Goal: Task Accomplishment & Management: Complete application form

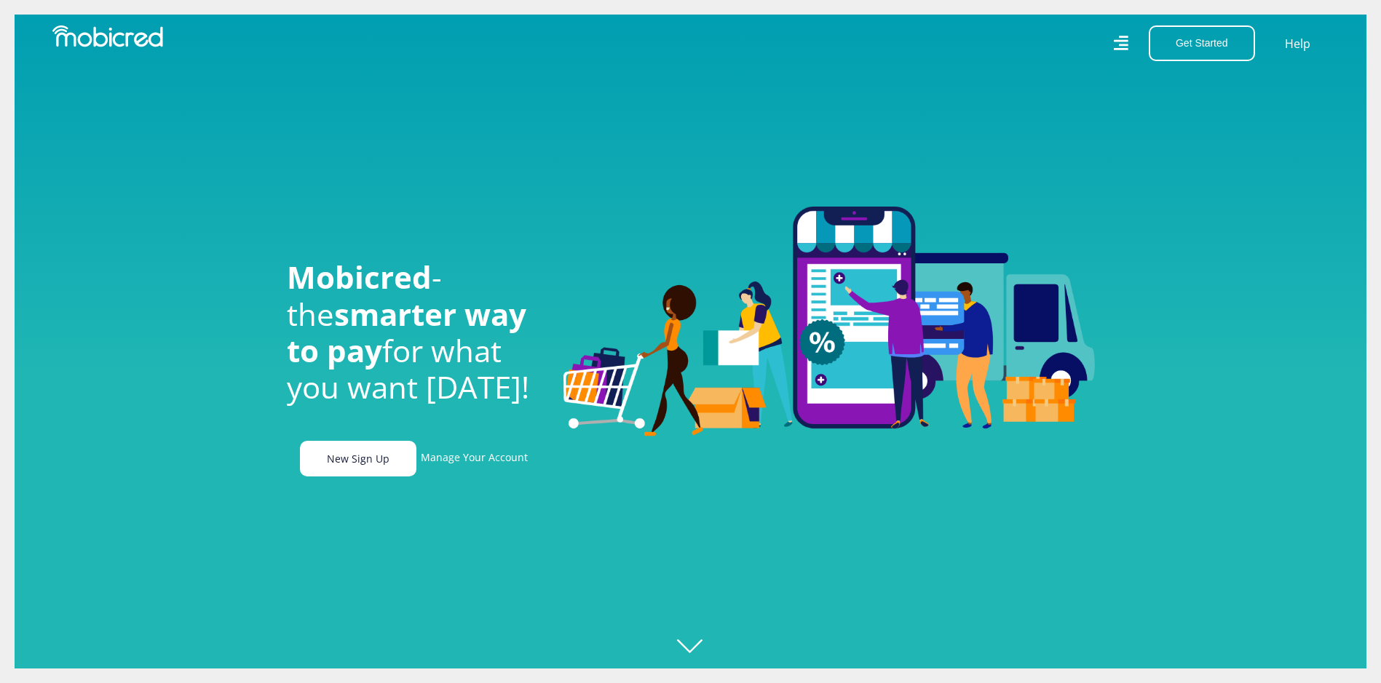
click at [338, 465] on link "New Sign Up" at bounding box center [358, 459] width 116 height 36
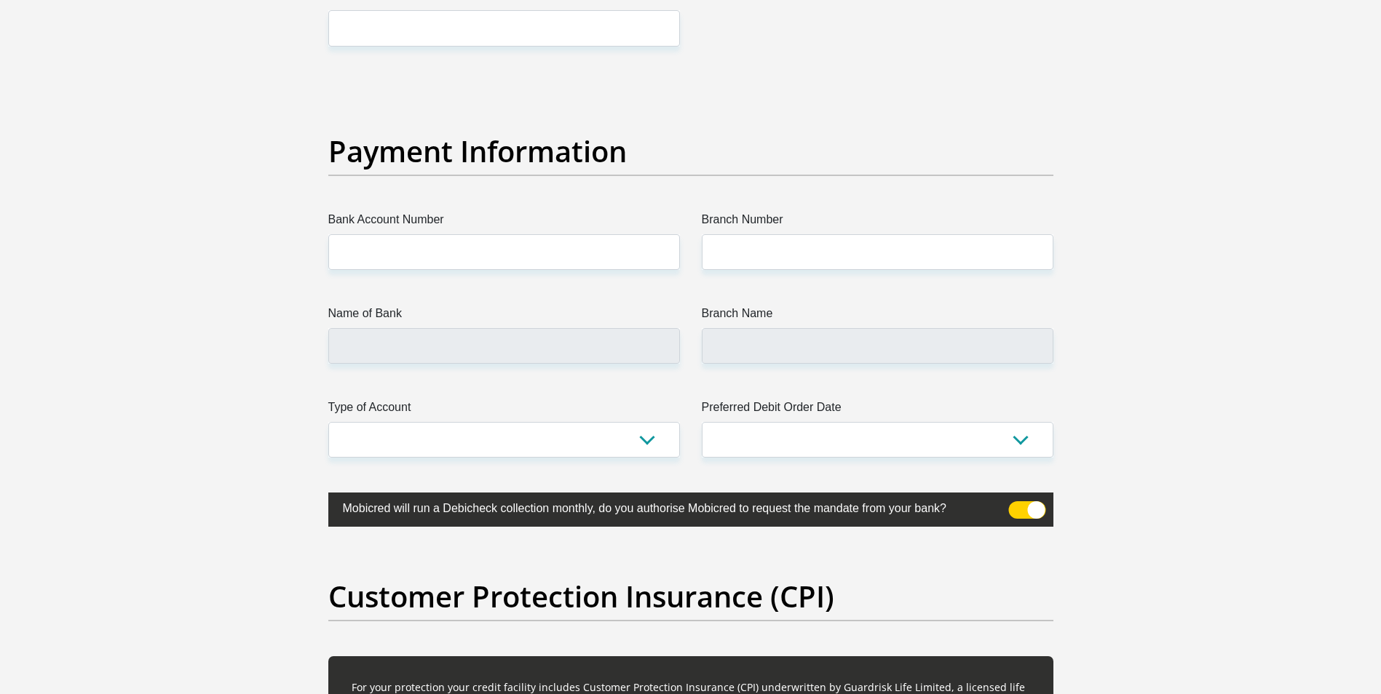
scroll to position [3348, 0]
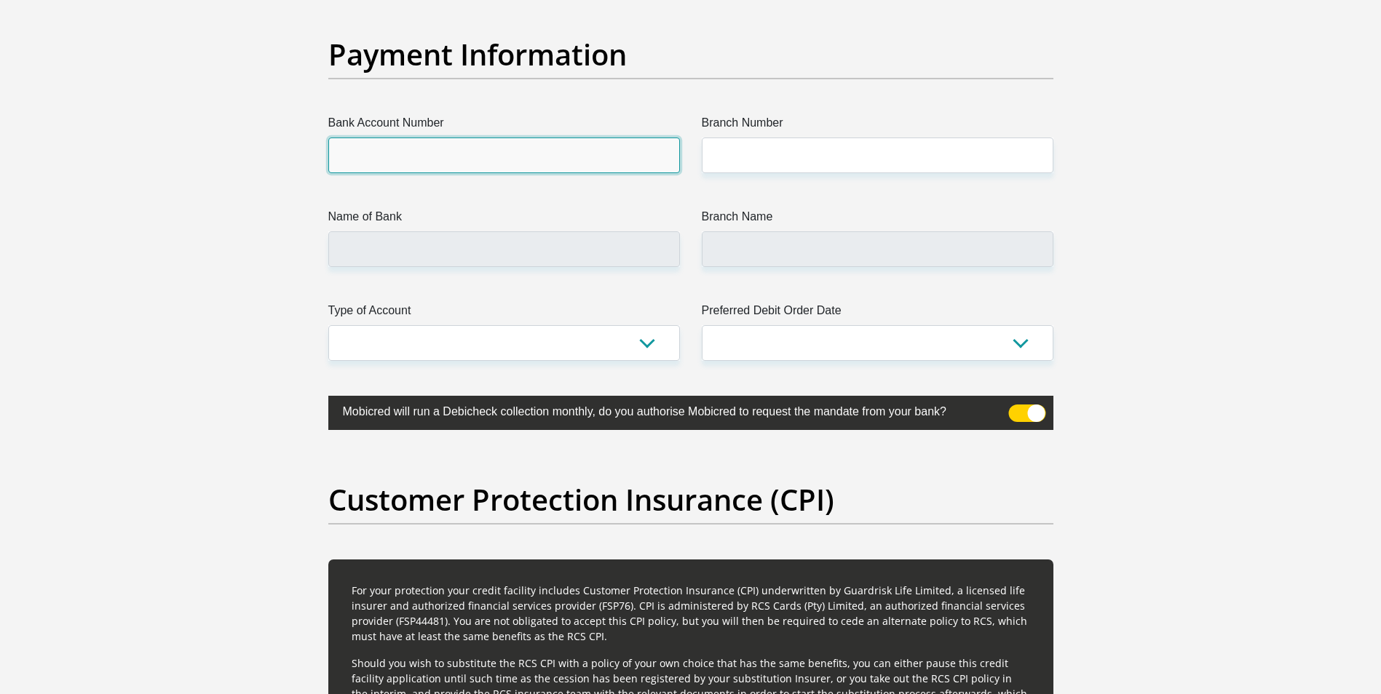
click at [564, 152] on input "Bank Account Number" at bounding box center [504, 156] width 352 height 36
type input "1542543116"
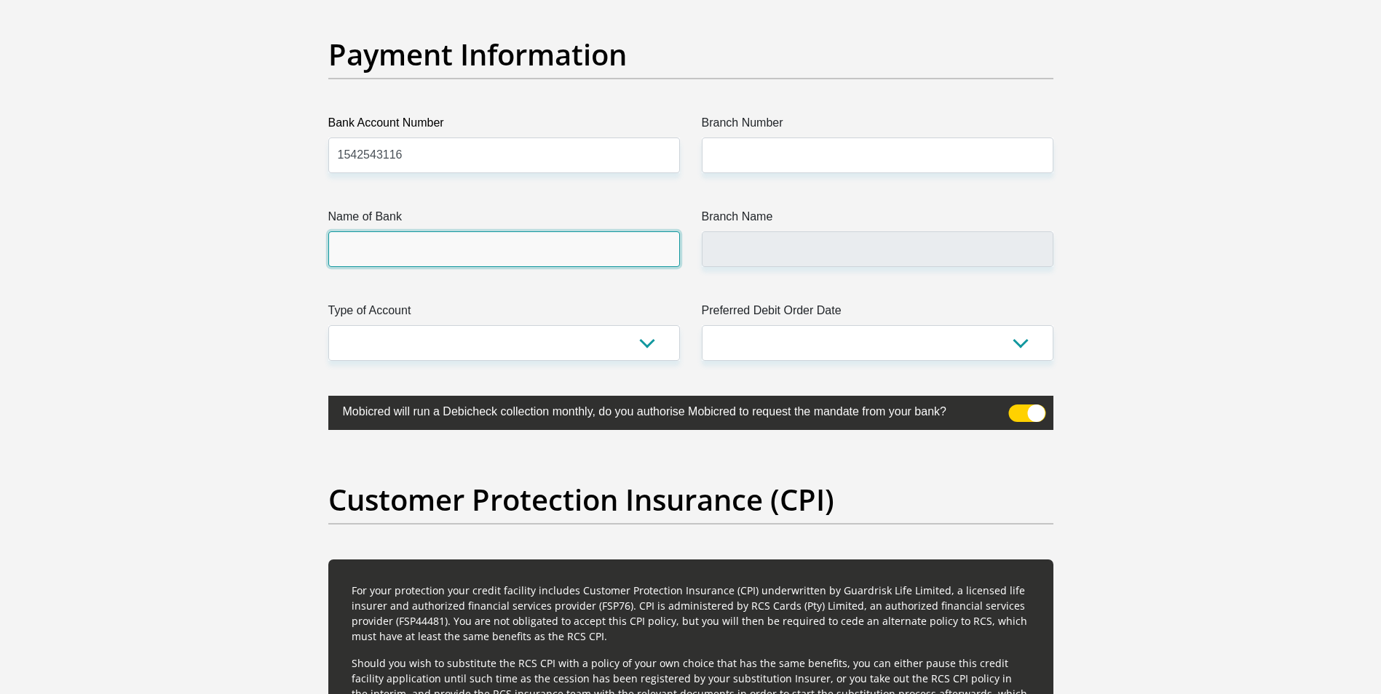
click at [461, 250] on input "Name of Bank" at bounding box center [504, 249] width 352 height 36
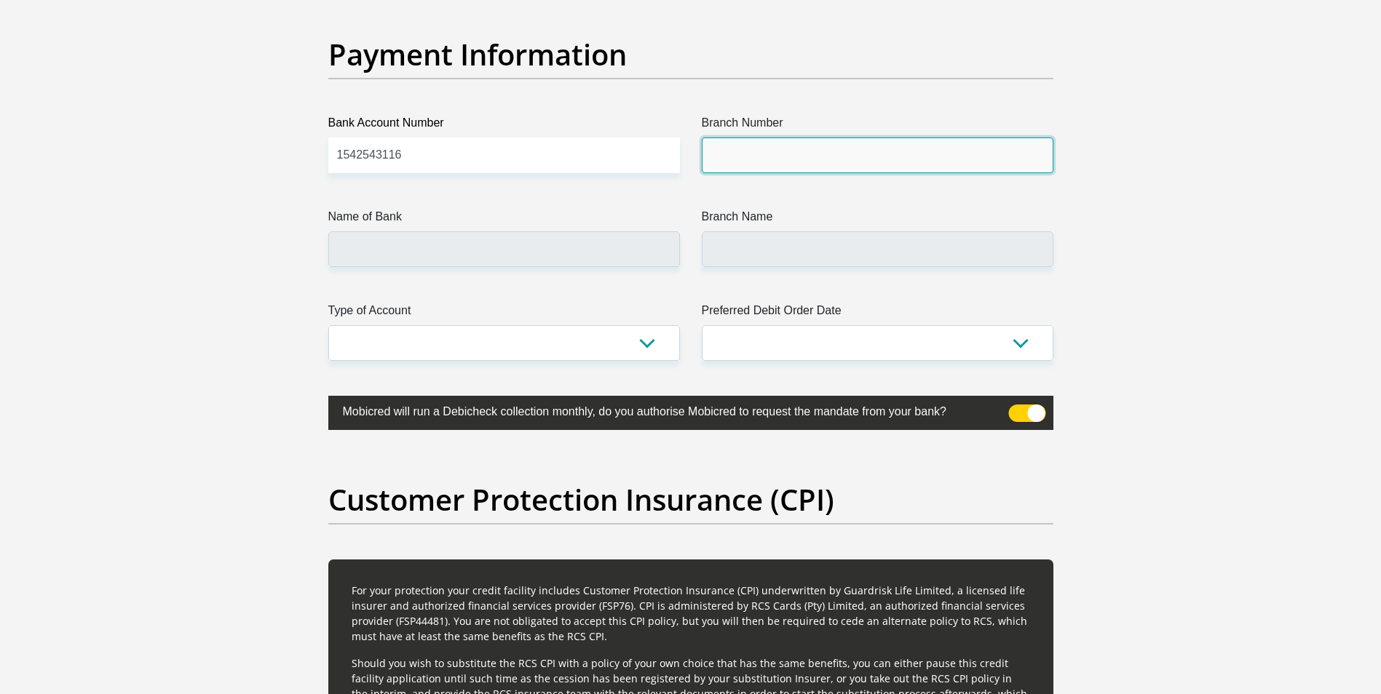
click at [801, 157] on input "Branch Number" at bounding box center [878, 156] width 352 height 36
click at [736, 147] on input "Branch Number" at bounding box center [878, 156] width 352 height 36
type input "470010"
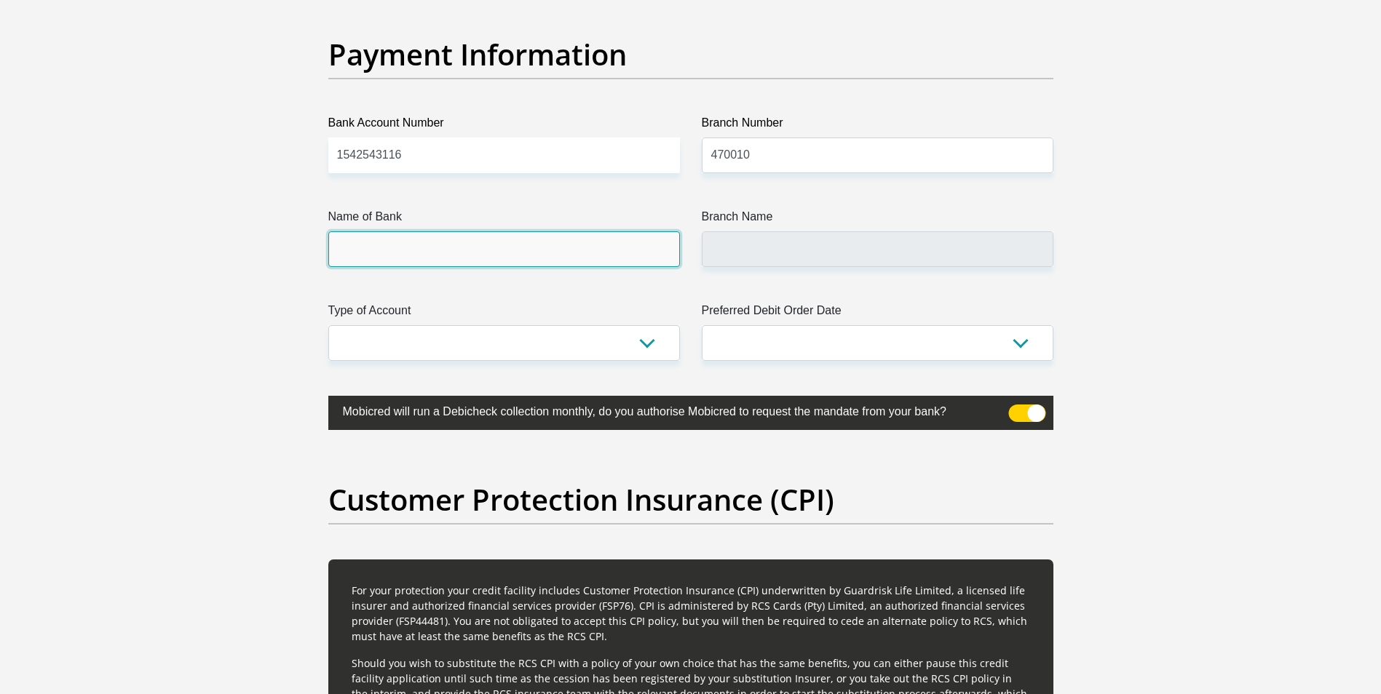
click at [626, 242] on input "Name of Bank" at bounding box center [504, 249] width 352 height 36
type input "CAPITEC BANK LIMITED"
type input "CAPITEC BANK CPC"
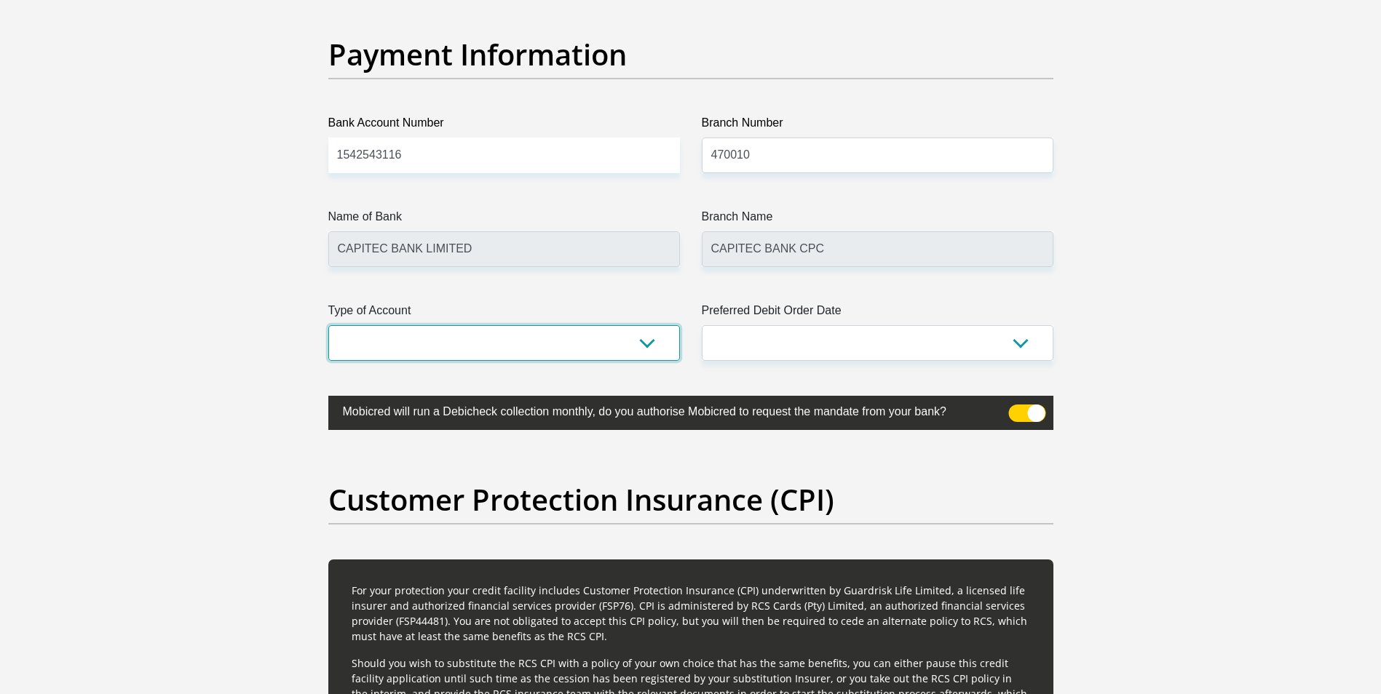
click at [646, 343] on select "Cheque Savings" at bounding box center [504, 343] width 352 height 36
select select "SAV"
click at [328, 325] on select "Cheque Savings" at bounding box center [504, 343] width 352 height 36
click at [1021, 338] on select "1st 2nd 3rd 4th 5th 7th 18th 19th 20th 21st 22nd 23rd 24th 25th 26th 27th 28th …" at bounding box center [878, 343] width 352 height 36
select select "1"
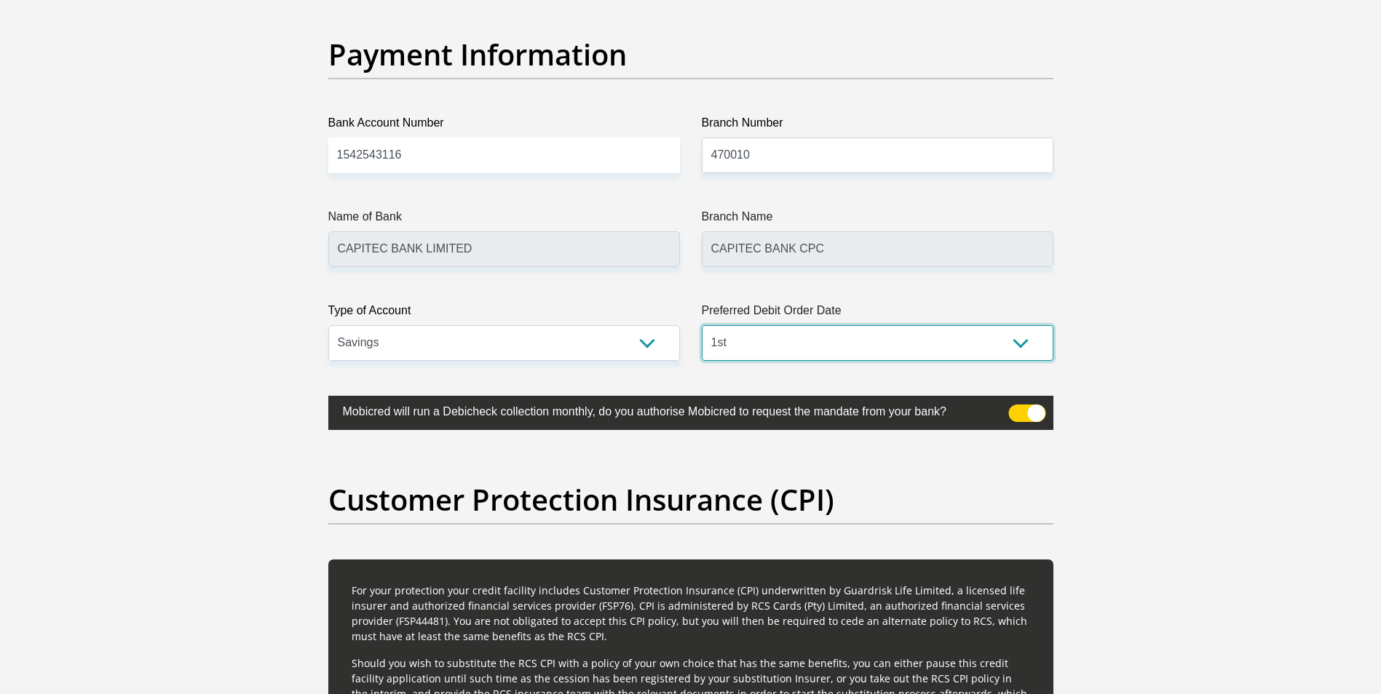
click at [702, 325] on select "1st 2nd 3rd 4th 5th 7th 18th 19th 20th 21st 22nd 23rd 24th 25th 26th 27th 28th …" at bounding box center [878, 343] width 352 height 36
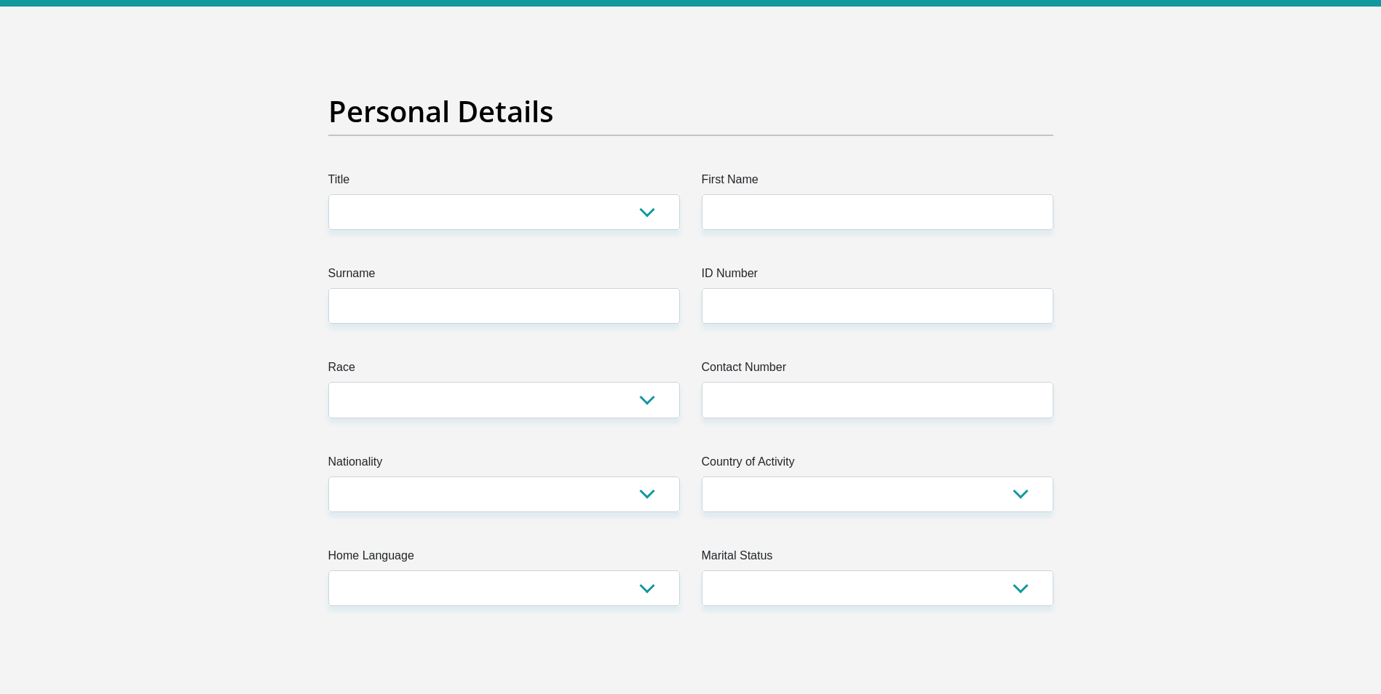
scroll to position [0, 0]
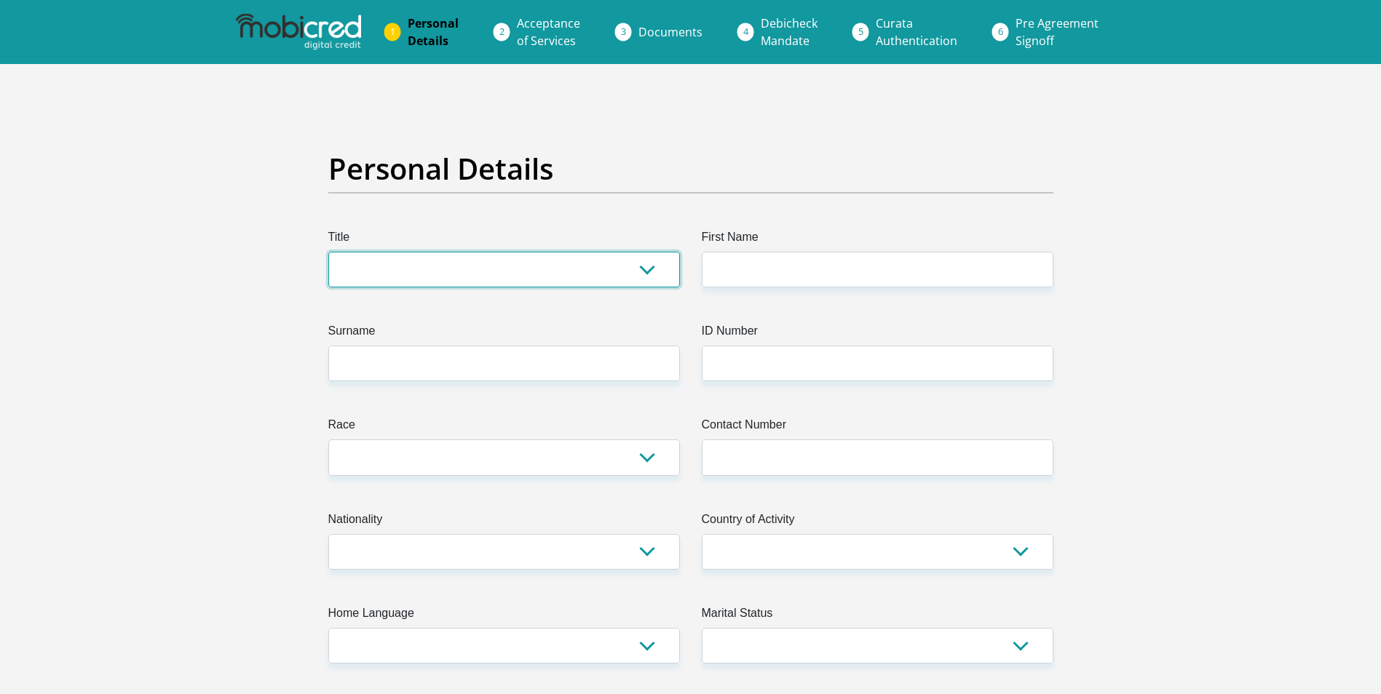
click at [648, 266] on select "Mr Ms Mrs Dr [PERSON_NAME]" at bounding box center [504, 270] width 352 height 36
select select "Ms"
click at [328, 252] on select "Mr Ms Mrs Dr [PERSON_NAME]" at bounding box center [504, 270] width 352 height 36
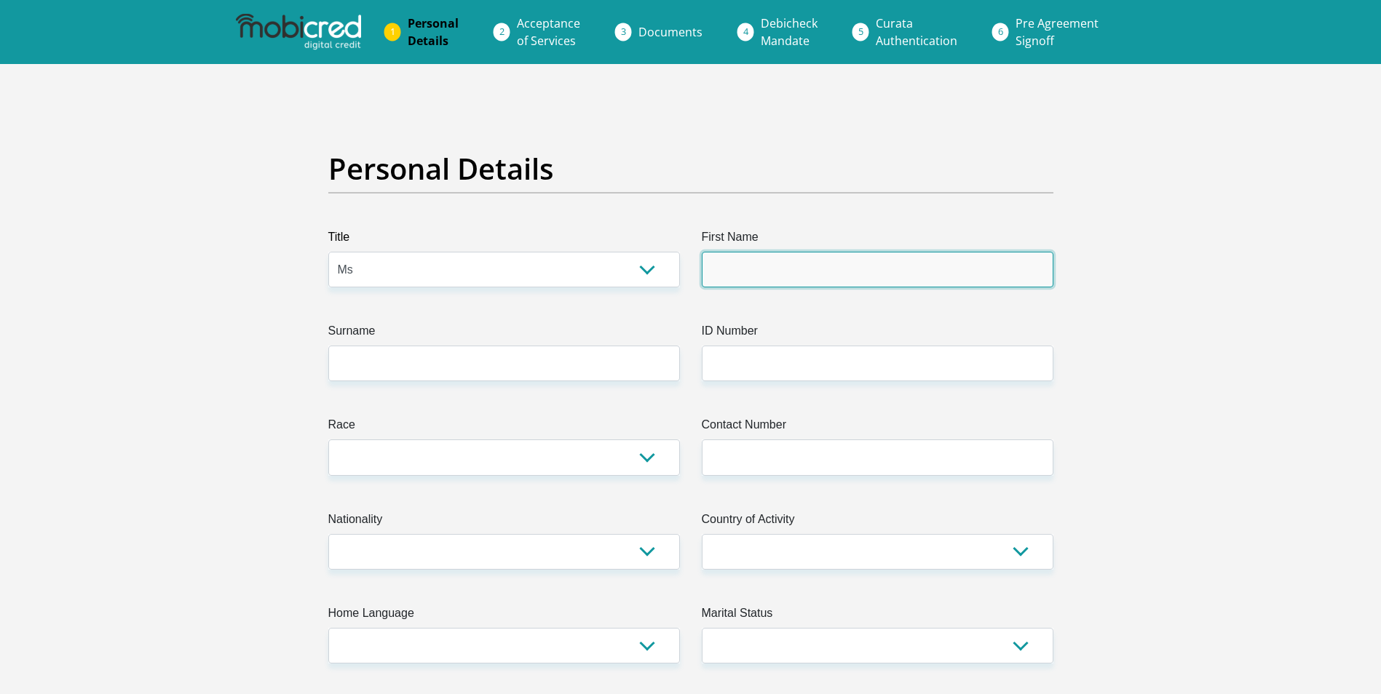
click at [774, 271] on input "First Name" at bounding box center [878, 270] width 352 height 36
type input "CelumusaNonhlanhla"
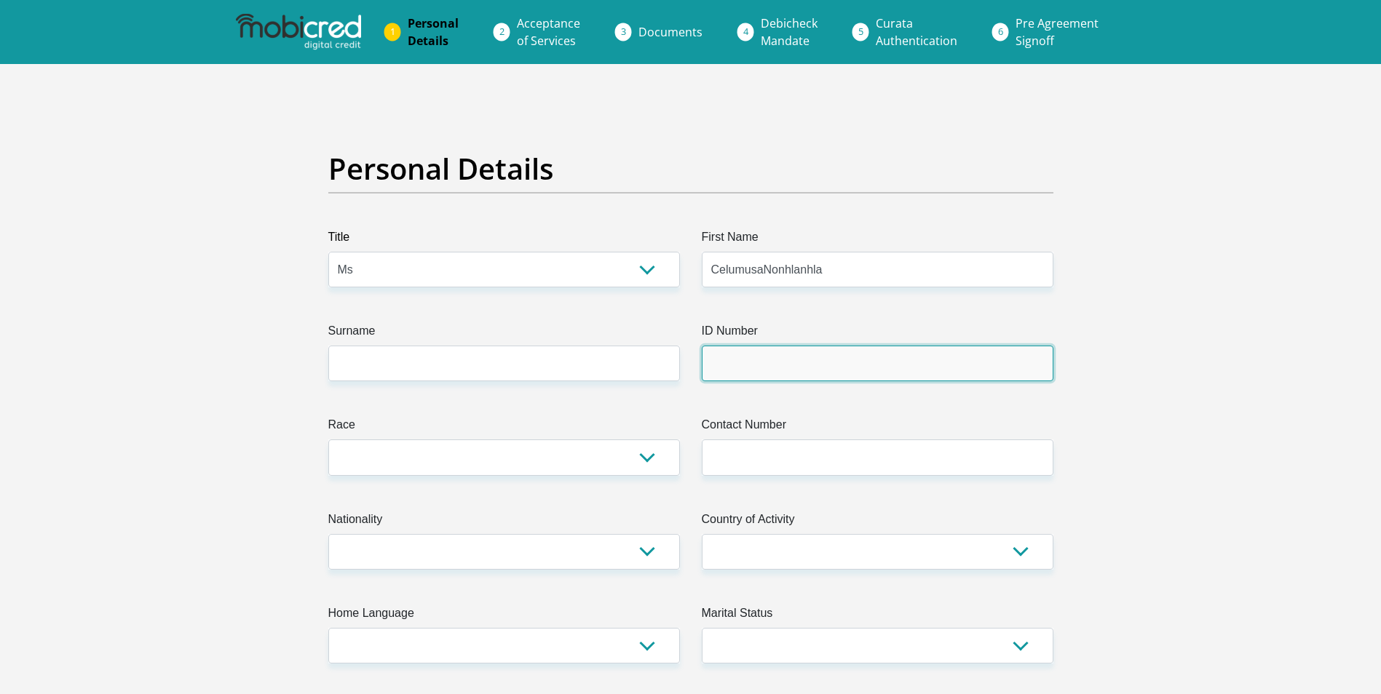
type input "[GEOGRAPHIC_DATA]"
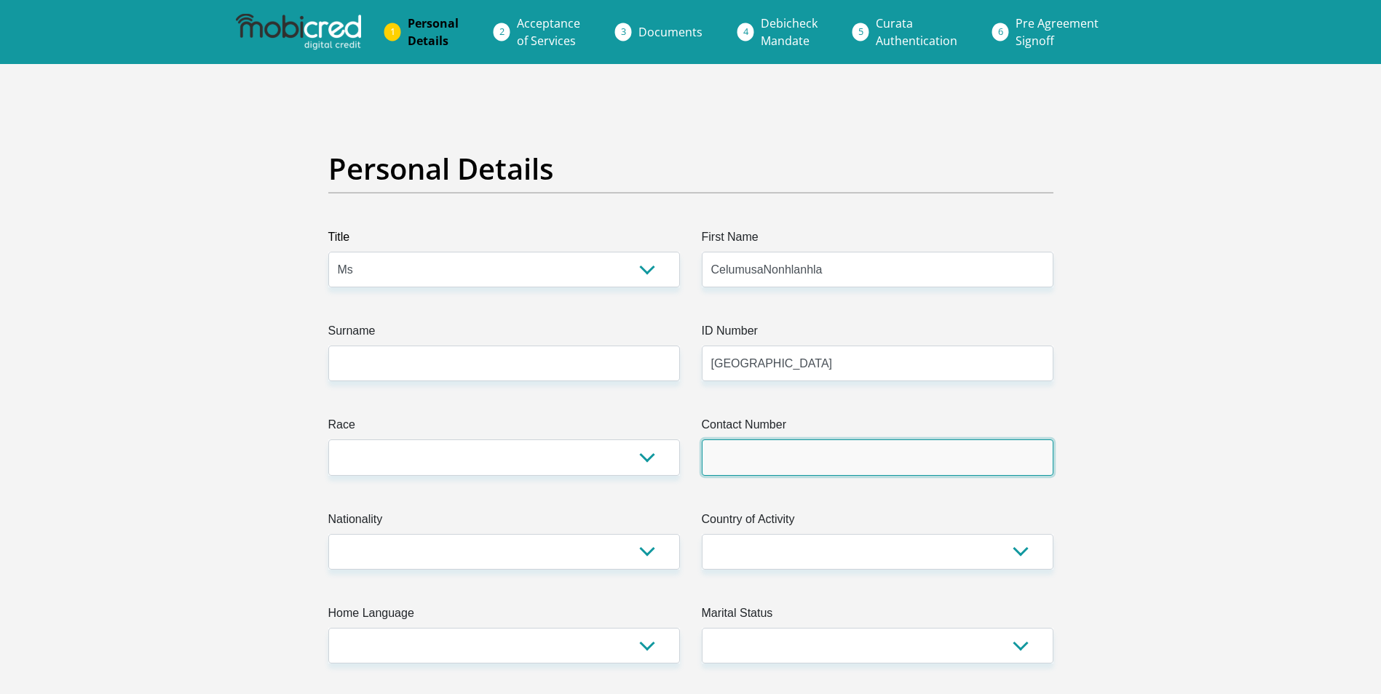
type input "0796644825"
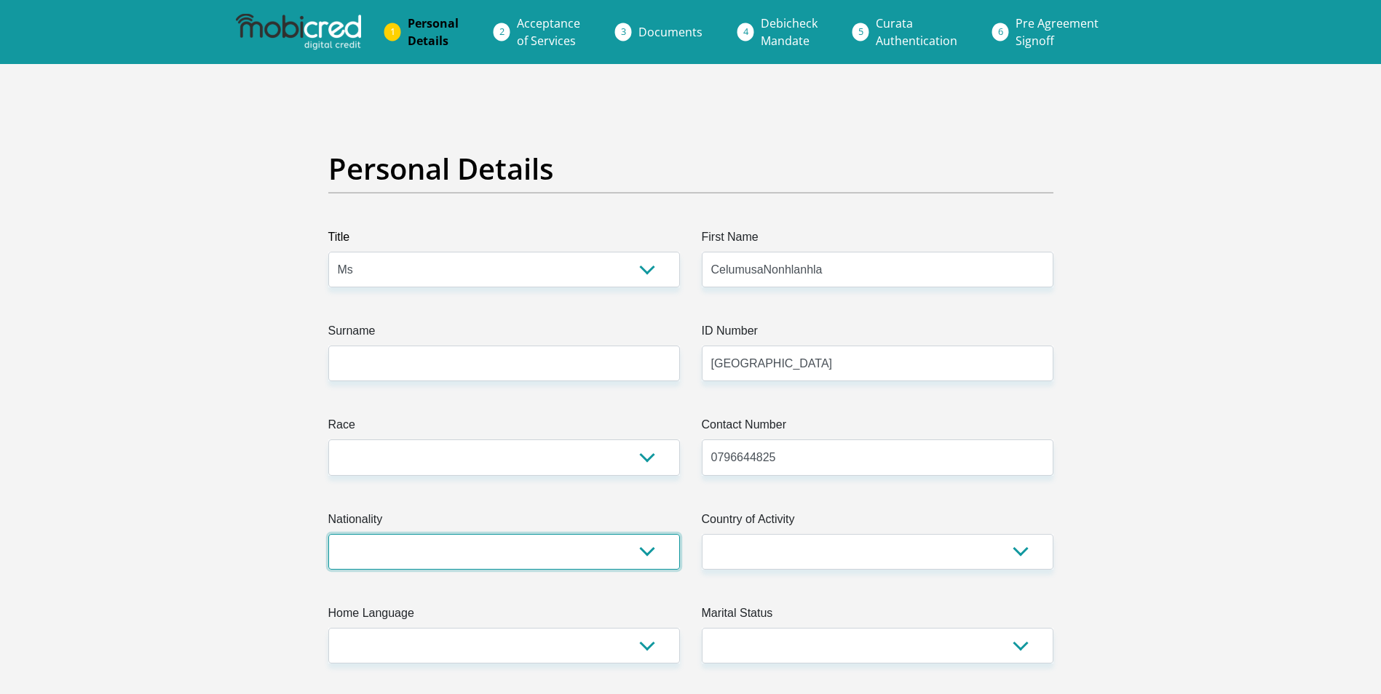
select select "ZAF"
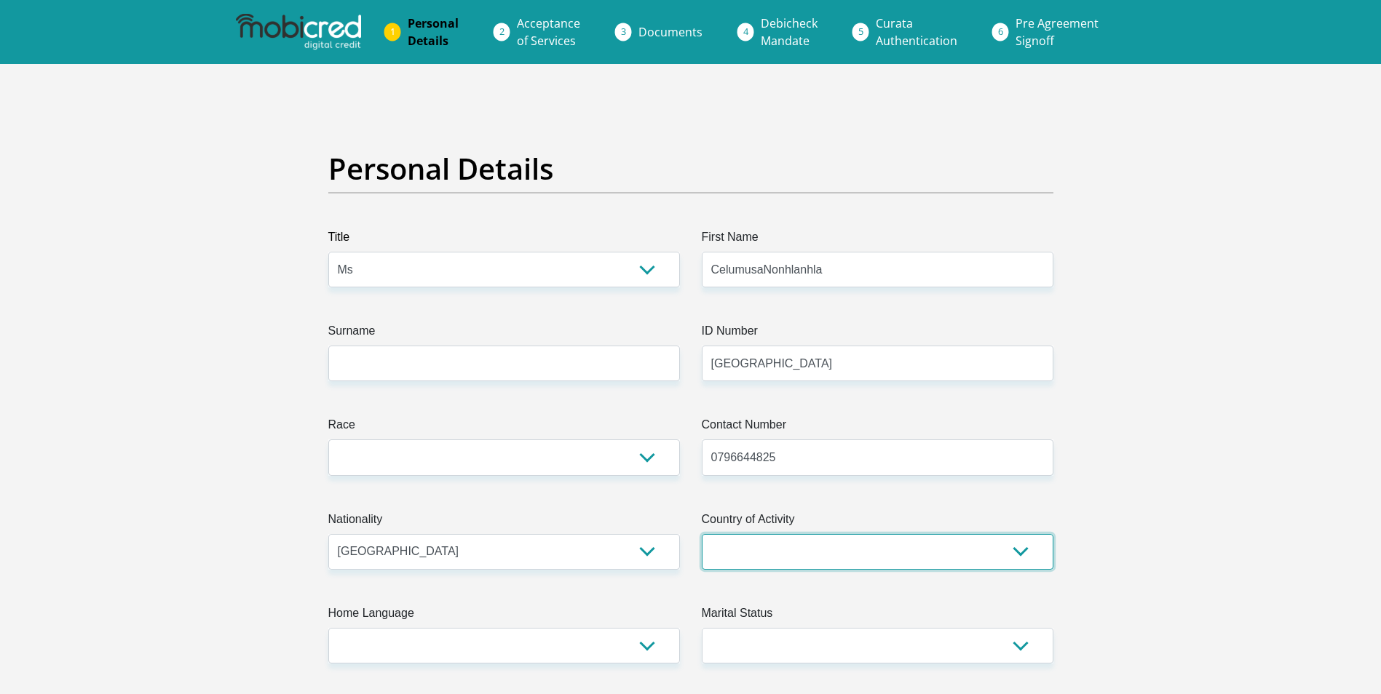
select select "ZAF"
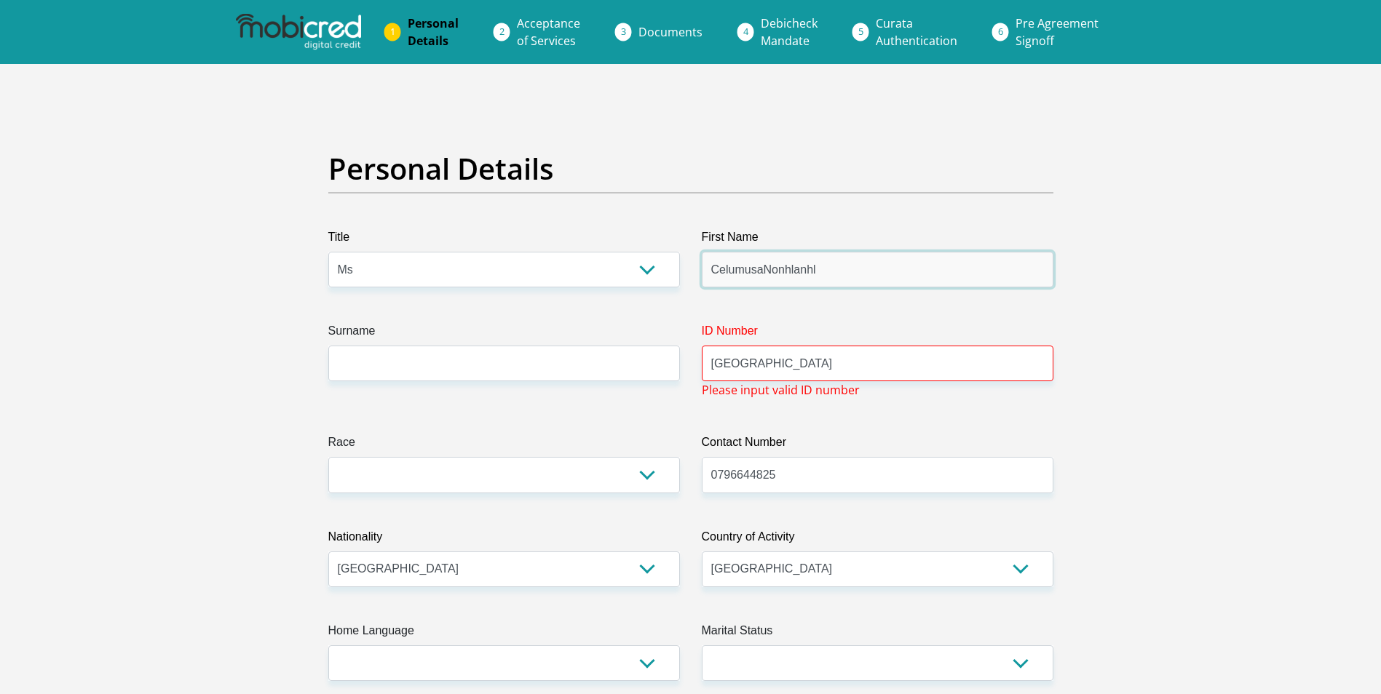
type input "CelumusaNonhlanhla"
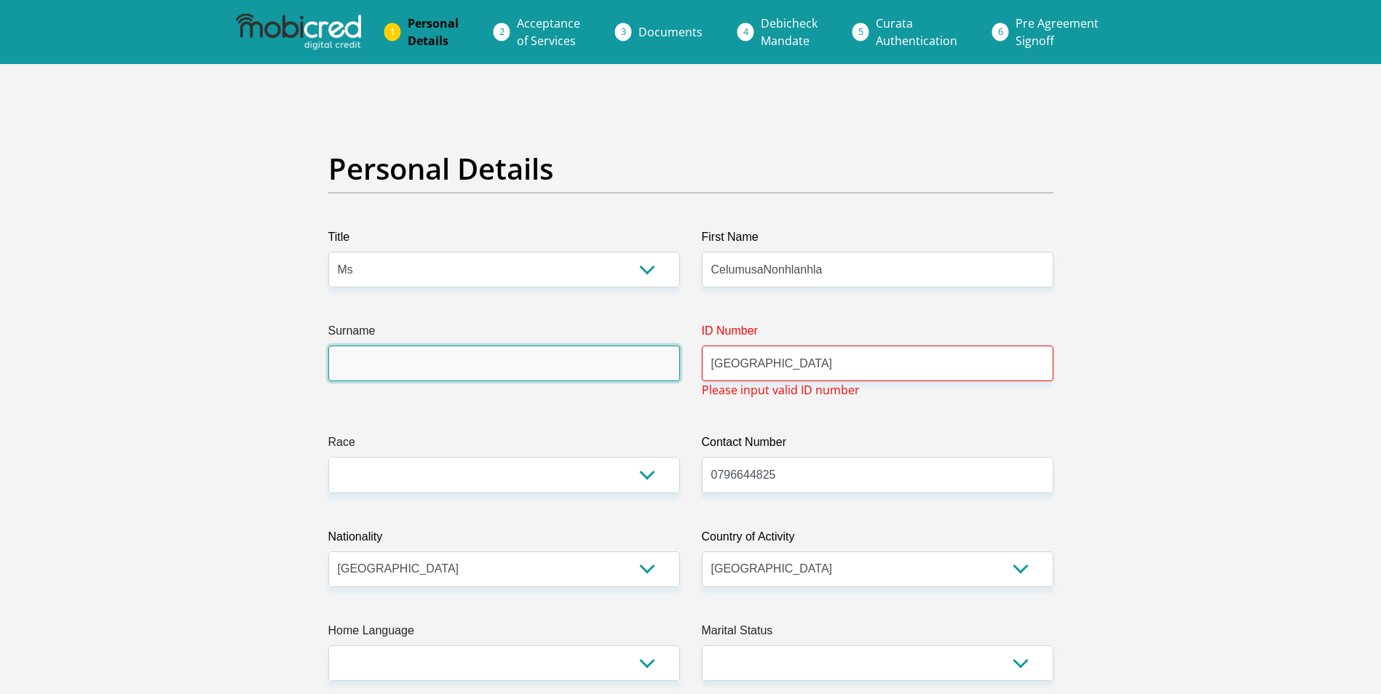
click at [443, 352] on input "Surname" at bounding box center [504, 364] width 352 height 36
type input "Maseko"
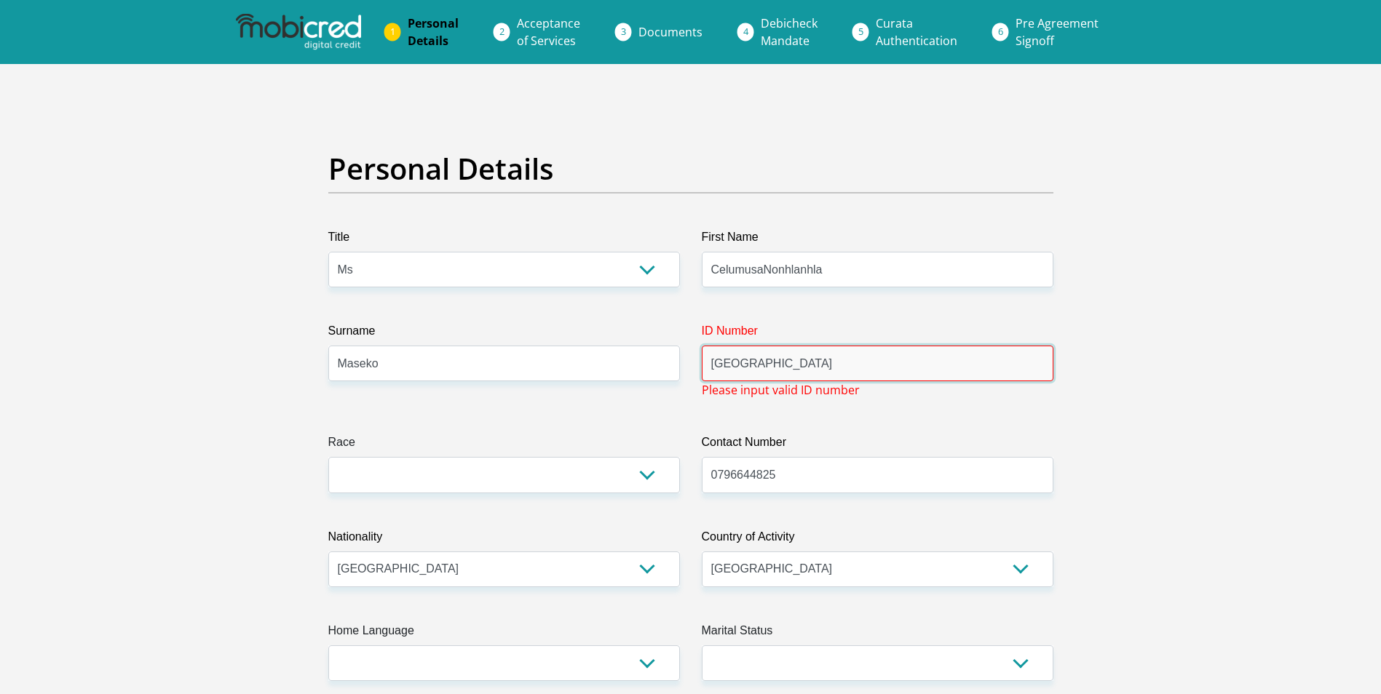
click at [924, 360] on input "[GEOGRAPHIC_DATA]" at bounding box center [878, 364] width 352 height 36
type input "M"
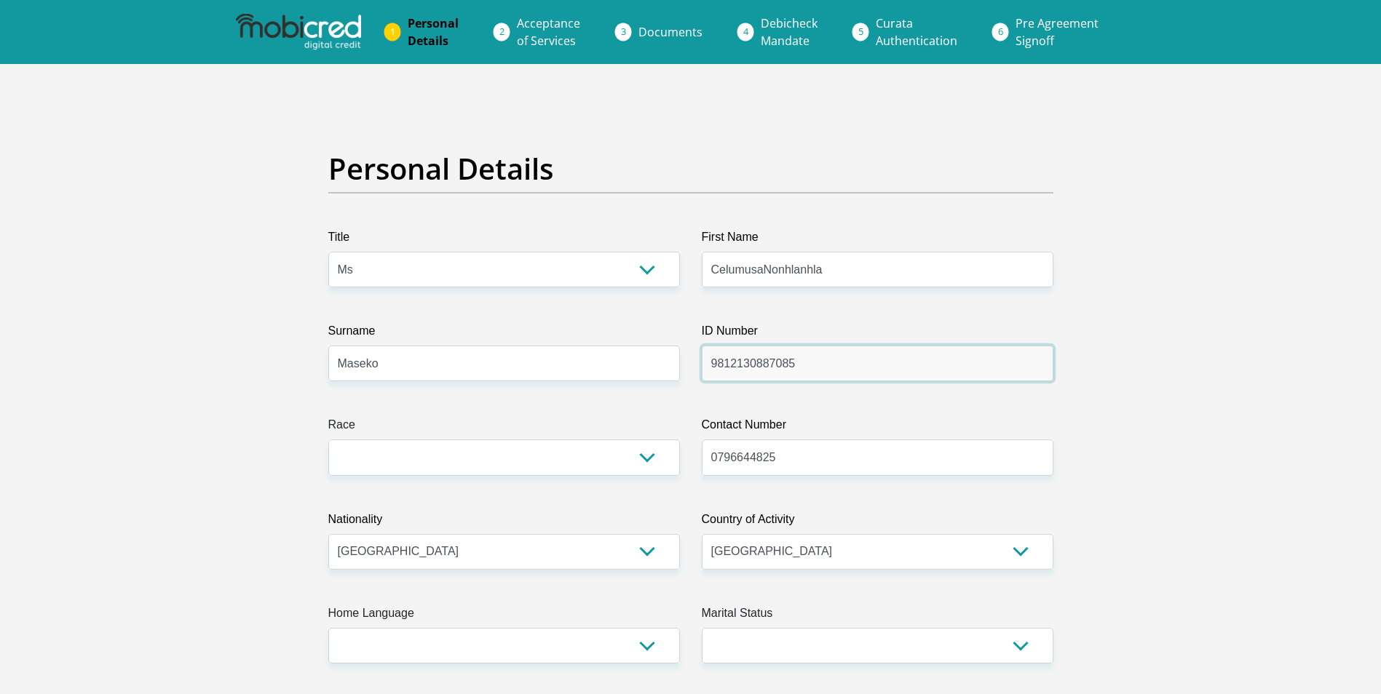
type input "9812130887085"
click at [652, 448] on select "Black Coloured Indian White Other" at bounding box center [504, 458] width 352 height 36
select select "1"
click at [328, 440] on select "Black Coloured Indian White Other" at bounding box center [504, 458] width 352 height 36
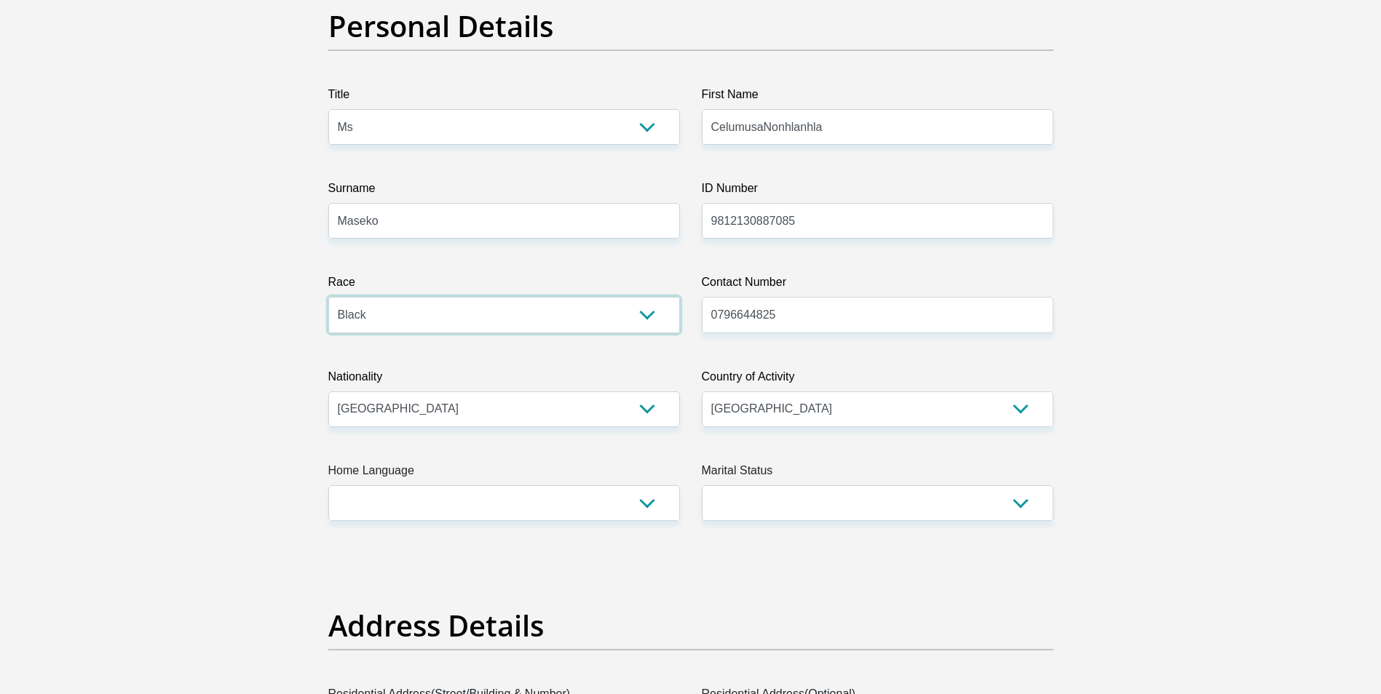
scroll to position [146, 0]
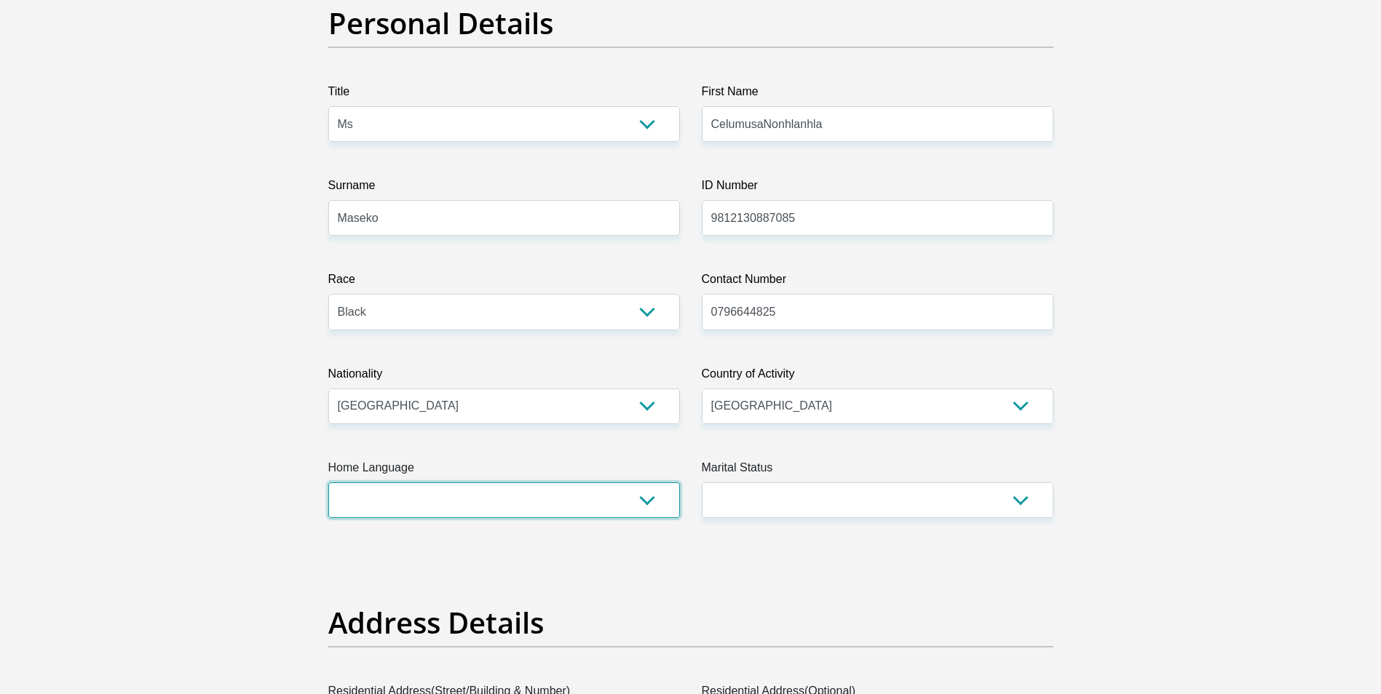
click at [641, 501] on select "Afrikaans English Sepedi South Ndebele Southern Sotho Swati Tsonga Tswana Venda…" at bounding box center [504, 500] width 352 height 36
select select "[DATE]"
click at [328, 482] on select "Afrikaans English Sepedi South Ndebele Southern Sotho Swati Tsonga Tswana Venda…" at bounding box center [504, 500] width 352 height 36
click at [1023, 501] on select "Married ANC Single Divorced Widowed Married COP or Customary Law" at bounding box center [878, 500] width 352 height 36
select select "2"
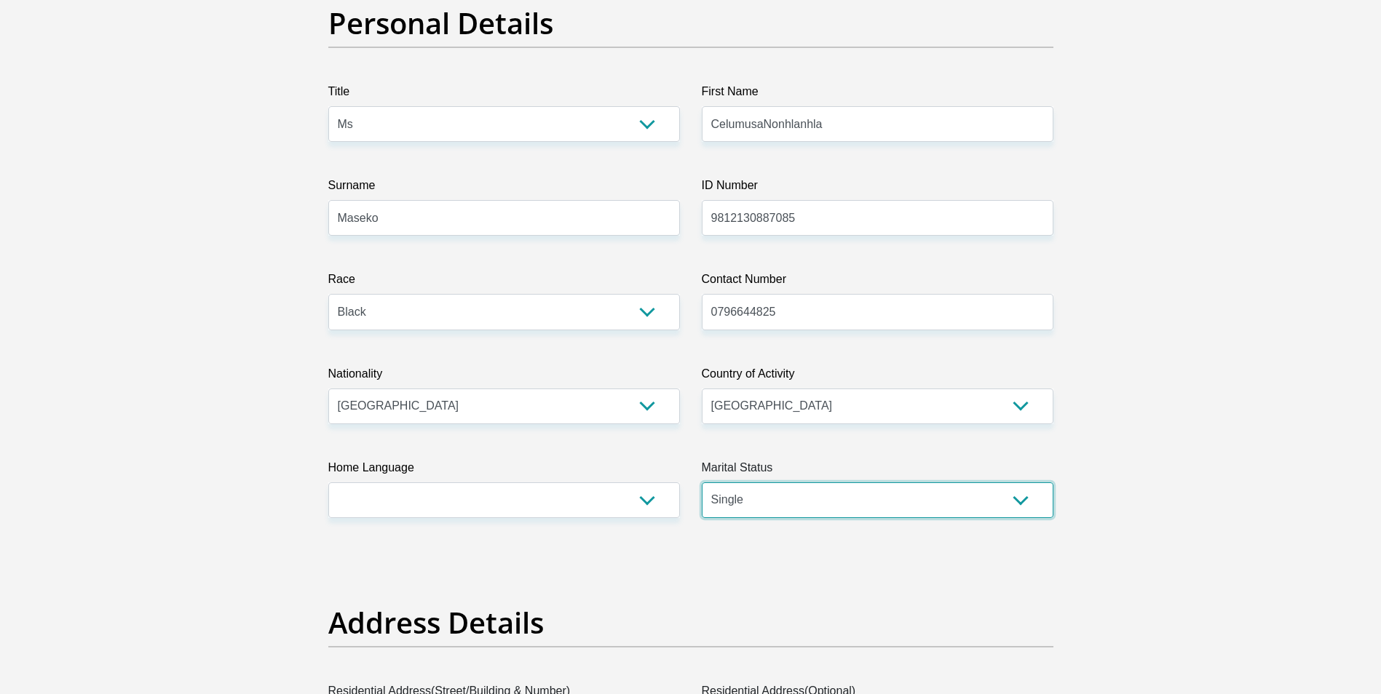
click at [702, 482] on select "Married ANC Single Divorced Widowed Married COP or Customary Law" at bounding box center [878, 500] width 352 height 36
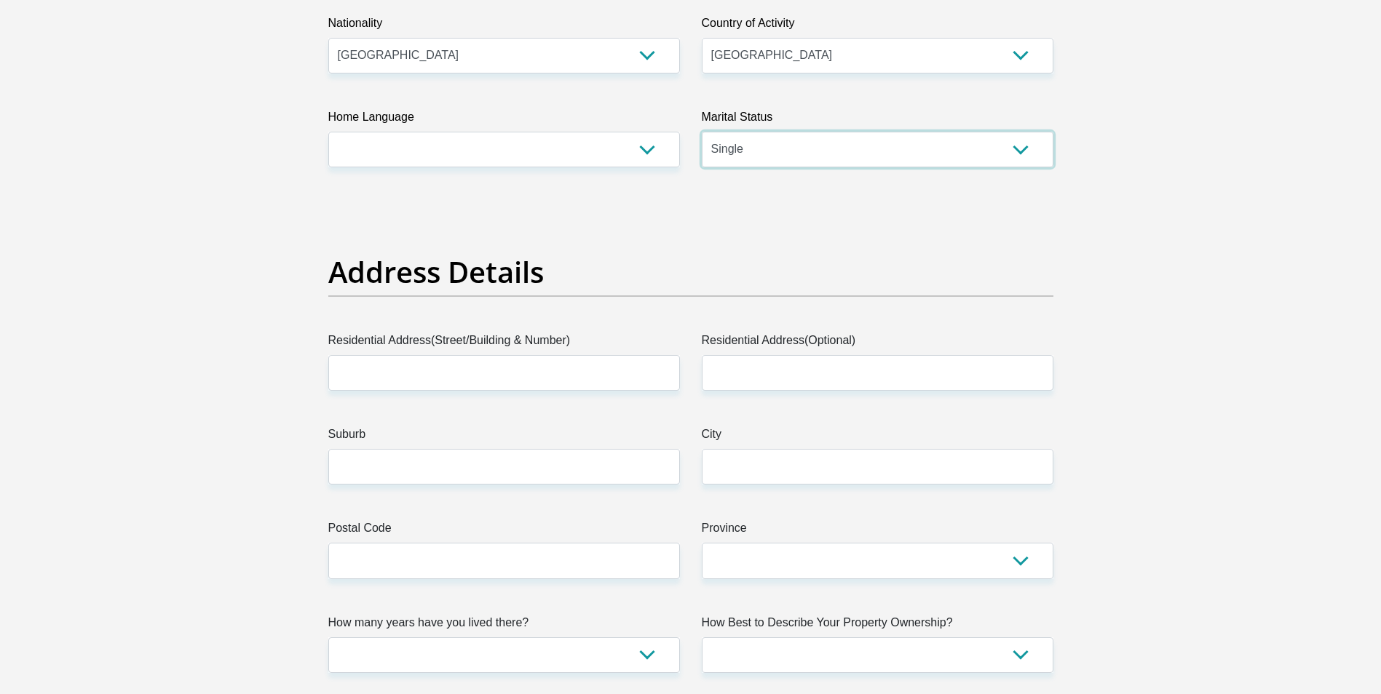
scroll to position [509, 0]
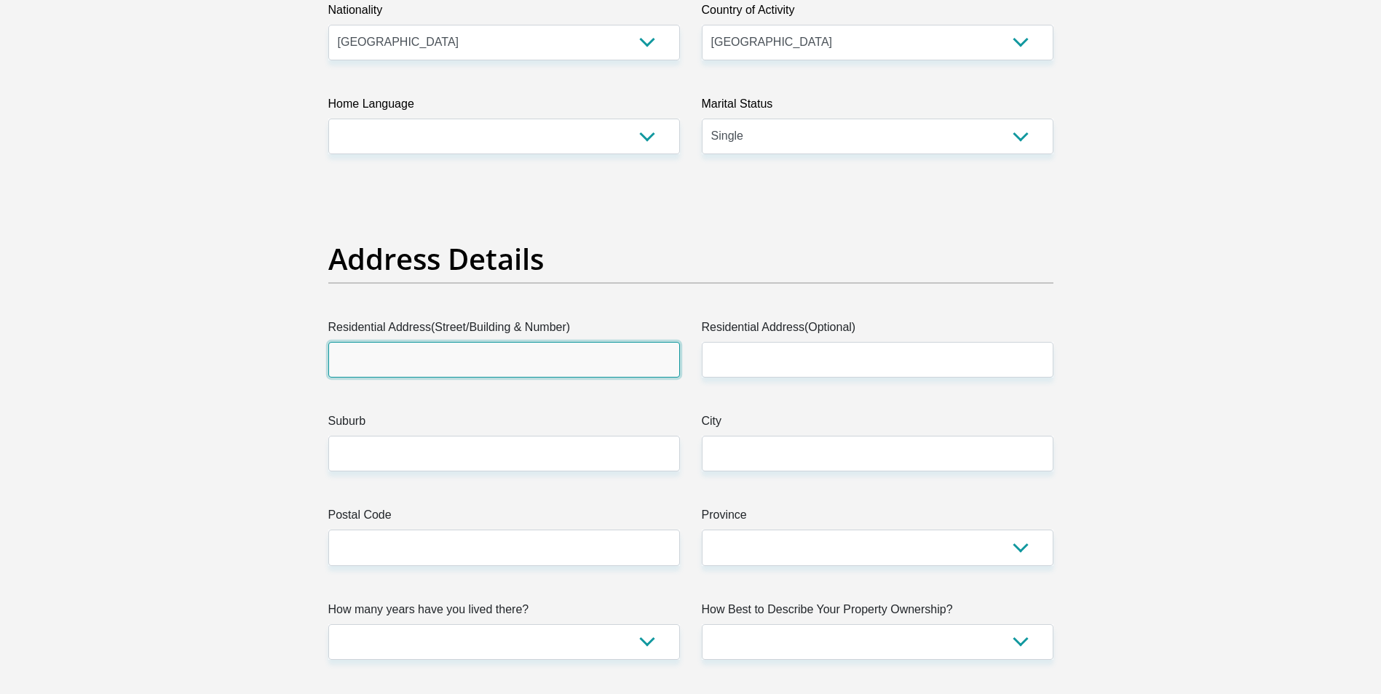
click at [628, 357] on input "Residential Address(Street/Building & Number)" at bounding box center [504, 360] width 352 height 36
type input "madamdeni setion 2"
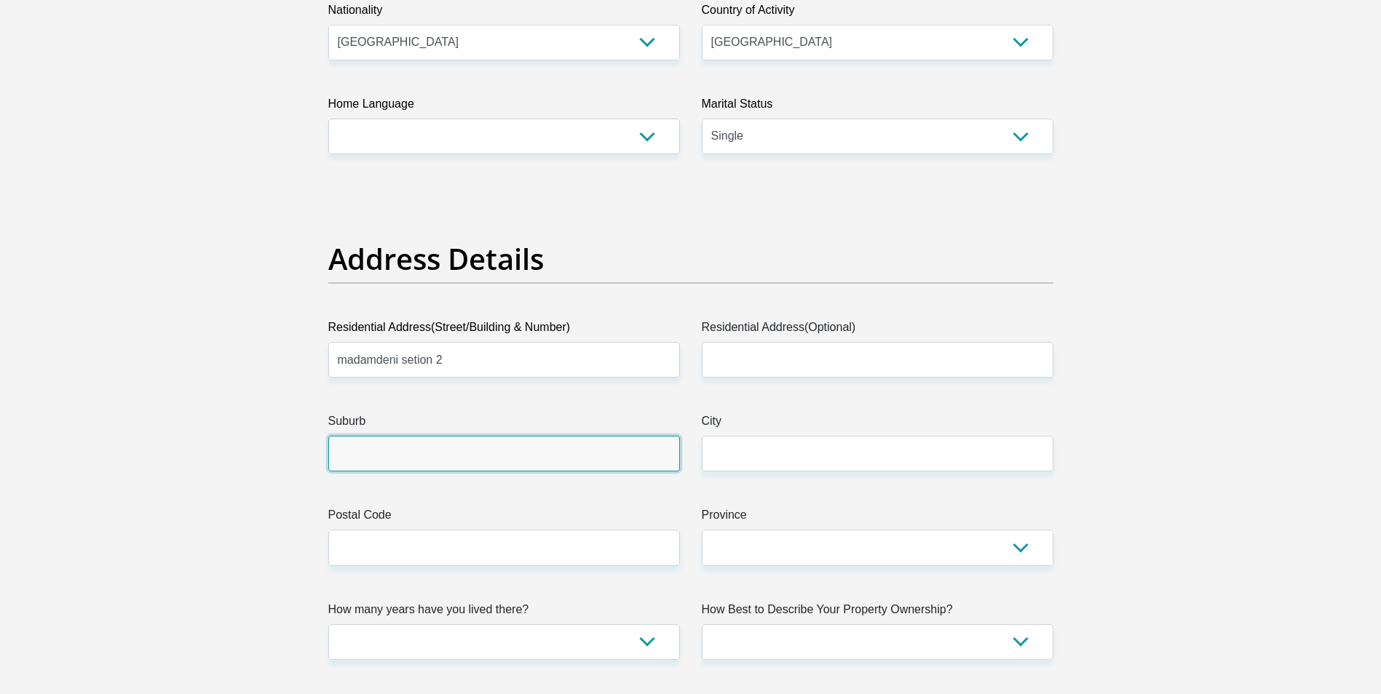
click at [617, 454] on input "Suburb" at bounding box center [504, 454] width 352 height 36
type input "madadeni"
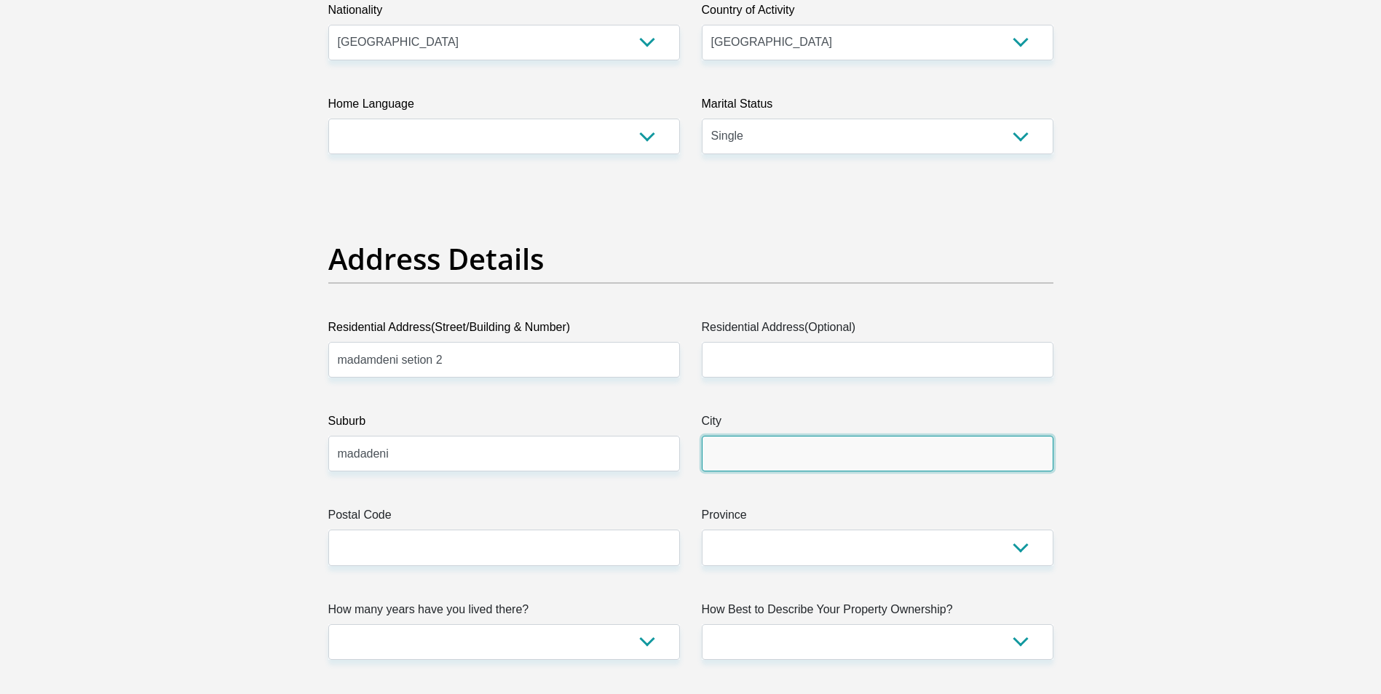
click at [830, 446] on input "City" at bounding box center [878, 454] width 352 height 36
type input "n"
type input "[GEOGRAPHIC_DATA]"
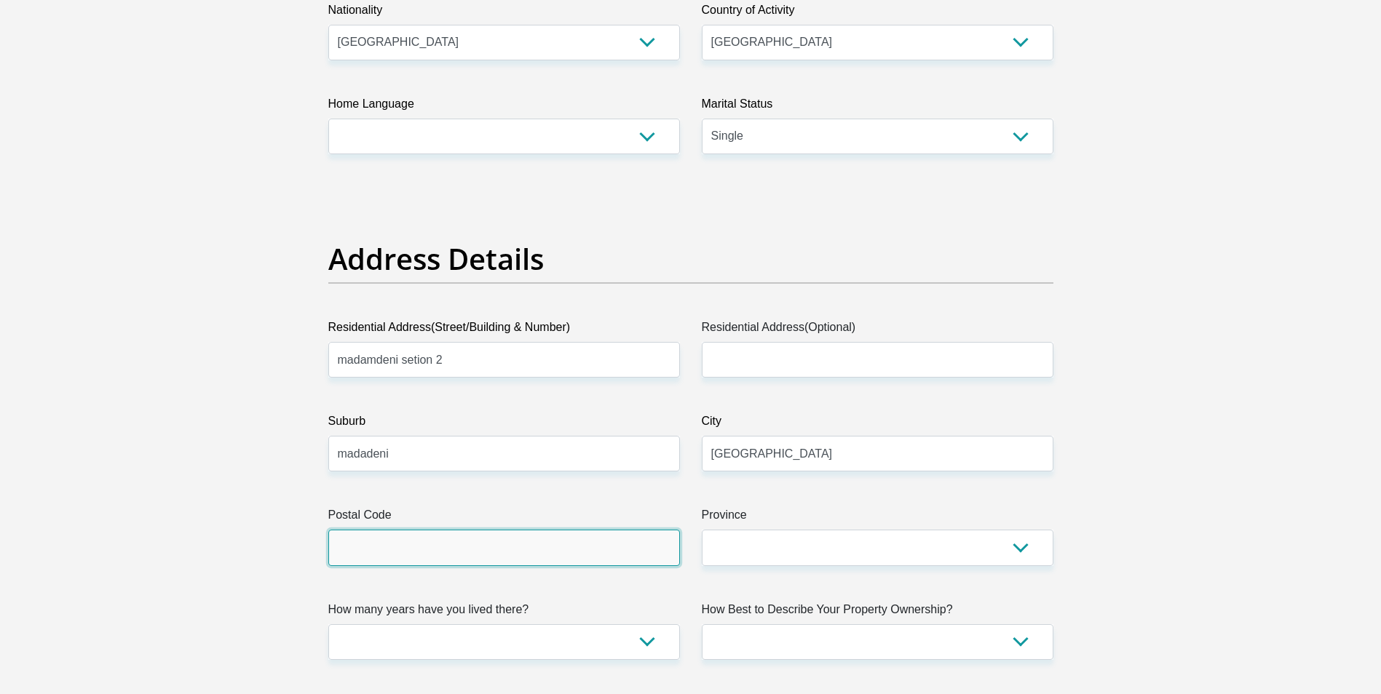
click at [618, 544] on input "Postal Code" at bounding box center [504, 548] width 352 height 36
type input "2951"
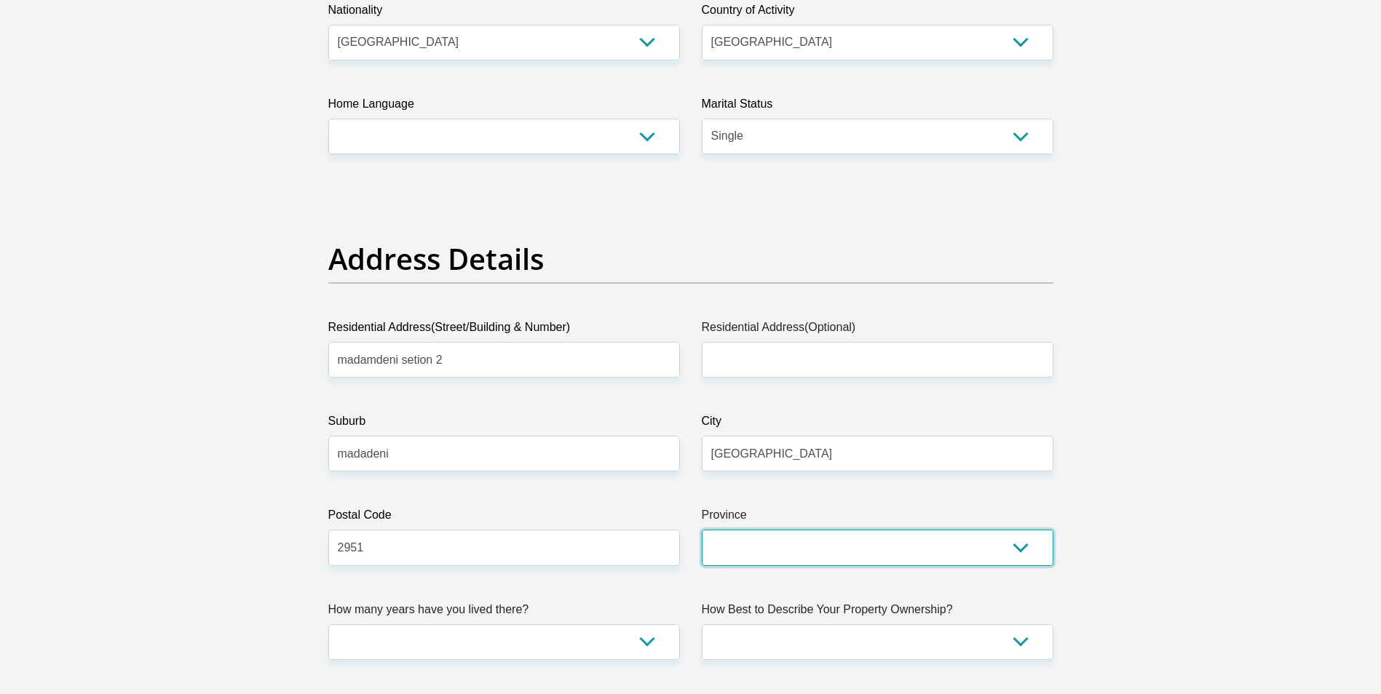
click at [1028, 551] on select "Eastern Cape Free State [GEOGRAPHIC_DATA] [GEOGRAPHIC_DATA][DATE] [GEOGRAPHIC_D…" at bounding box center [878, 548] width 352 height 36
select select "[GEOGRAPHIC_DATA][DATE]"
click at [702, 530] on select "Eastern Cape Free State [GEOGRAPHIC_DATA] [GEOGRAPHIC_DATA][DATE] [GEOGRAPHIC_D…" at bounding box center [878, 548] width 352 height 36
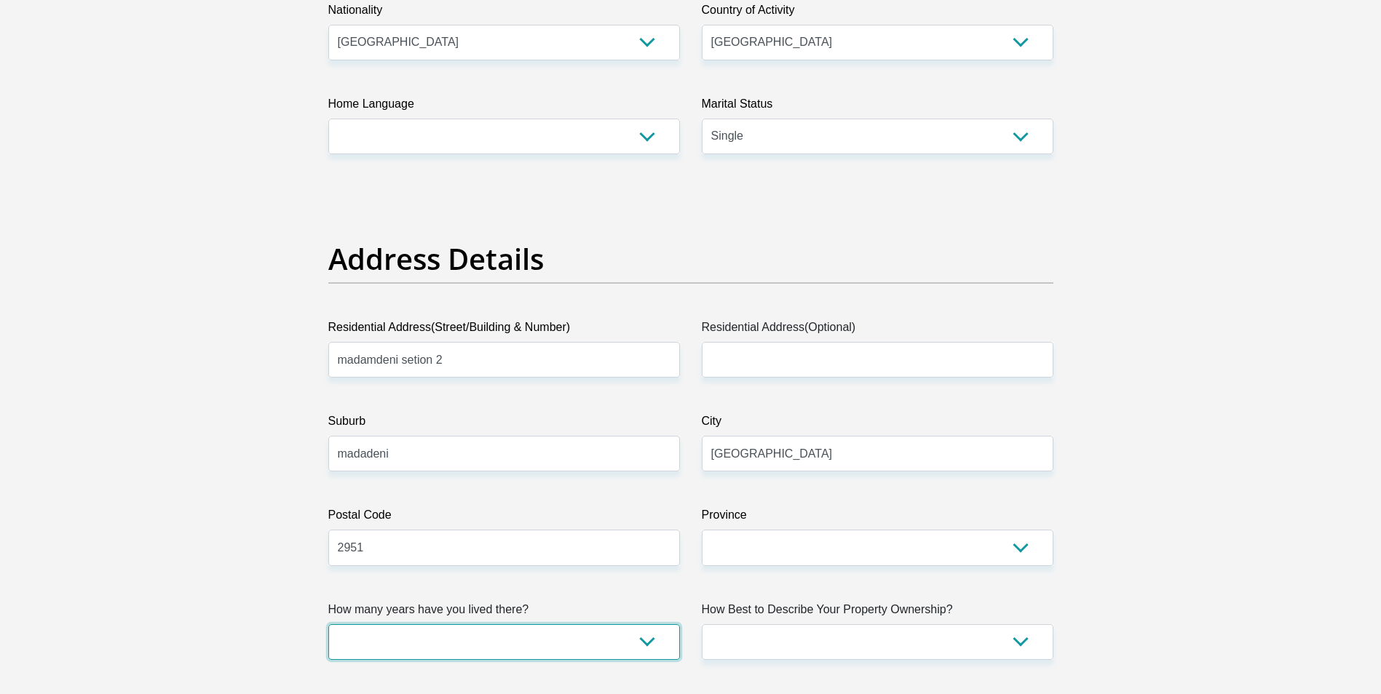
click at [642, 642] on select "less than 1 year 1-3 years 3-5 years 5+ years" at bounding box center [504, 642] width 352 height 36
select select "5"
click at [328, 624] on select "less than 1 year 1-3 years 3-5 years 5+ years" at bounding box center [504, 642] width 352 height 36
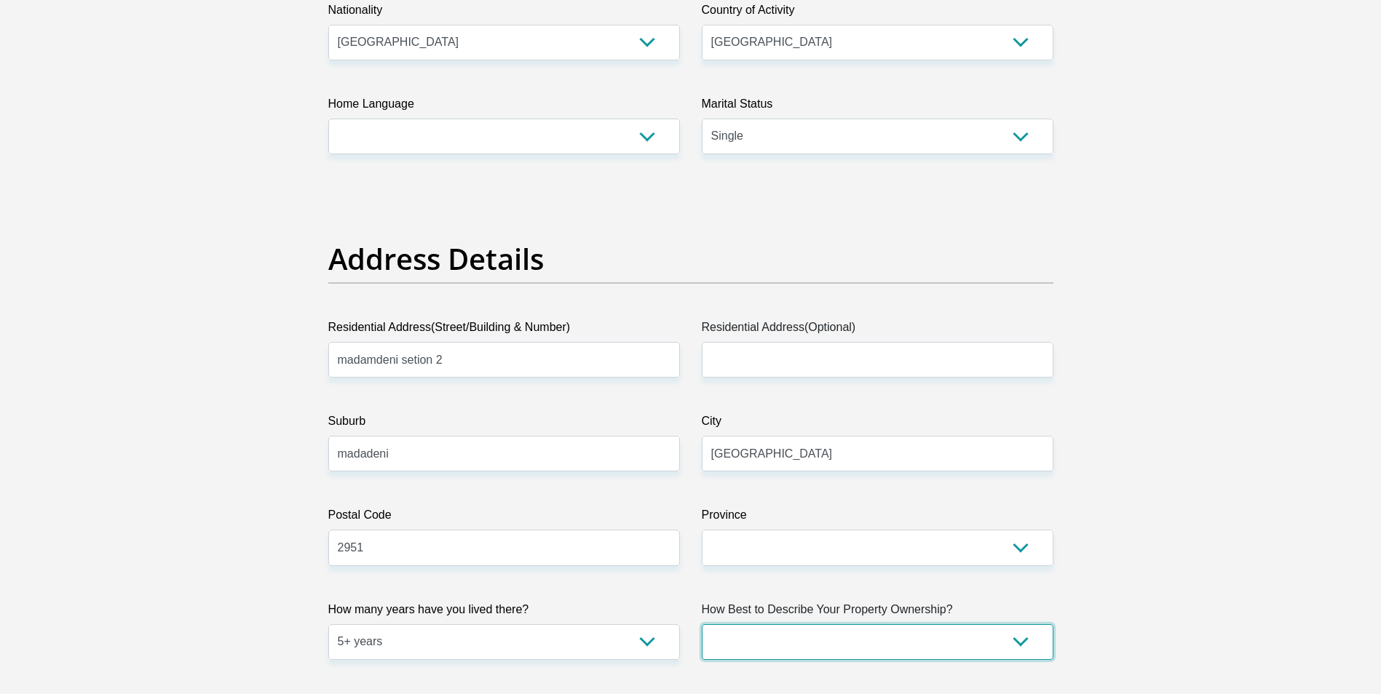
click at [1025, 648] on select "Owned Rented Family Owned Company Dwelling" at bounding box center [878, 642] width 352 height 36
select select "parents"
click at [702, 624] on select "Owned Rented Family Owned Company Dwelling" at bounding box center [878, 642] width 352 height 36
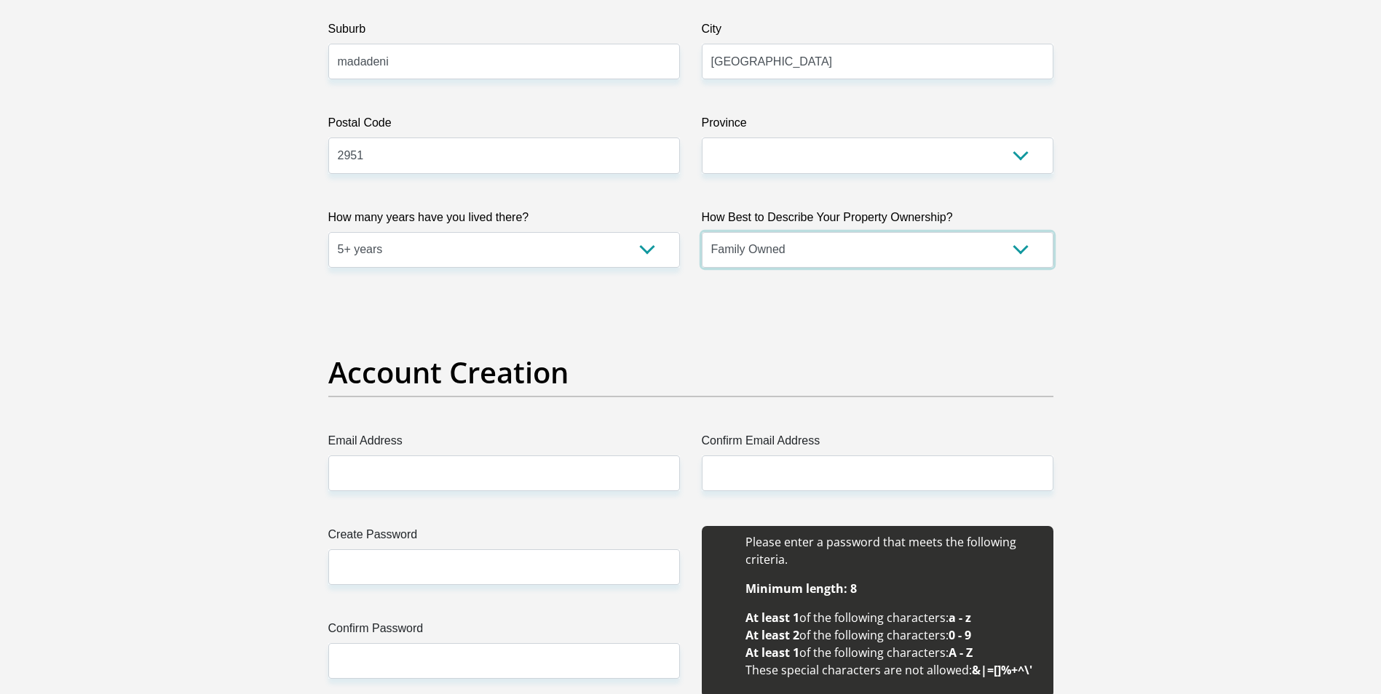
scroll to position [946, 0]
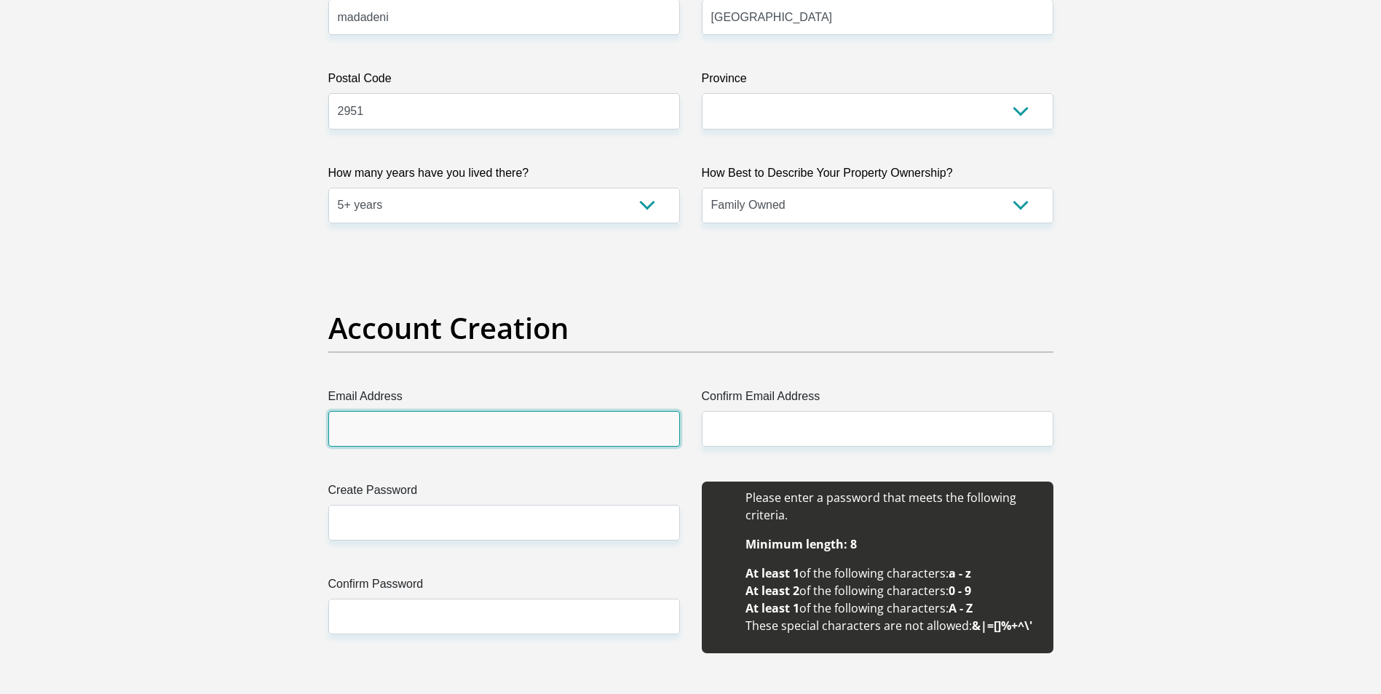
click at [653, 411] on input "Email Address" at bounding box center [504, 429] width 352 height 36
type input "[EMAIL_ADDRESS][DOMAIN_NAME]"
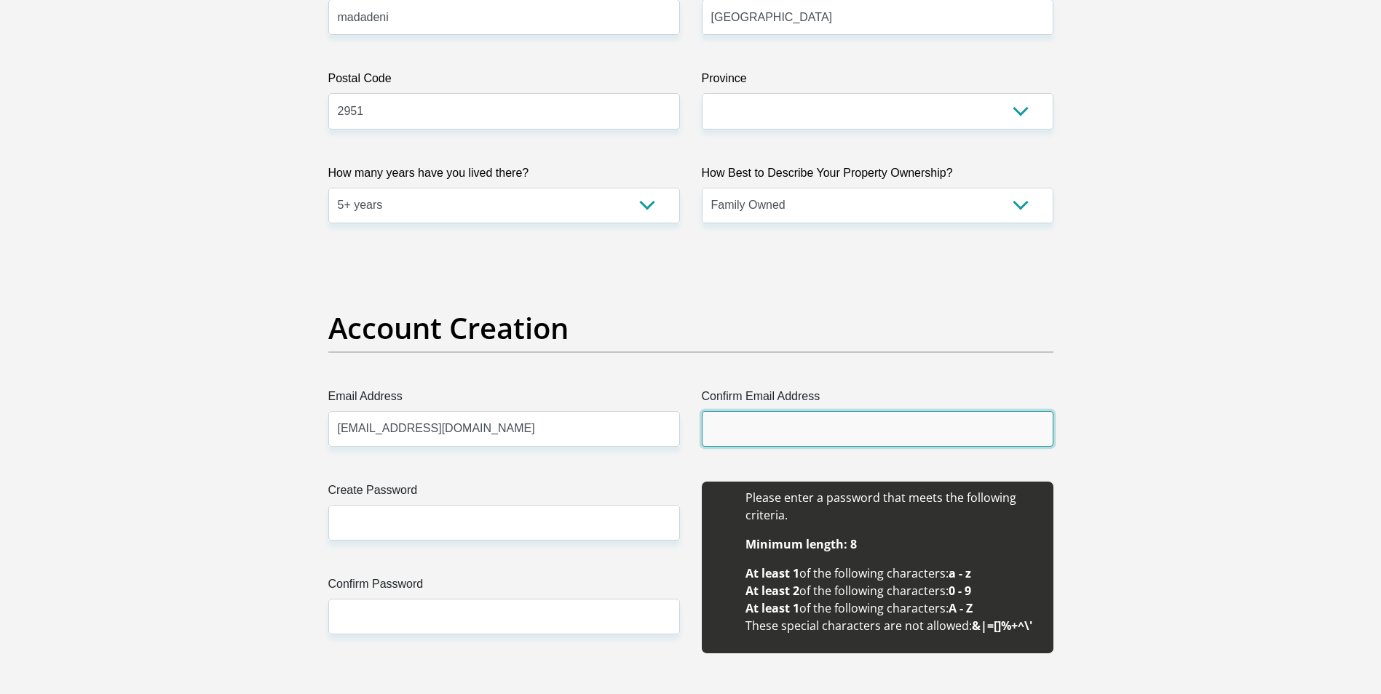
type input "[EMAIL_ADDRESS][DOMAIN_NAME]"
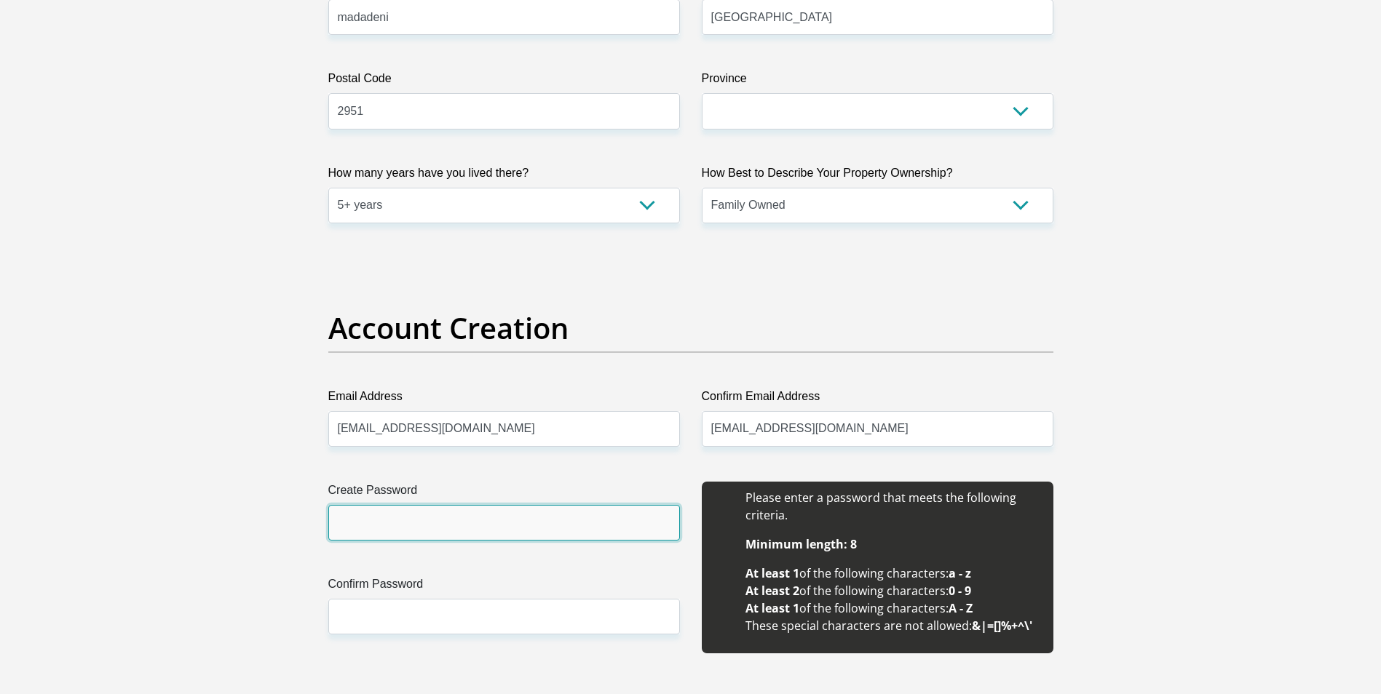
click at [565, 523] on input "Create Password" at bounding box center [504, 523] width 352 height 36
type input "S"
type input "Analo.#98"
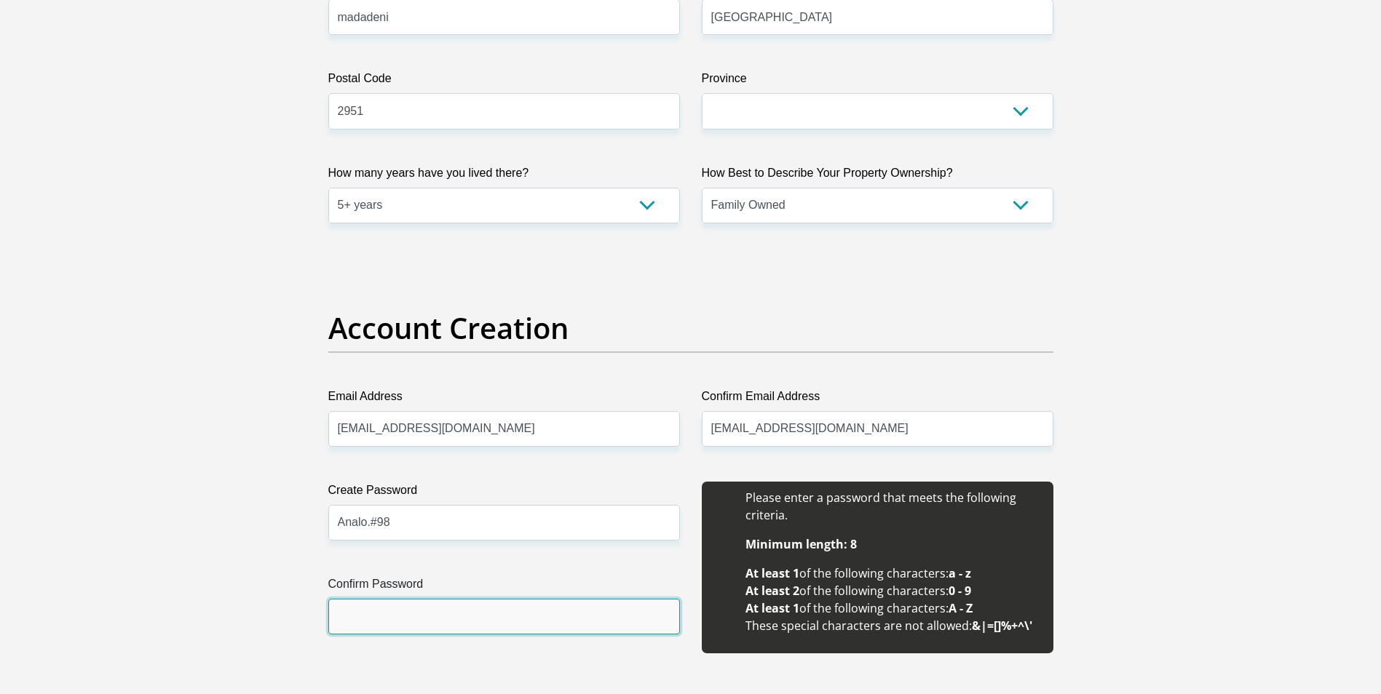
click at [557, 624] on input "Confirm Password" at bounding box center [504, 617] width 352 height 36
type input "Analo.#98"
click at [407, 517] on input "Analo.#98" at bounding box center [504, 523] width 352 height 36
click at [396, 627] on input "Analo.#98" at bounding box center [504, 617] width 352 height 36
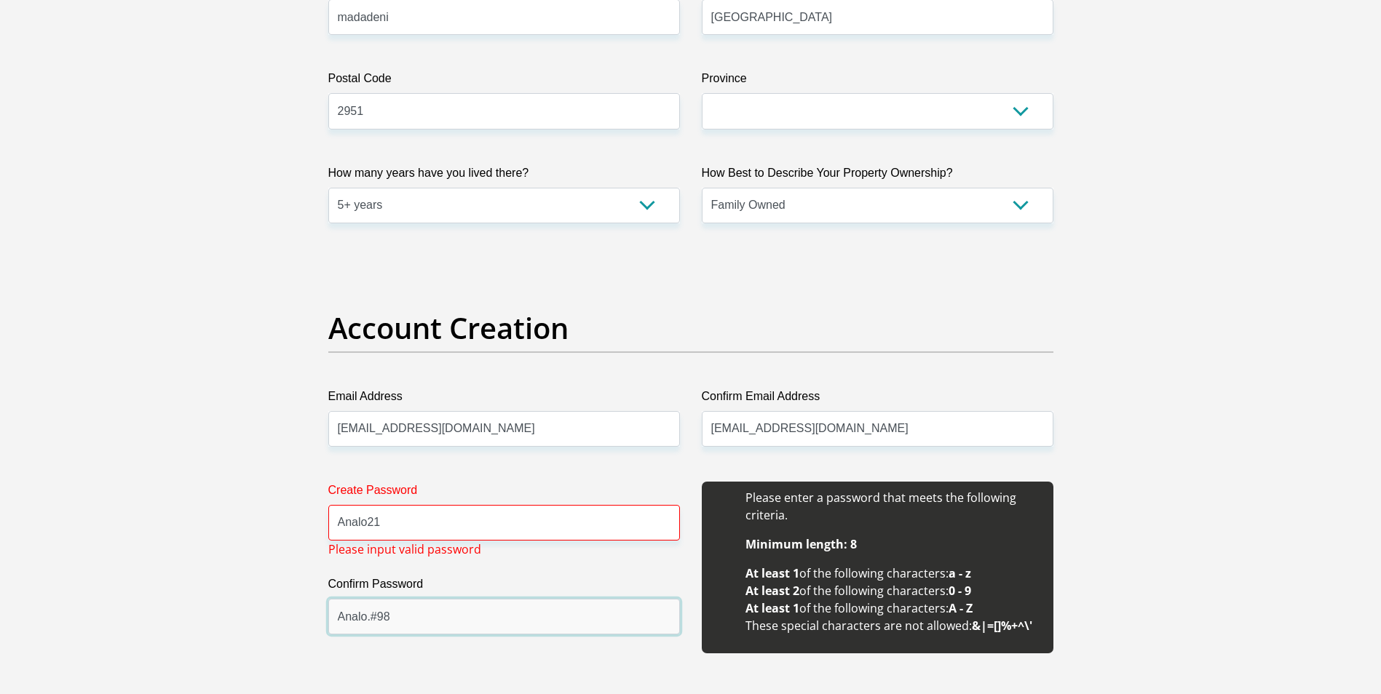
click at [392, 622] on input "Analo.#98" at bounding box center [504, 617] width 352 height 36
click at [401, 605] on input "Analo.#98" at bounding box center [504, 617] width 352 height 36
click at [403, 618] on input "Analo.#98" at bounding box center [504, 617] width 352 height 36
click at [474, 523] on input "Analo21" at bounding box center [504, 523] width 352 height 36
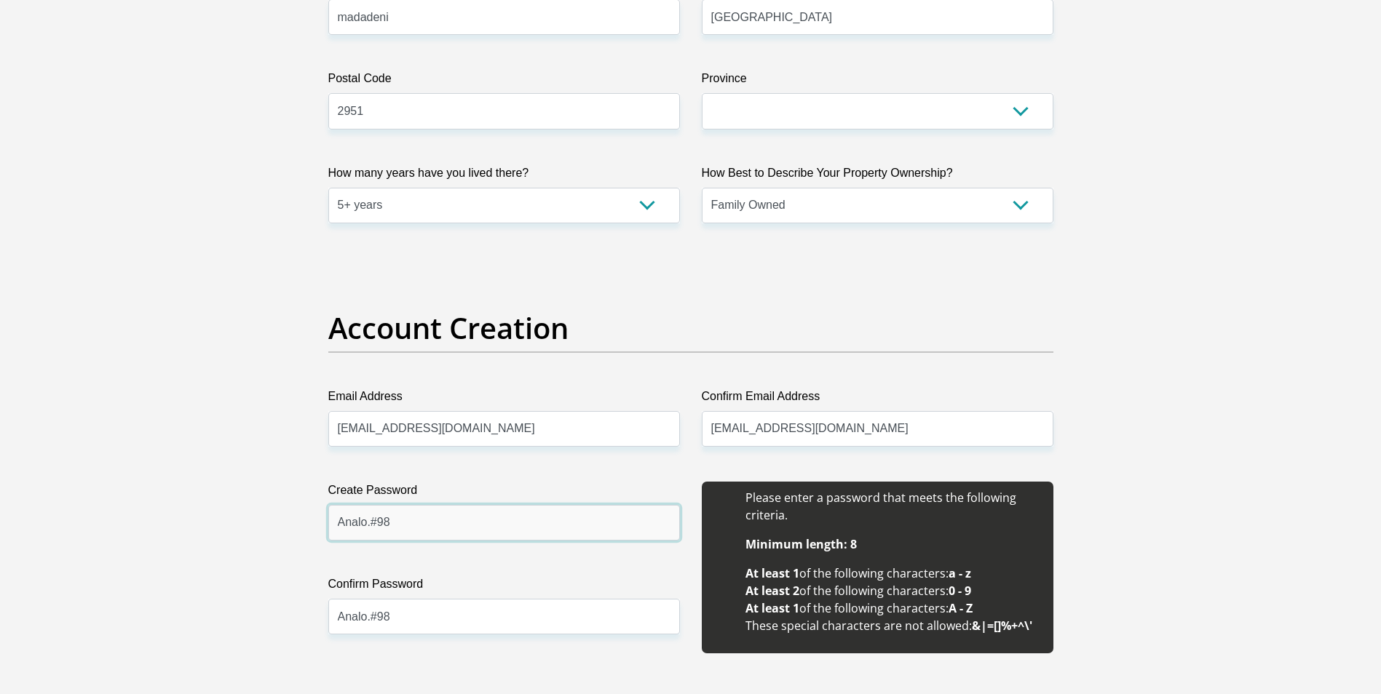
type input "Analo.#98"
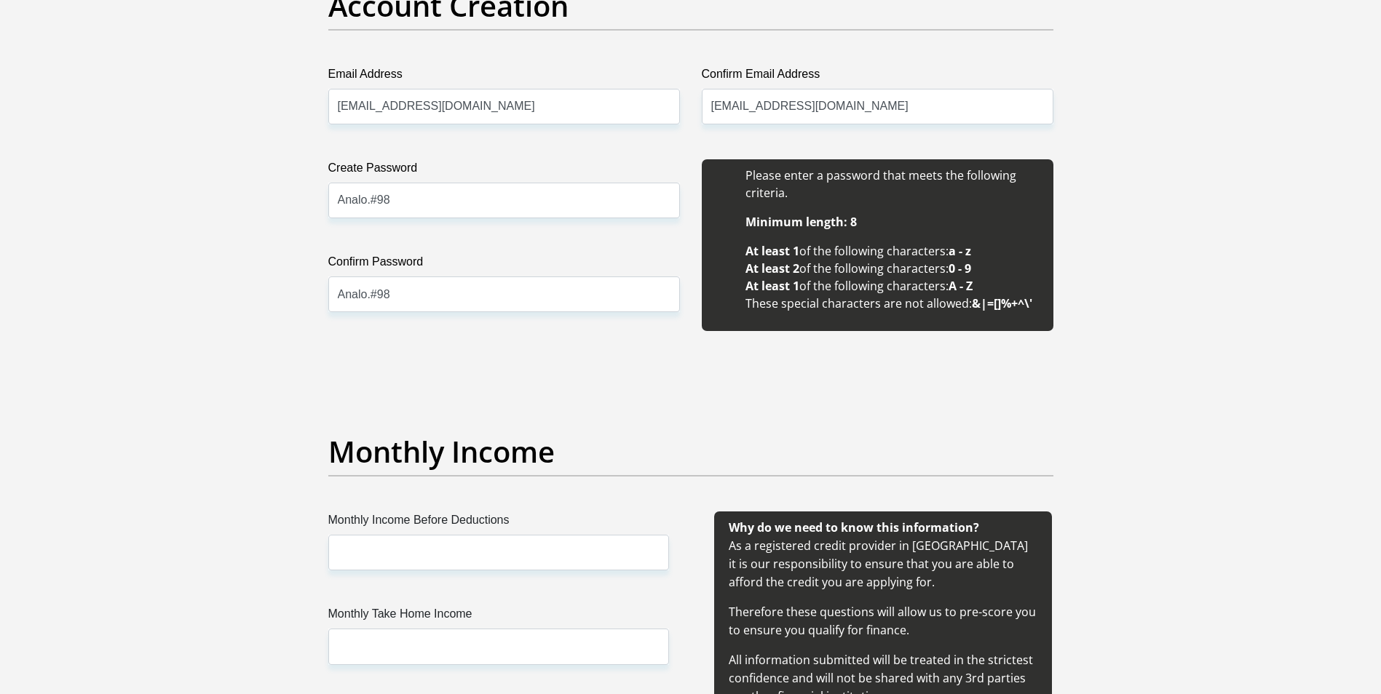
scroll to position [1310, 0]
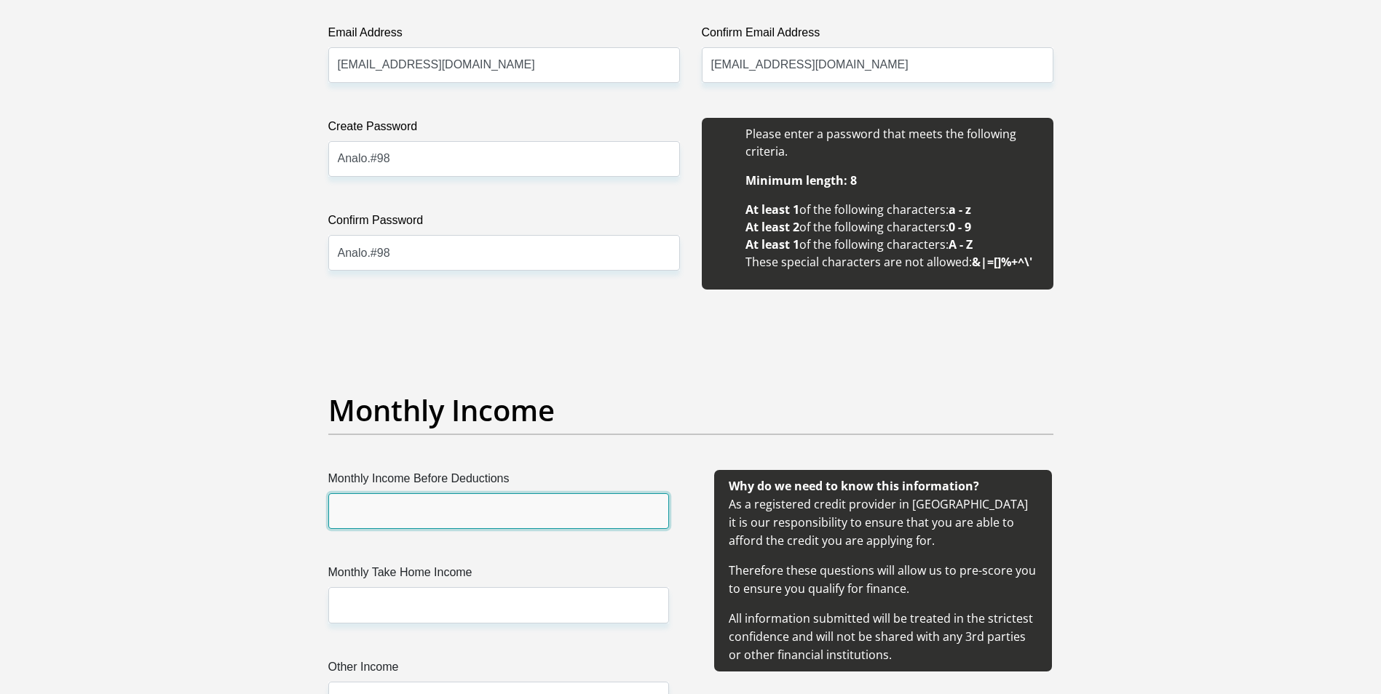
click at [586, 515] on input "Monthly Income Before Deductions" at bounding box center [498, 511] width 341 height 36
type input "8000"
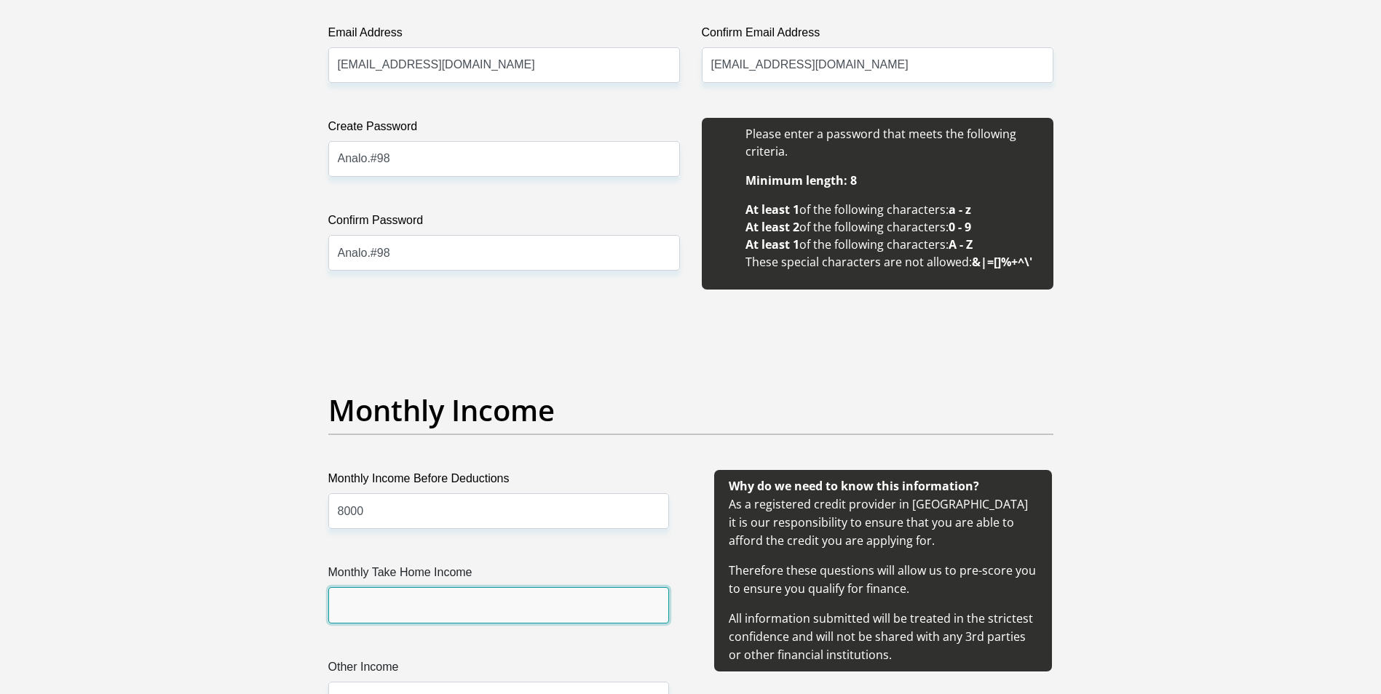
click at [555, 615] on input "Monthly Take Home Income" at bounding box center [498, 605] width 341 height 36
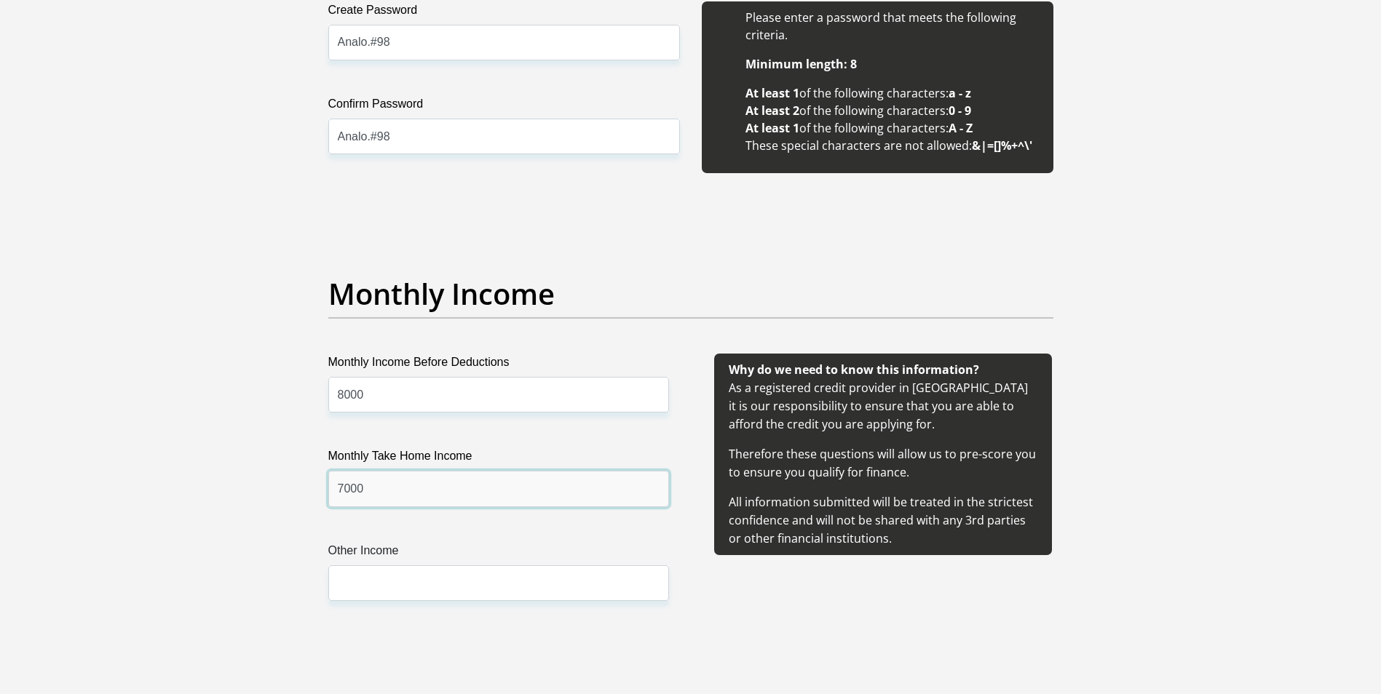
scroll to position [1455, 0]
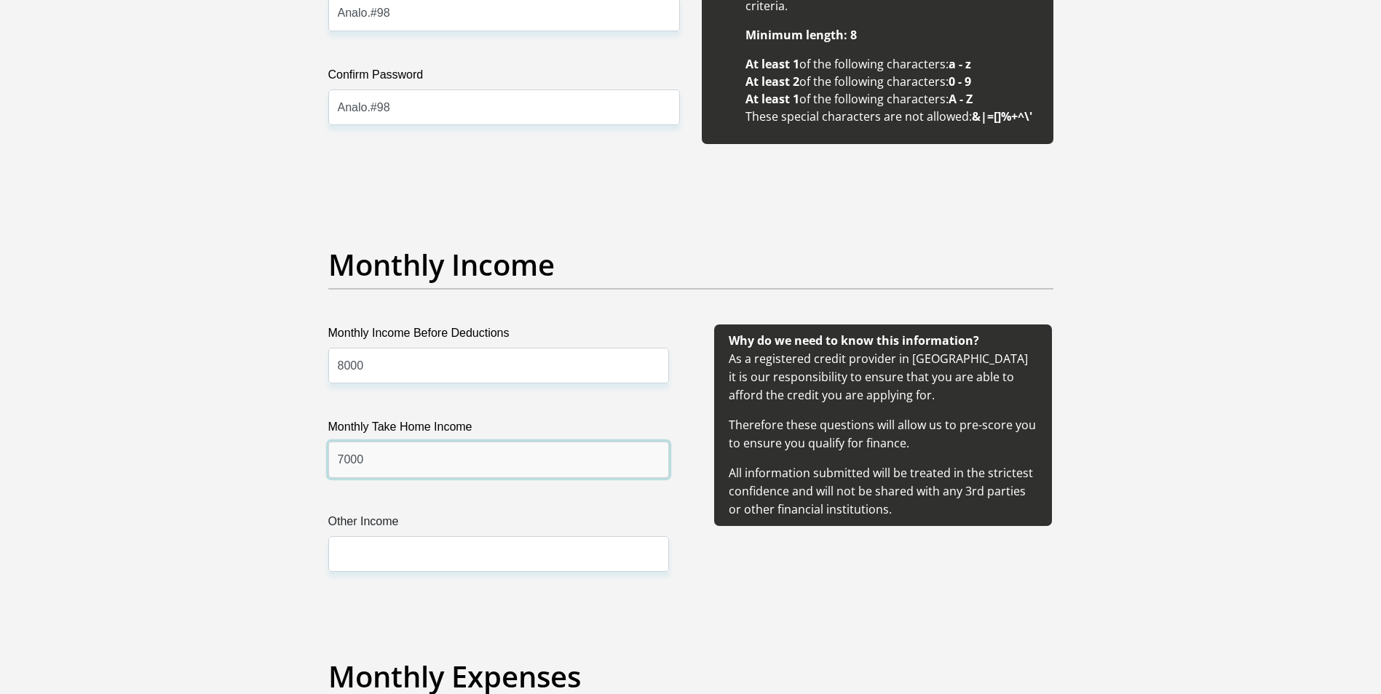
type input "7000"
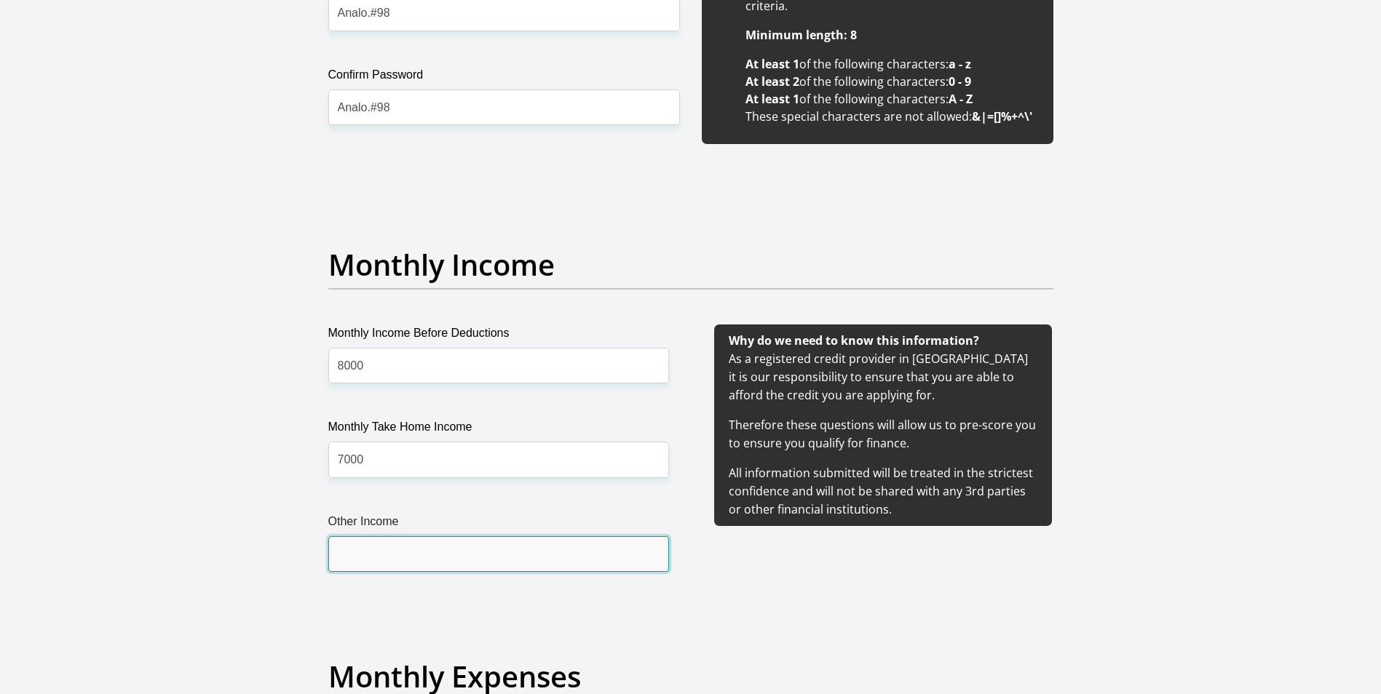
click at [484, 554] on input "Other Income" at bounding box center [498, 554] width 341 height 36
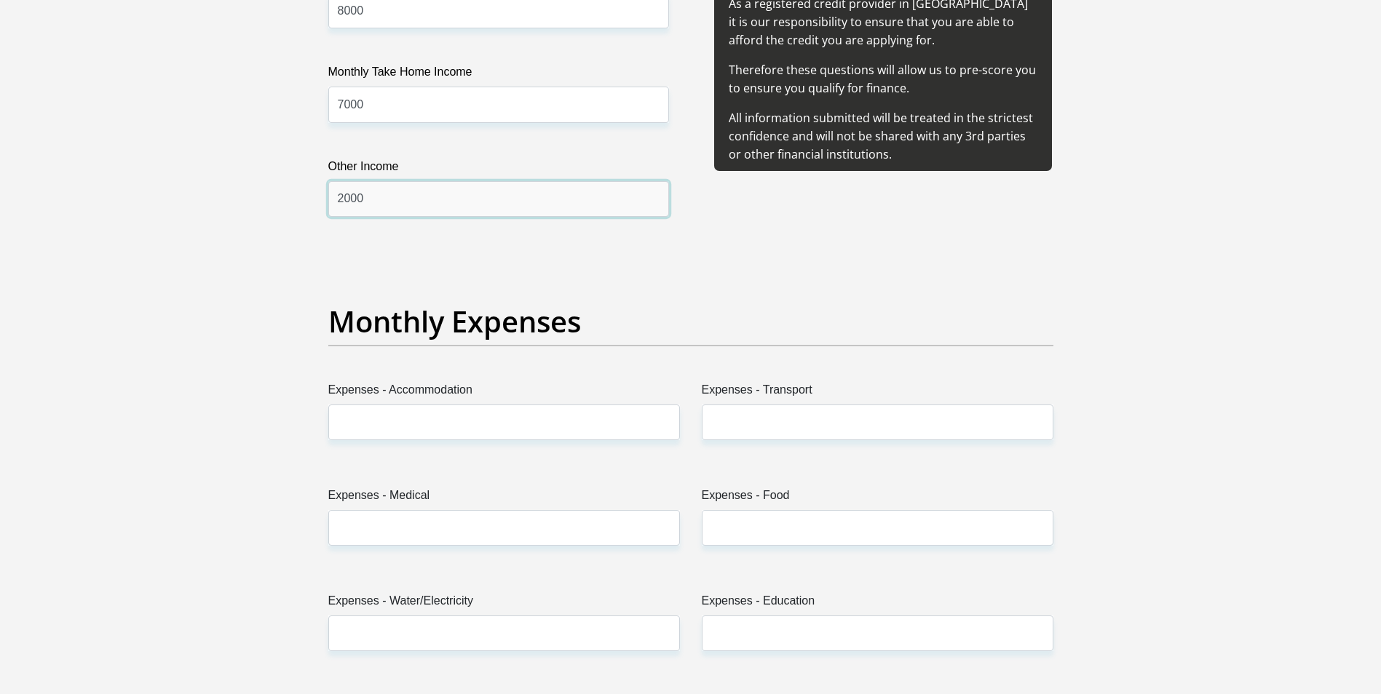
scroll to position [1819, 0]
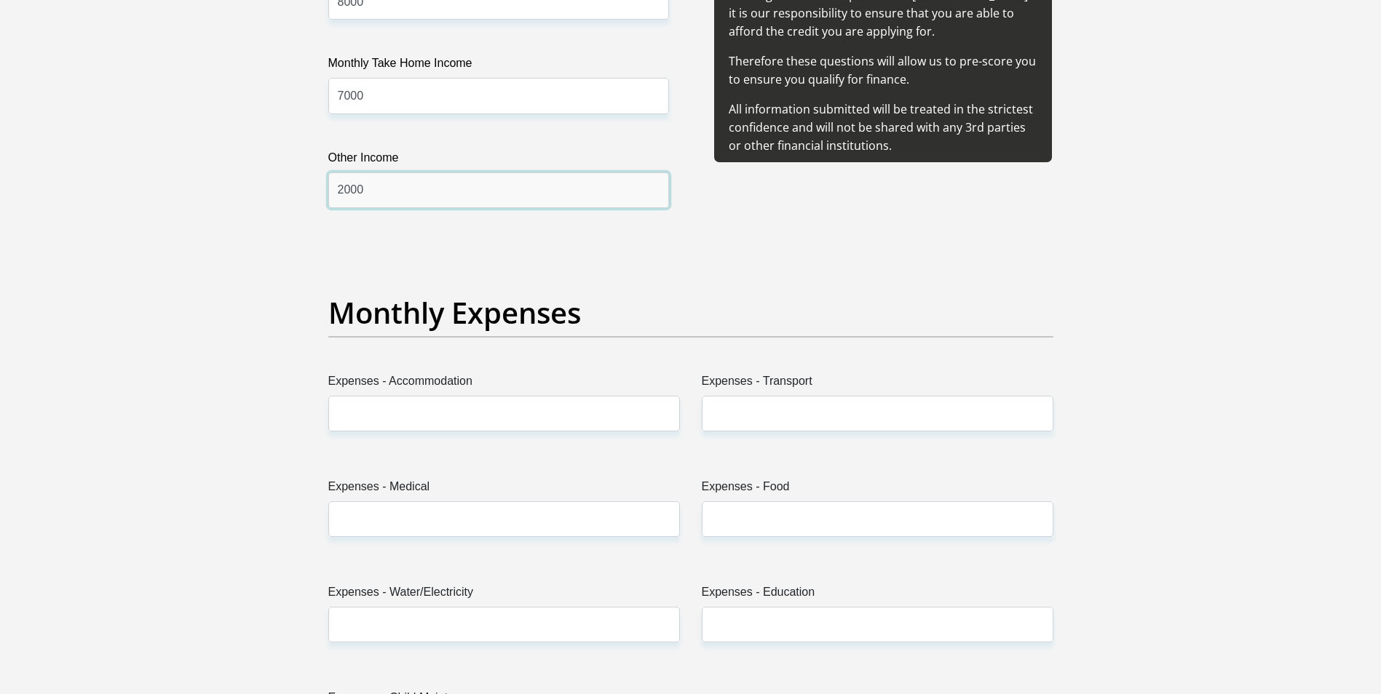
type input "2000"
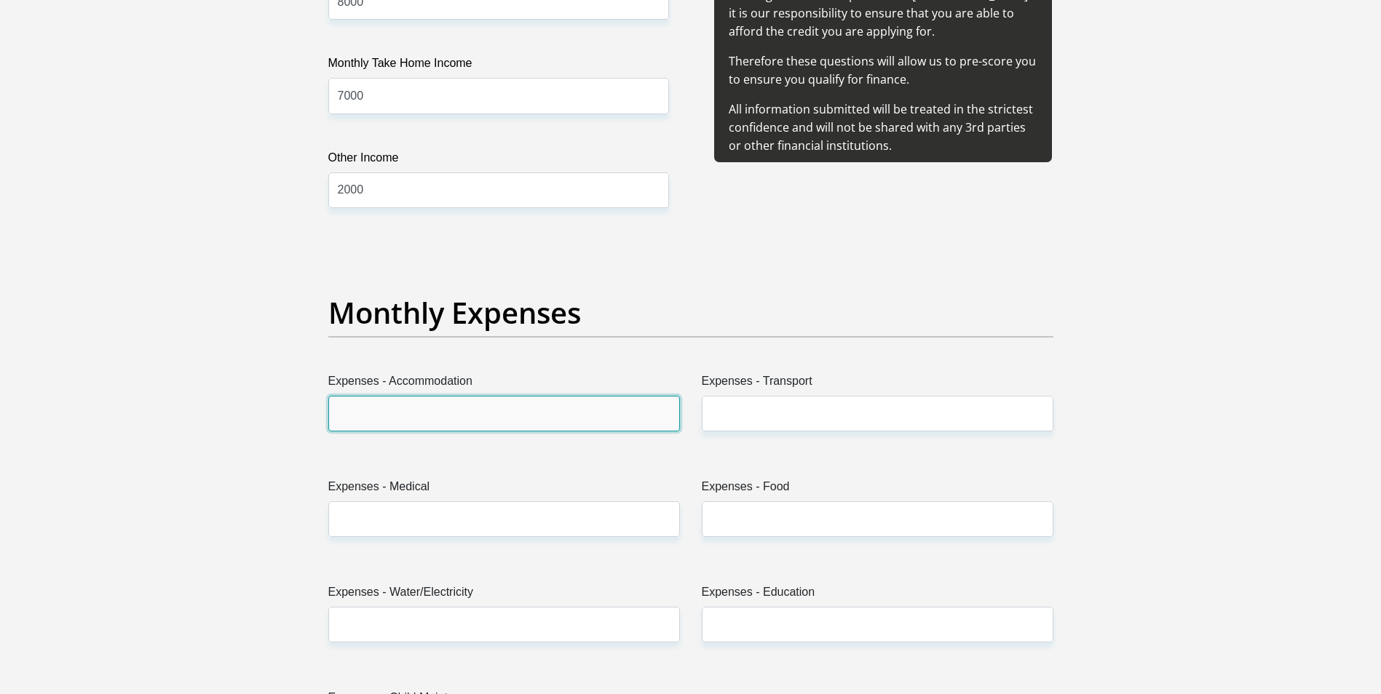
click at [477, 424] on input "Expenses - Accommodation" at bounding box center [504, 414] width 352 height 36
type input "1000"
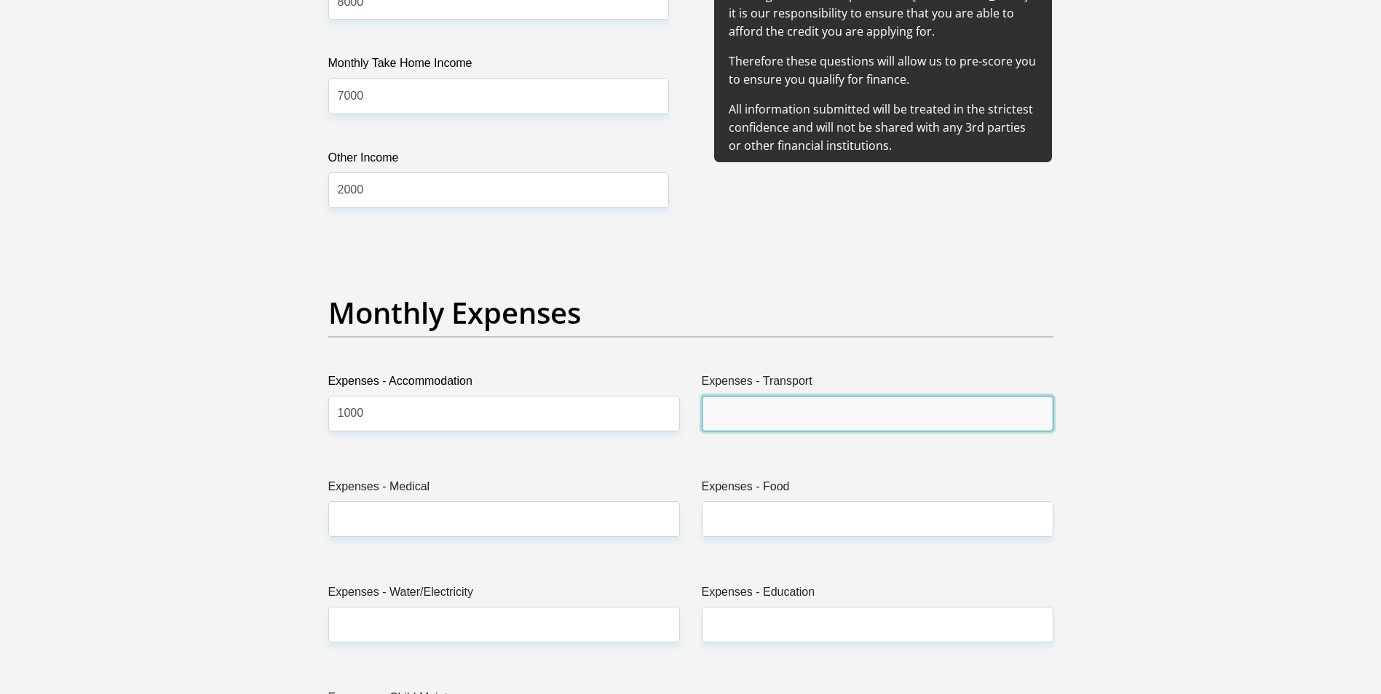
click at [747, 406] on input "Expenses - Transport" at bounding box center [878, 414] width 352 height 36
type input "200"
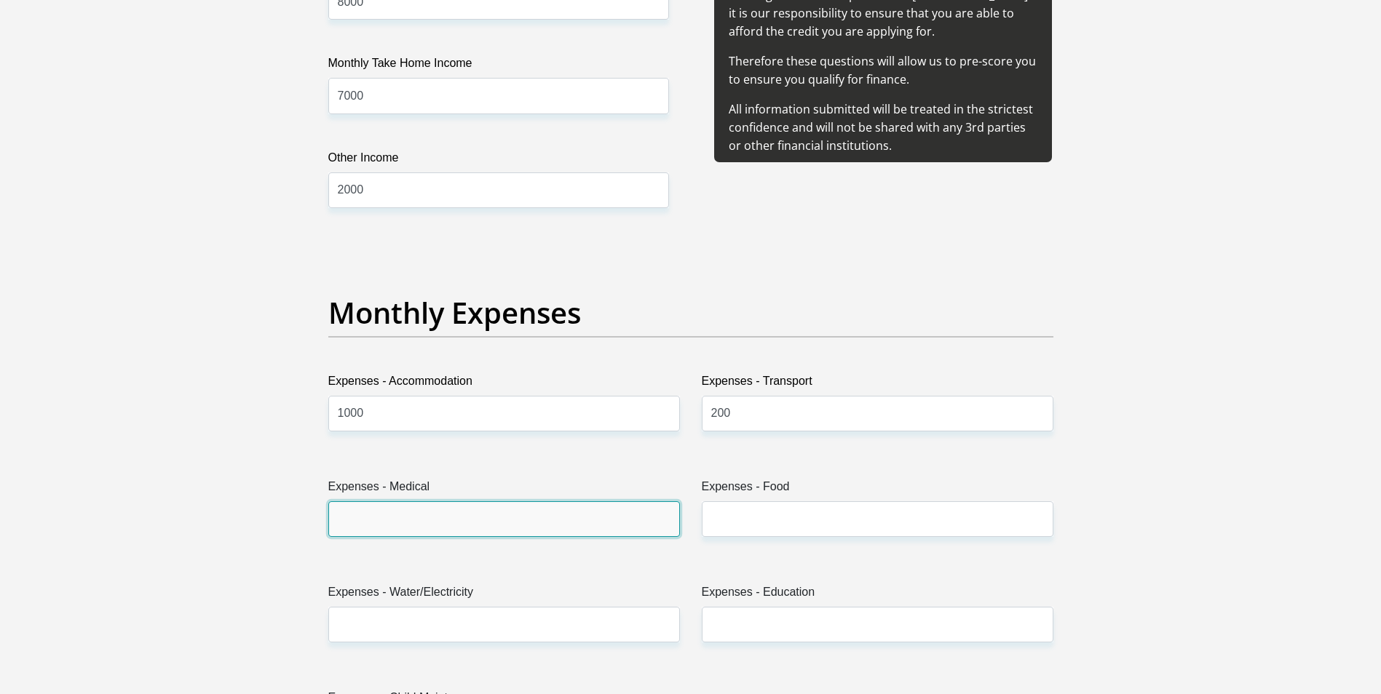
click at [612, 533] on input "Expenses - Medical" at bounding box center [504, 519] width 352 height 36
type input "100"
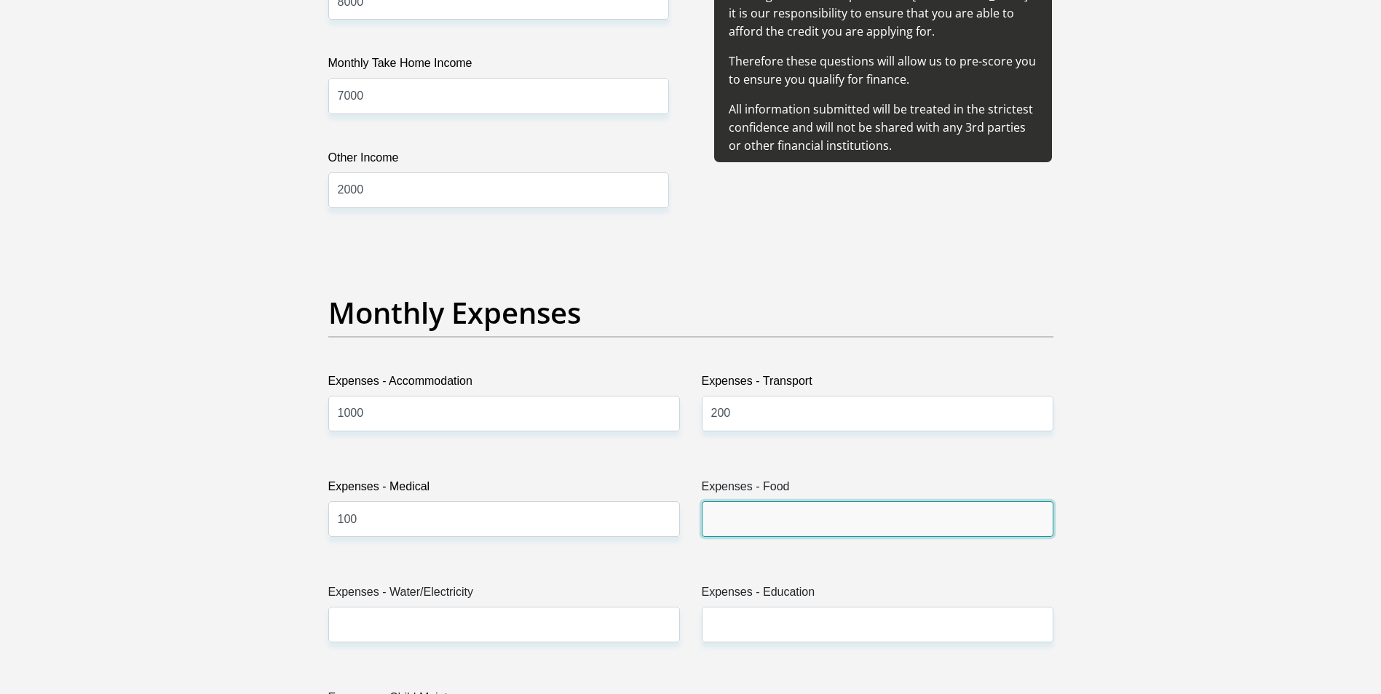
click at [791, 508] on input "Expenses - Food" at bounding box center [878, 519] width 352 height 36
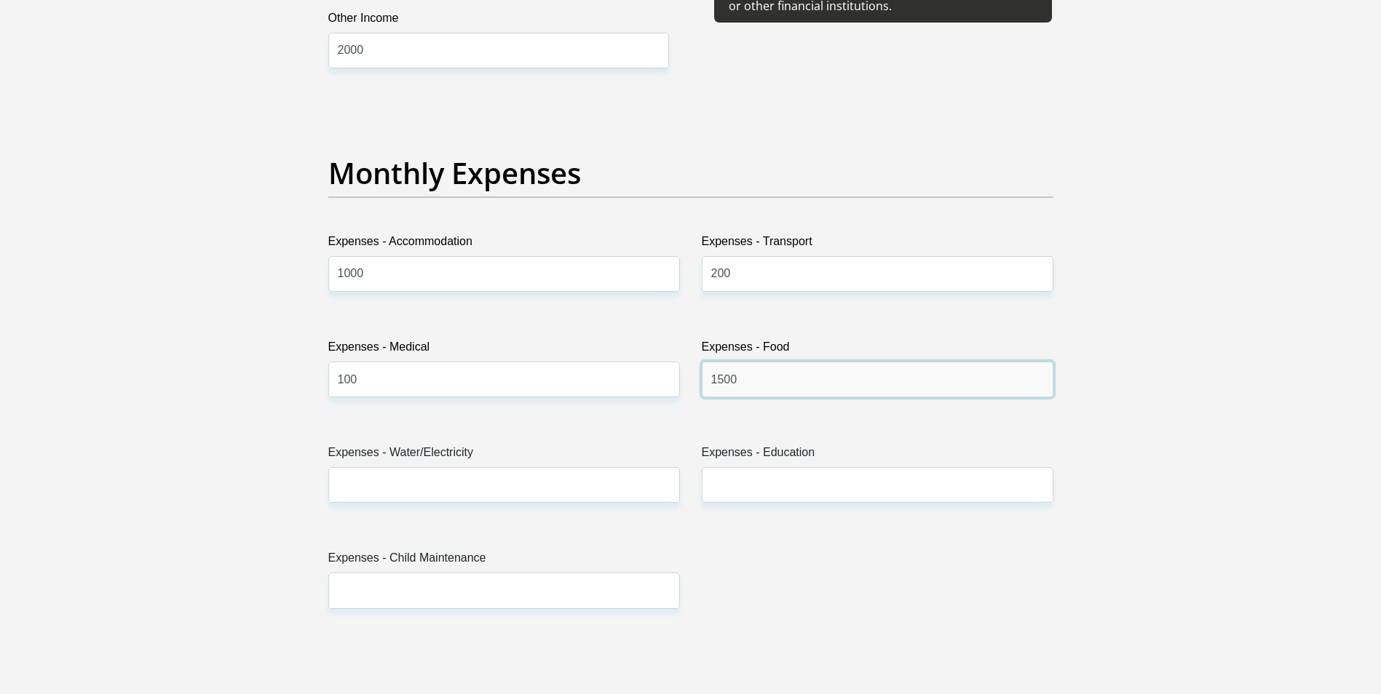
scroll to position [1965, 0]
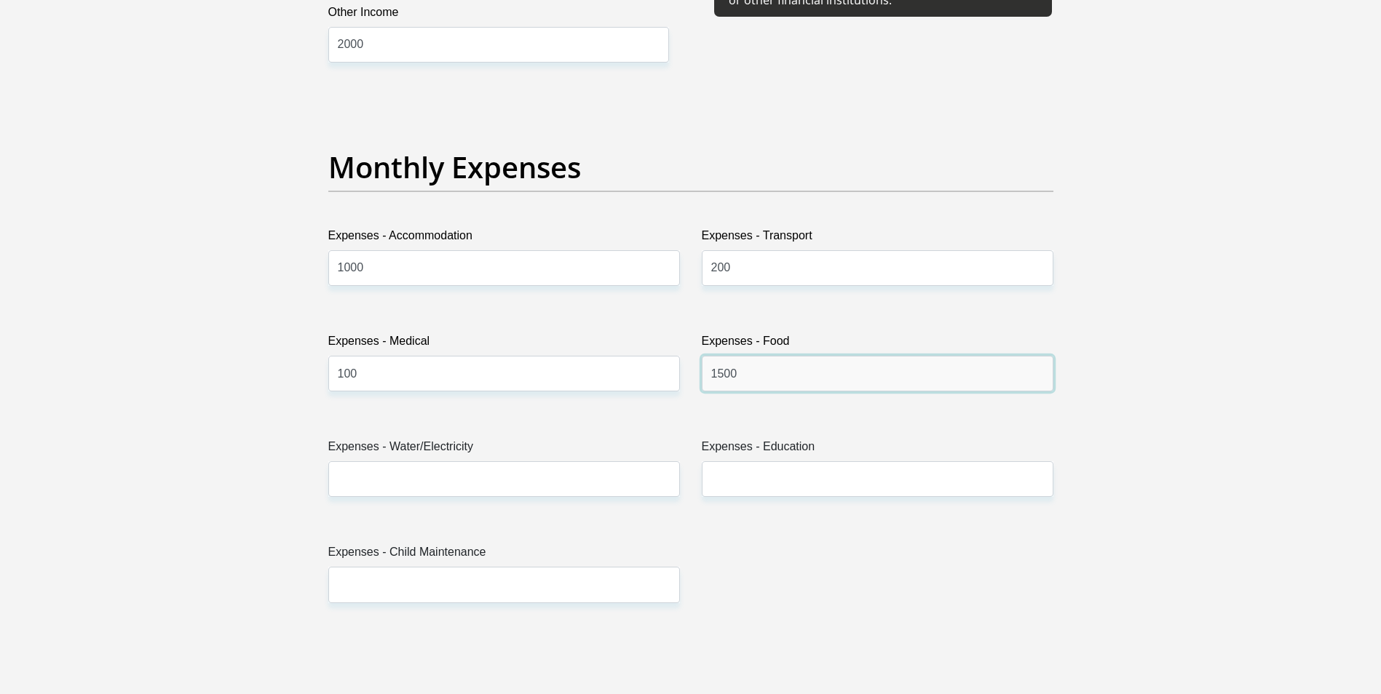
type input "1500"
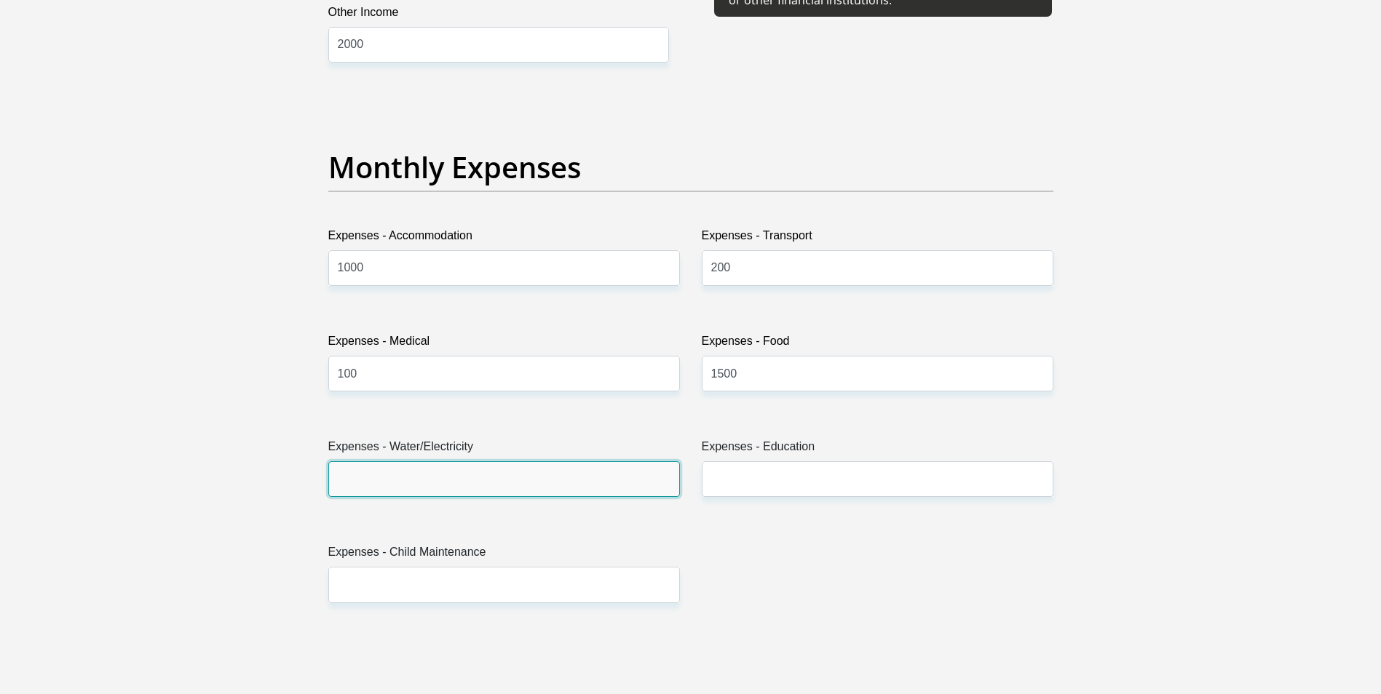
click at [655, 495] on input "Expenses - Water/Electricity" at bounding box center [504, 479] width 352 height 36
type input "200"
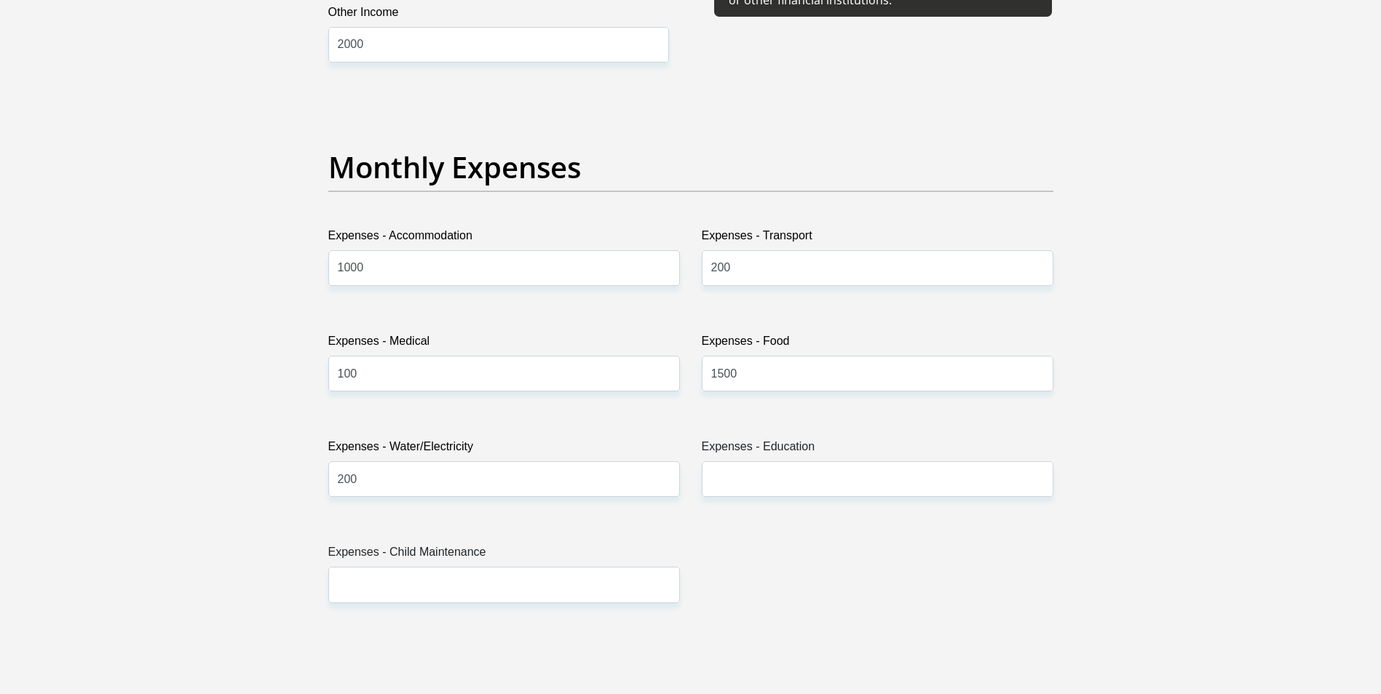
click at [782, 457] on label "Expenses - Education" at bounding box center [878, 449] width 352 height 23
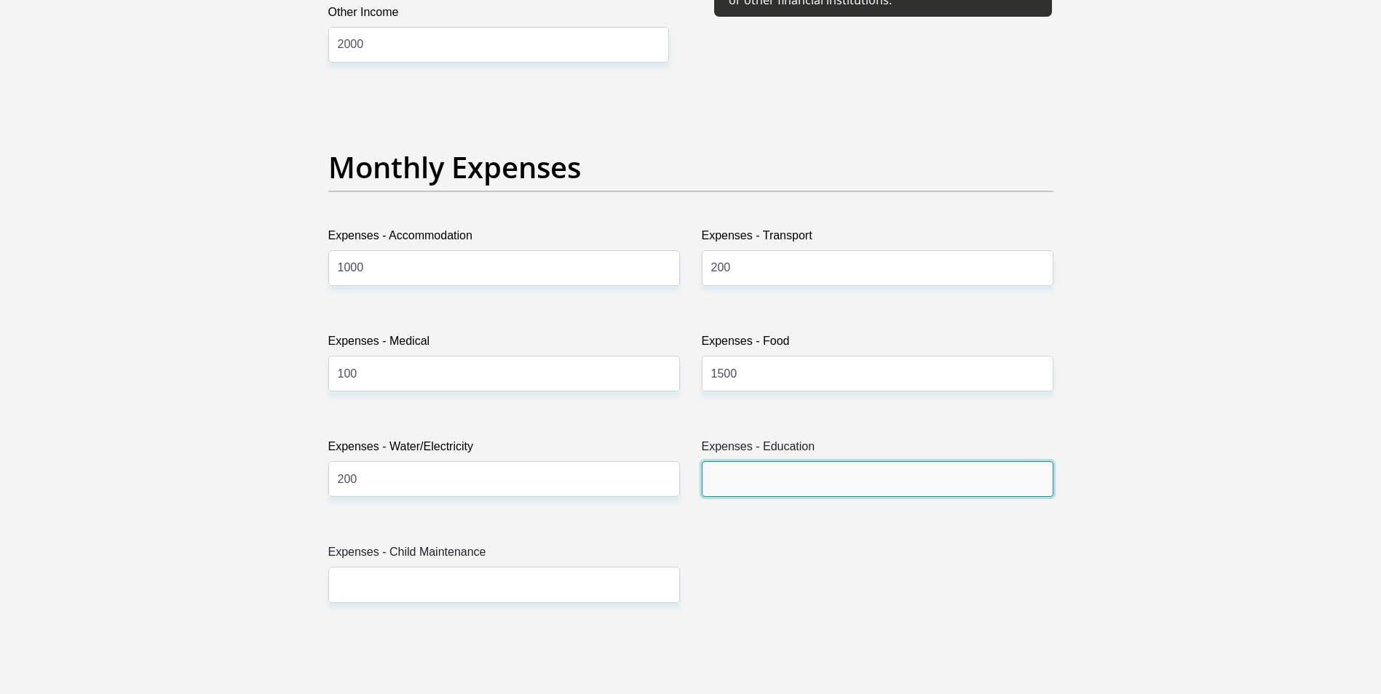
click at [782, 461] on input "Expenses - Education" at bounding box center [878, 479] width 352 height 36
type input "100"
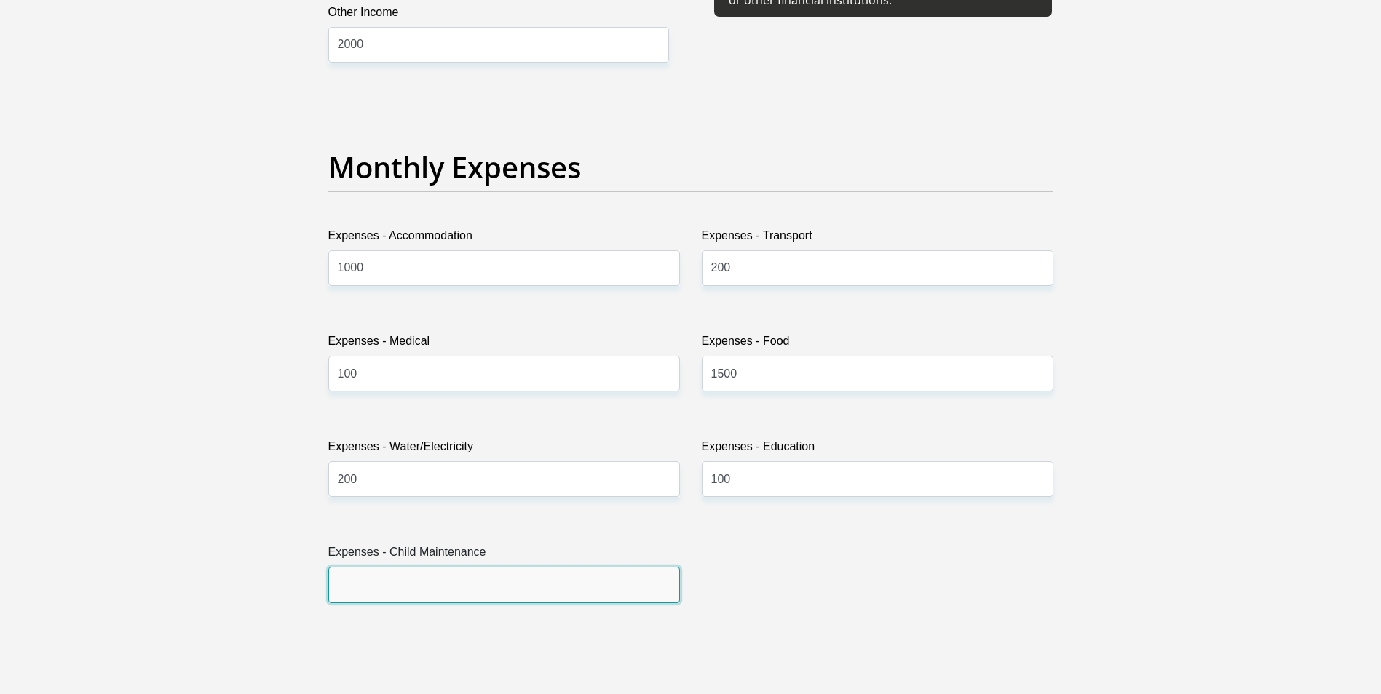
click at [619, 587] on input "Expenses - Child Maintenance" at bounding box center [504, 585] width 352 height 36
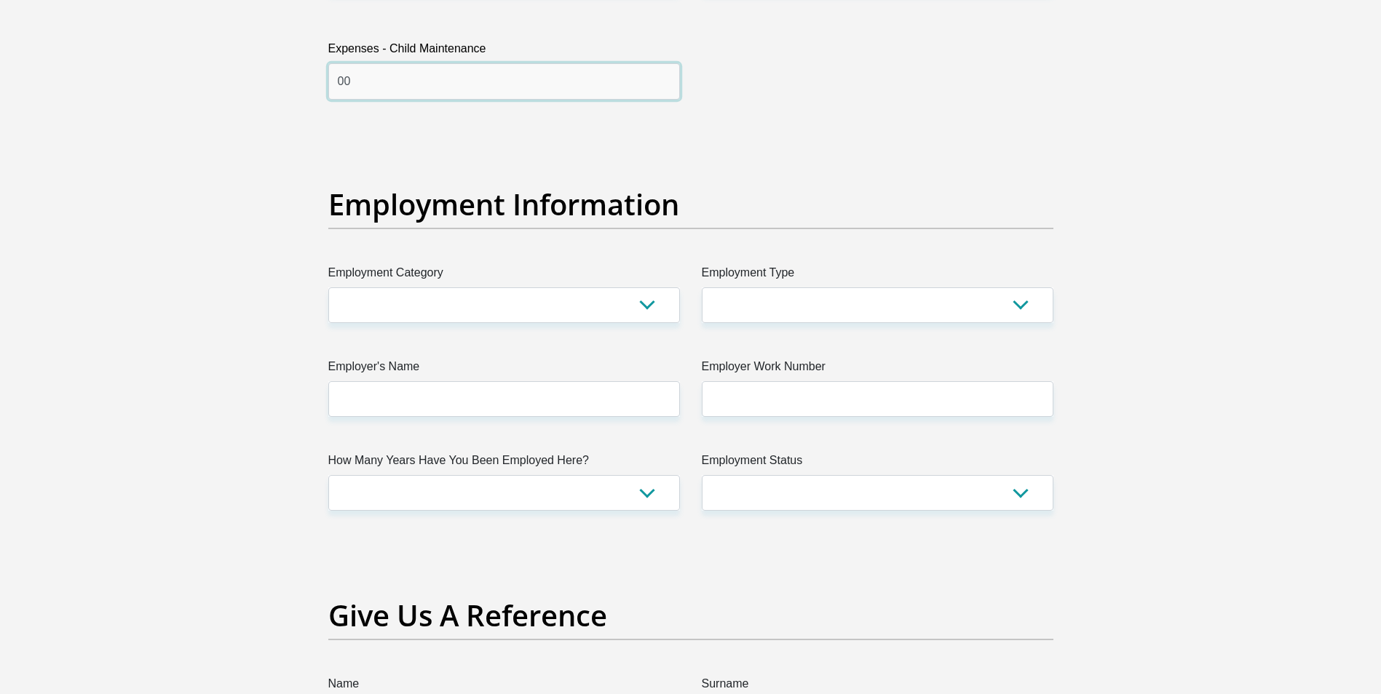
scroll to position [2474, 0]
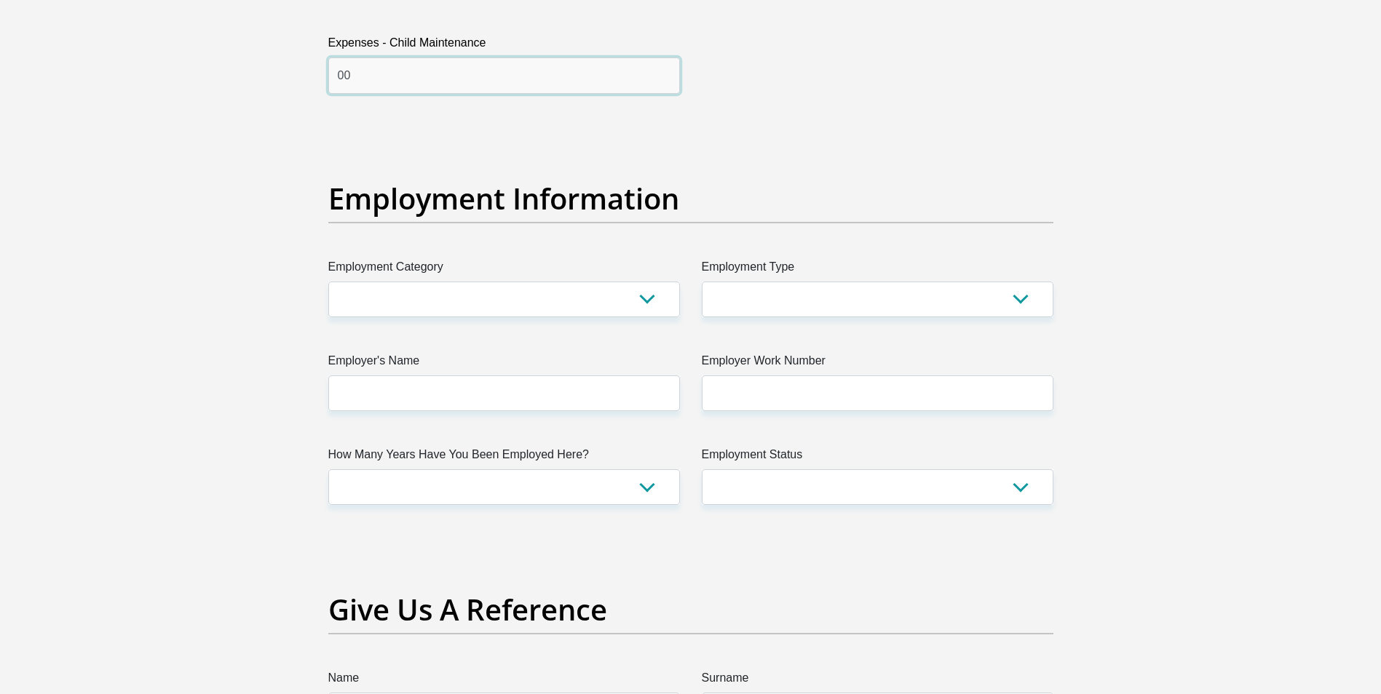
type input "00"
click at [647, 306] on select "AGRICULTURE ALCOHOL & TOBACCO CONSTRUCTION MATERIALS METALLURGY EQUIPMENT FOR R…" at bounding box center [504, 300] width 352 height 36
select select "14"
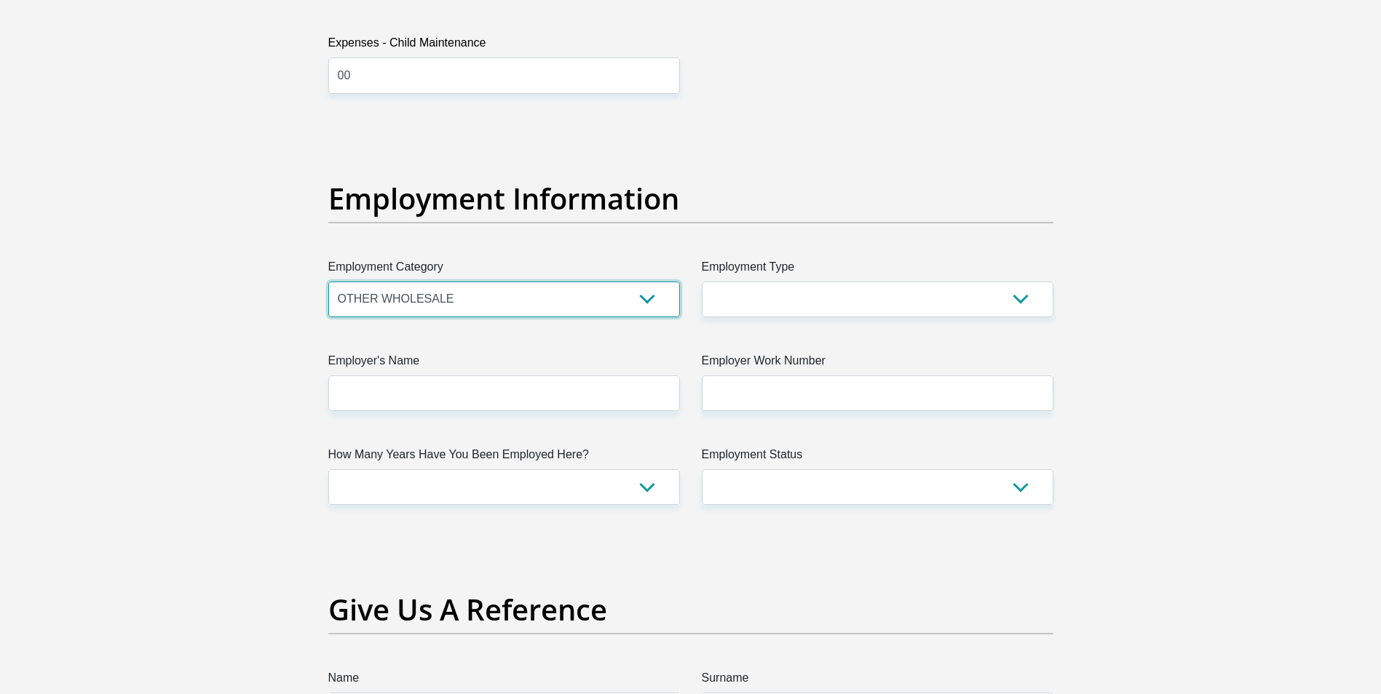
click at [328, 282] on select "AGRICULTURE ALCOHOL & TOBACCO CONSTRUCTION MATERIALS METALLURGY EQUIPMENT FOR R…" at bounding box center [504, 300] width 352 height 36
click at [1020, 302] on select "College/Lecturer Craft Seller Creative Driver Executive Farmer Forces - Non Com…" at bounding box center [878, 300] width 352 height 36
select select "College/Lecturer"
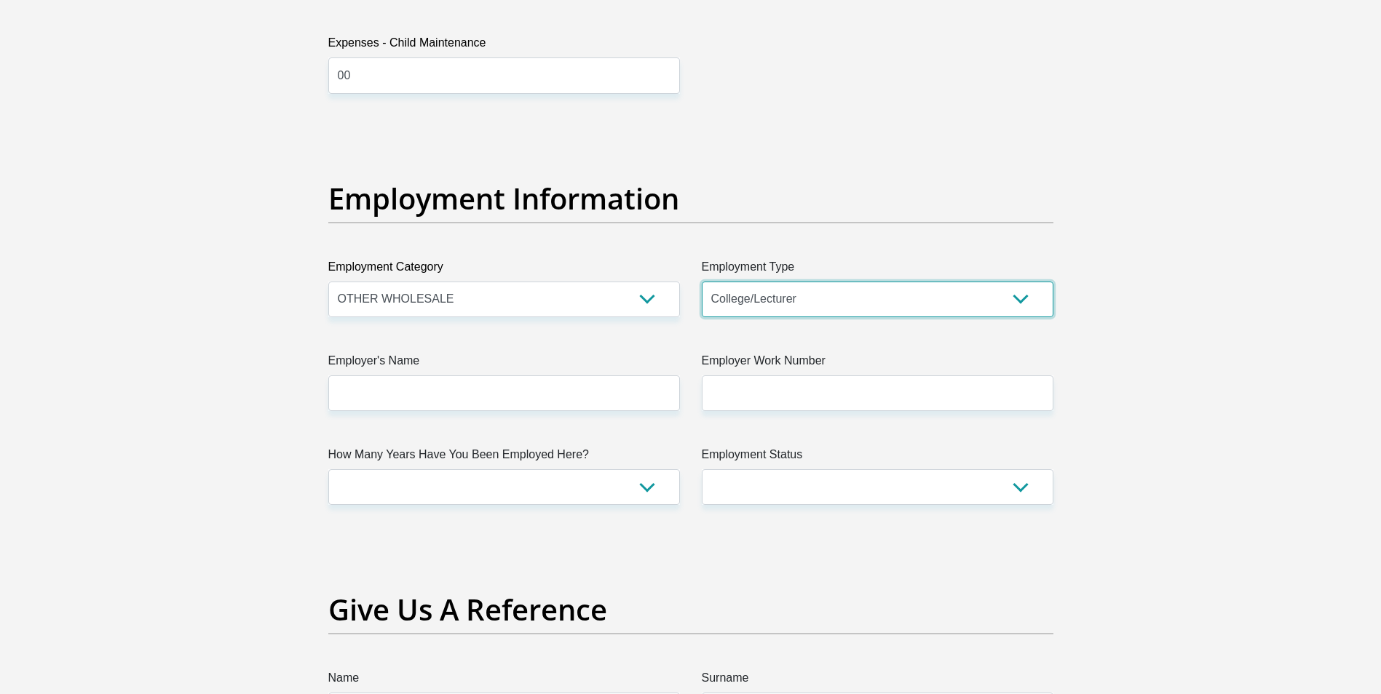
click at [702, 282] on select "College/Lecturer Craft Seller Creative Driver Executive Farmer Forces - Non Com…" at bounding box center [878, 300] width 352 height 36
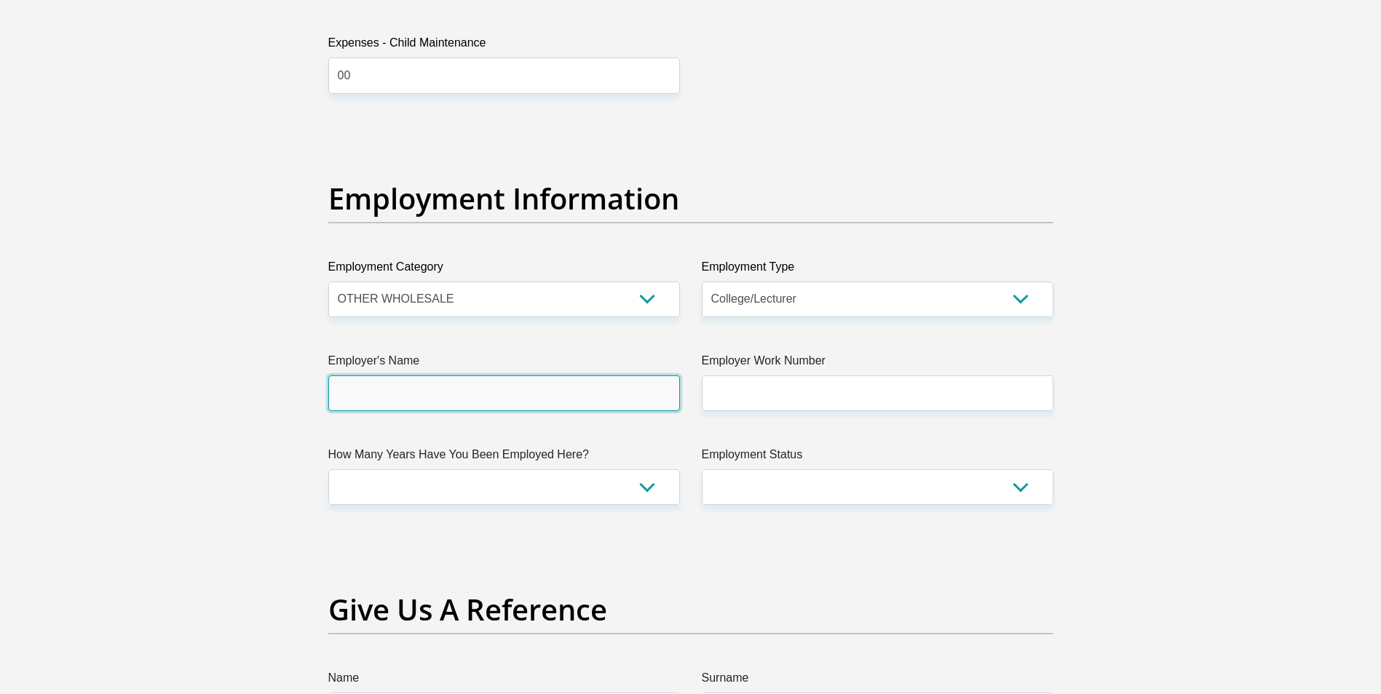
click at [658, 385] on input "Employer's Name" at bounding box center [504, 394] width 352 height 36
type input "MajubaTVETCOLLEGE"
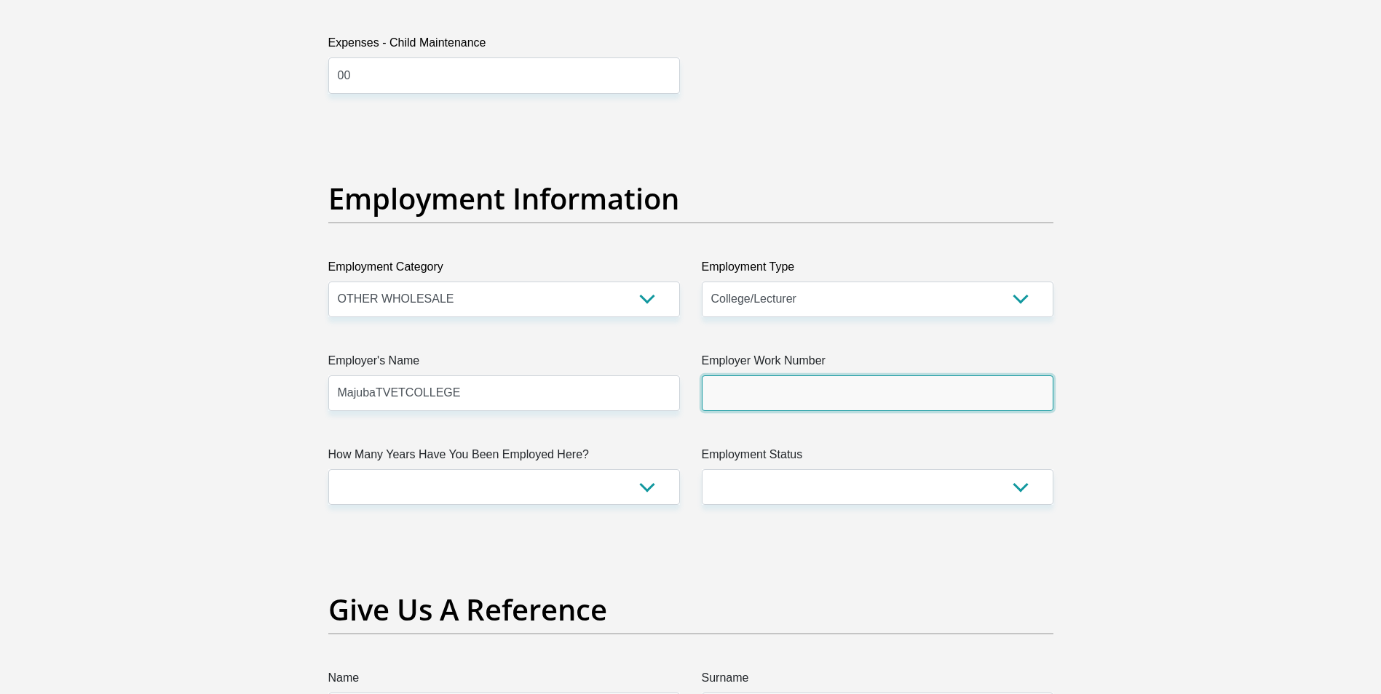
type input "0796644825"
type input "[PERSON_NAME]"
click at [803, 397] on input "0796644825" at bounding box center [878, 394] width 352 height 36
type input "0662350708"
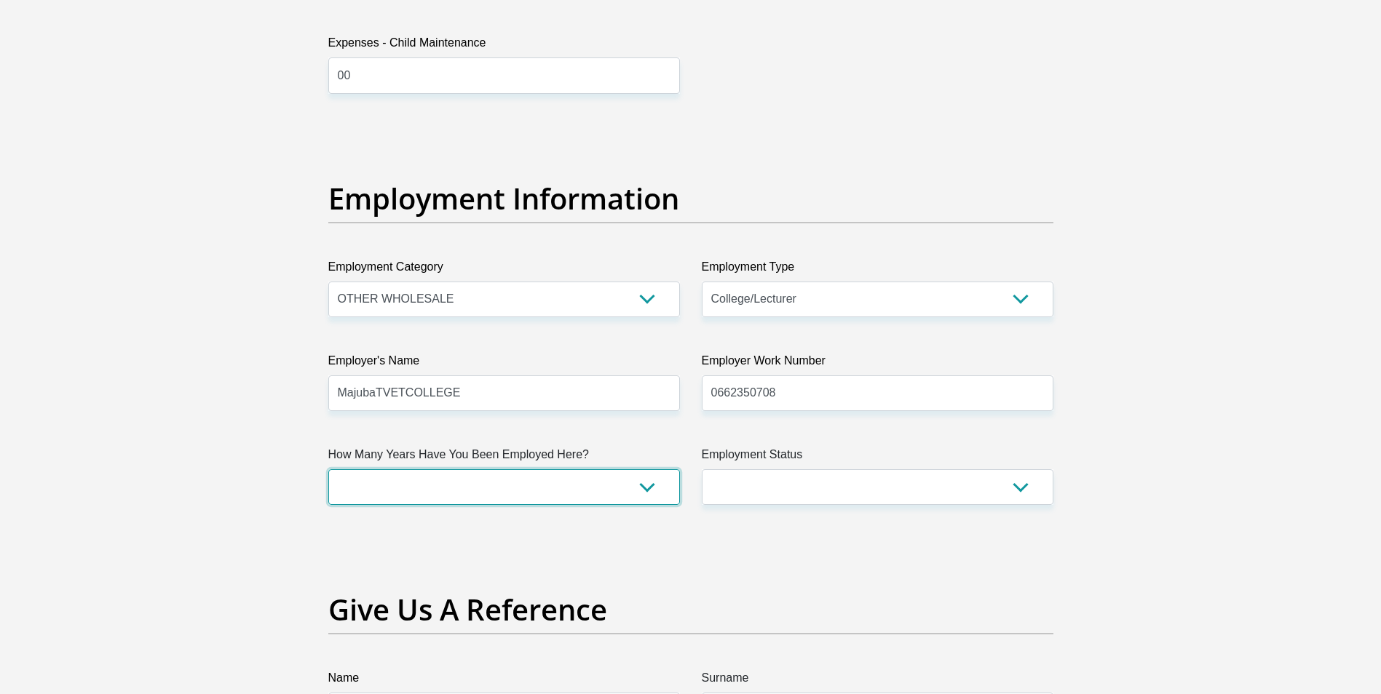
click at [642, 486] on select "less than 1 year 1-3 years 3-5 years 5+ years" at bounding box center [504, 487] width 352 height 36
select select "24"
click at [328, 469] on select "less than 1 year 1-3 years 3-5 years 5+ years" at bounding box center [504, 487] width 352 height 36
click at [1012, 486] on select "Permanent/Full-time Part-time/Casual [DEMOGRAPHIC_DATA] Worker Self-Employed Ho…" at bounding box center [878, 487] width 352 height 36
select select "1"
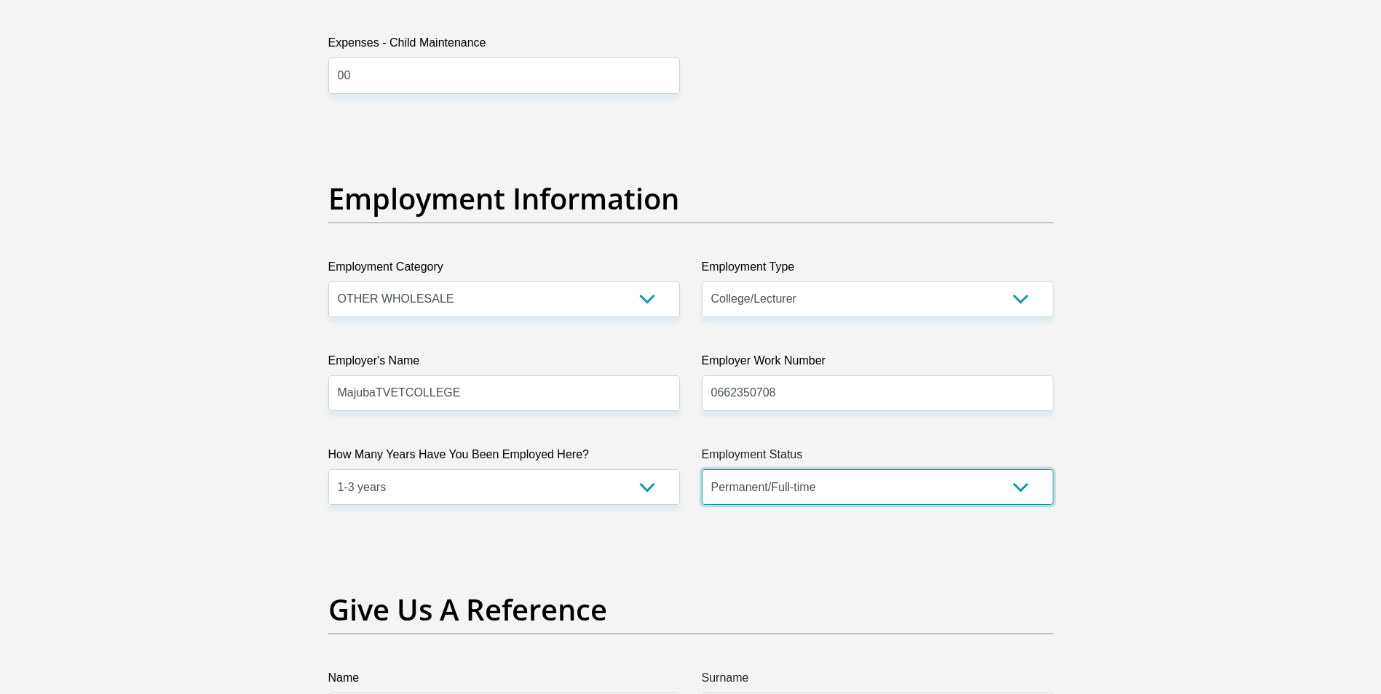
click at [702, 469] on select "Permanent/Full-time Part-time/Casual [DEMOGRAPHIC_DATA] Worker Self-Employed Ho…" at bounding box center [878, 487] width 352 height 36
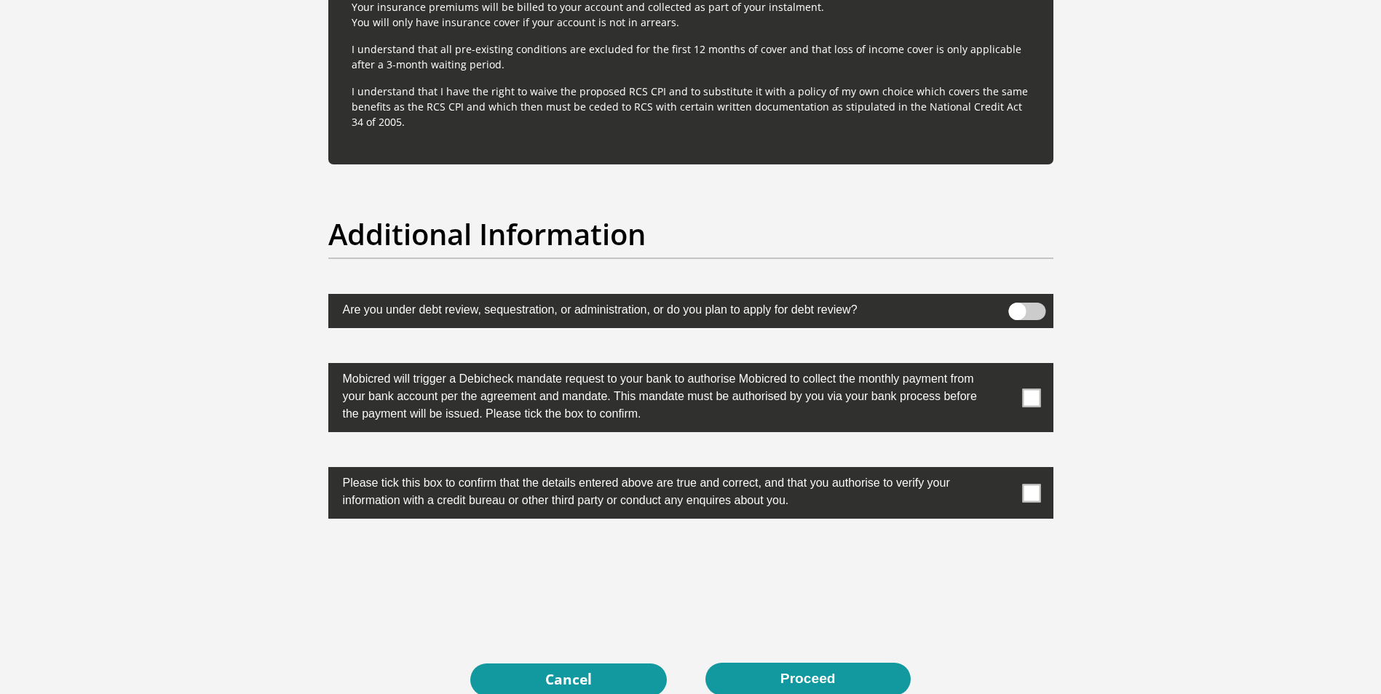
scroll to position [4439, 0]
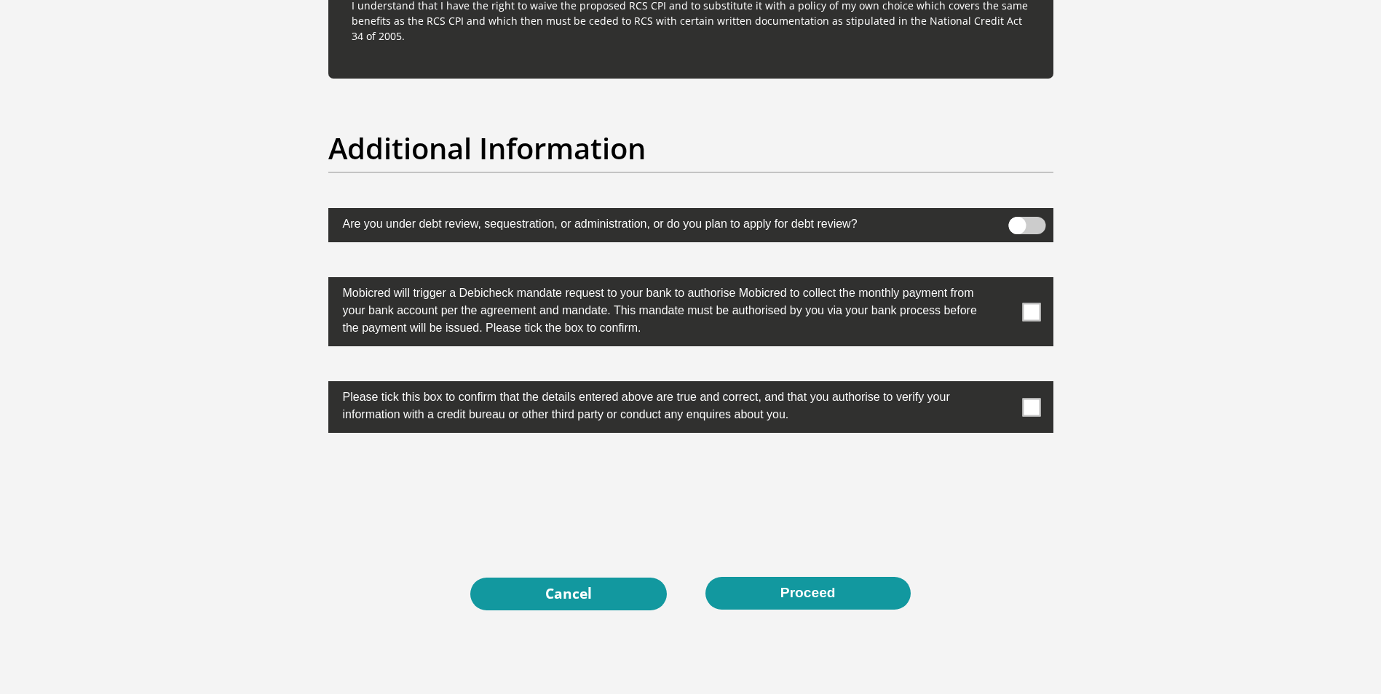
click at [1035, 221] on span at bounding box center [1026, 225] width 37 height 17
click at [1017, 221] on input "checkbox" at bounding box center [1017, 221] width 0 height 0
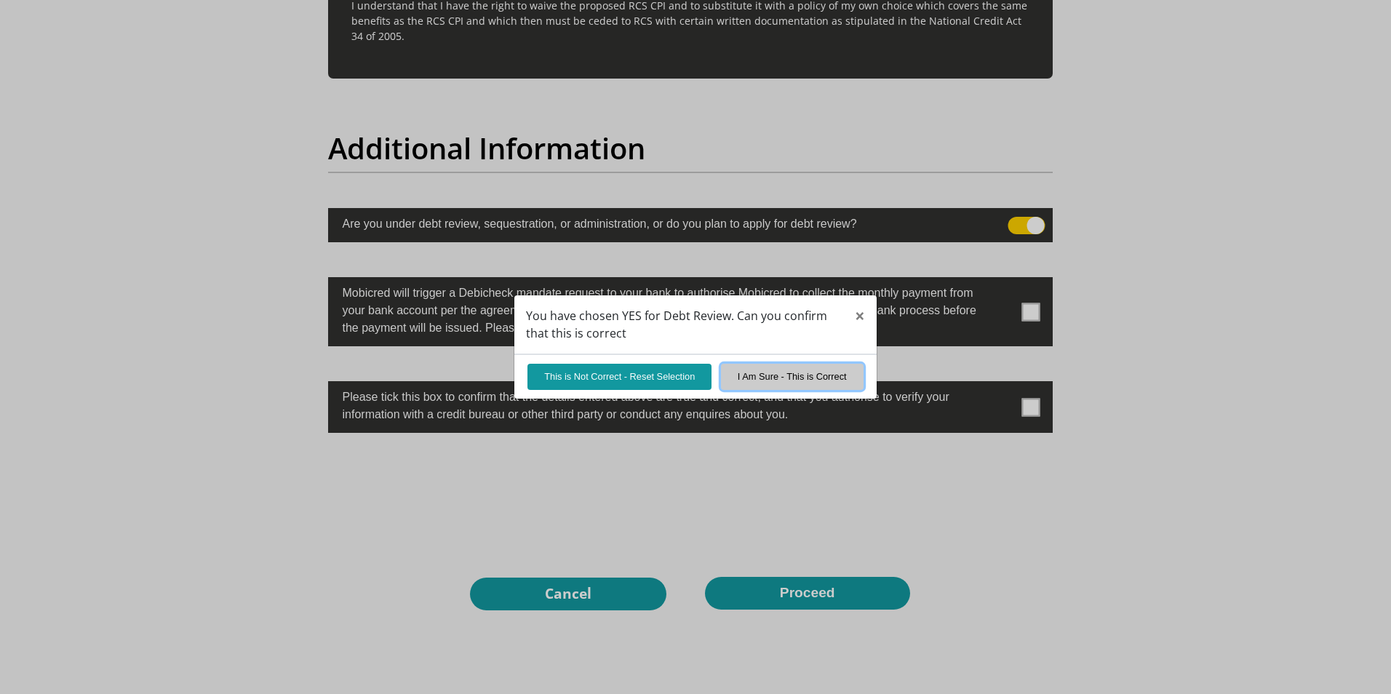
click at [747, 366] on button "I Am Sure - This is Correct" at bounding box center [792, 376] width 143 height 25
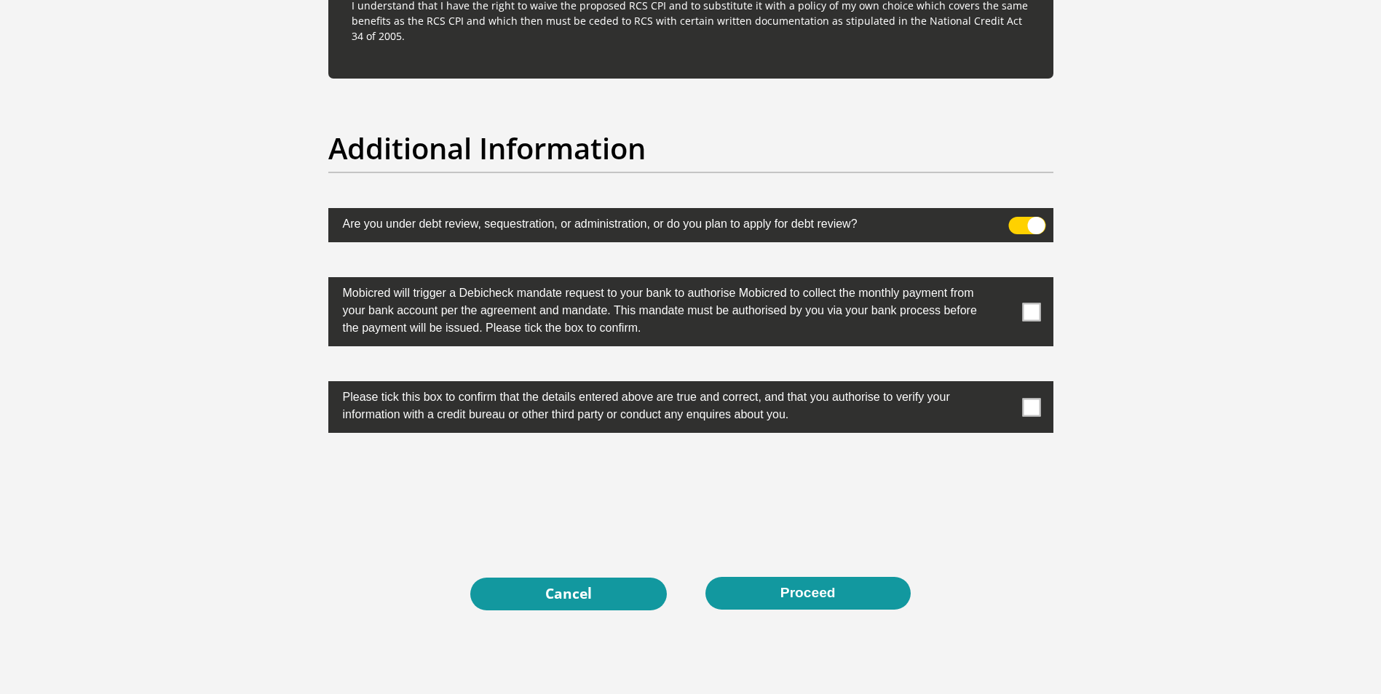
click at [1021, 313] on label at bounding box center [690, 311] width 725 height 69
click at [1002, 281] on input "checkbox" at bounding box center [1002, 281] width 0 height 0
click at [1030, 403] on span at bounding box center [1031, 407] width 18 height 18
click at [1002, 385] on input "checkbox" at bounding box center [1002, 385] width 0 height 0
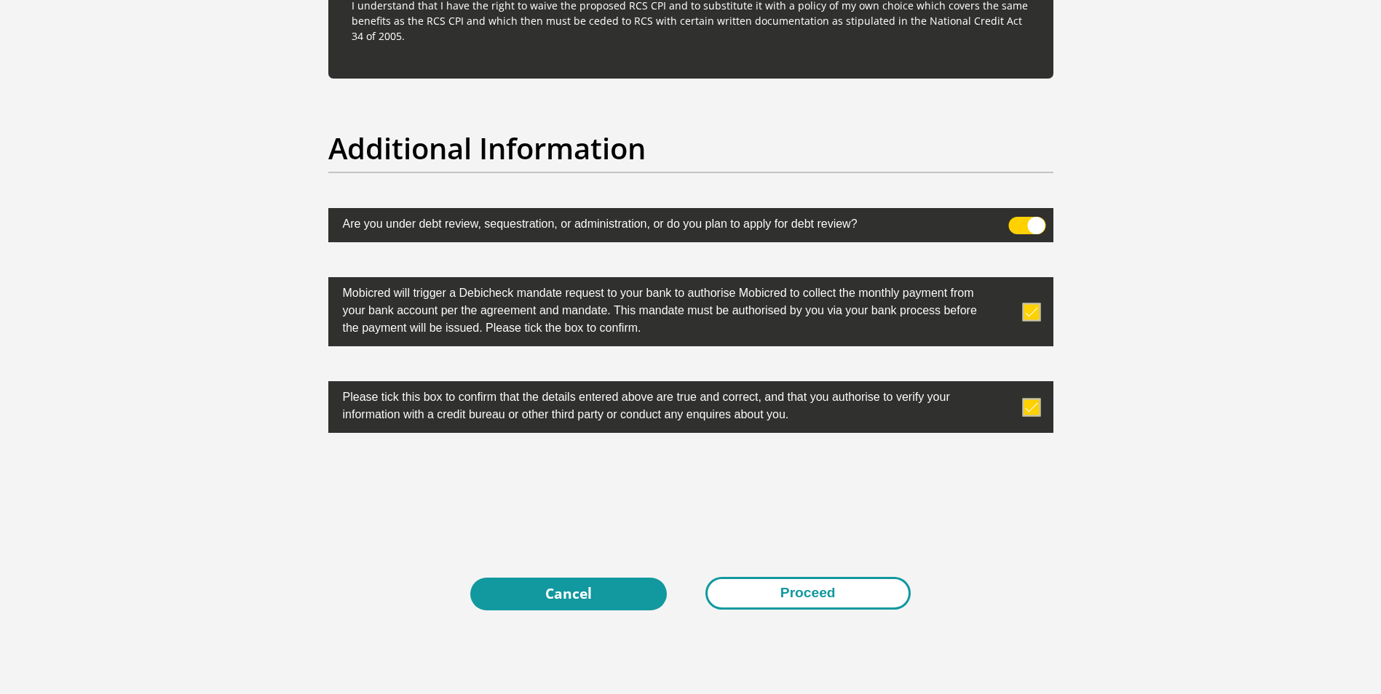
click at [785, 594] on button "Proceed" at bounding box center [807, 593] width 205 height 33
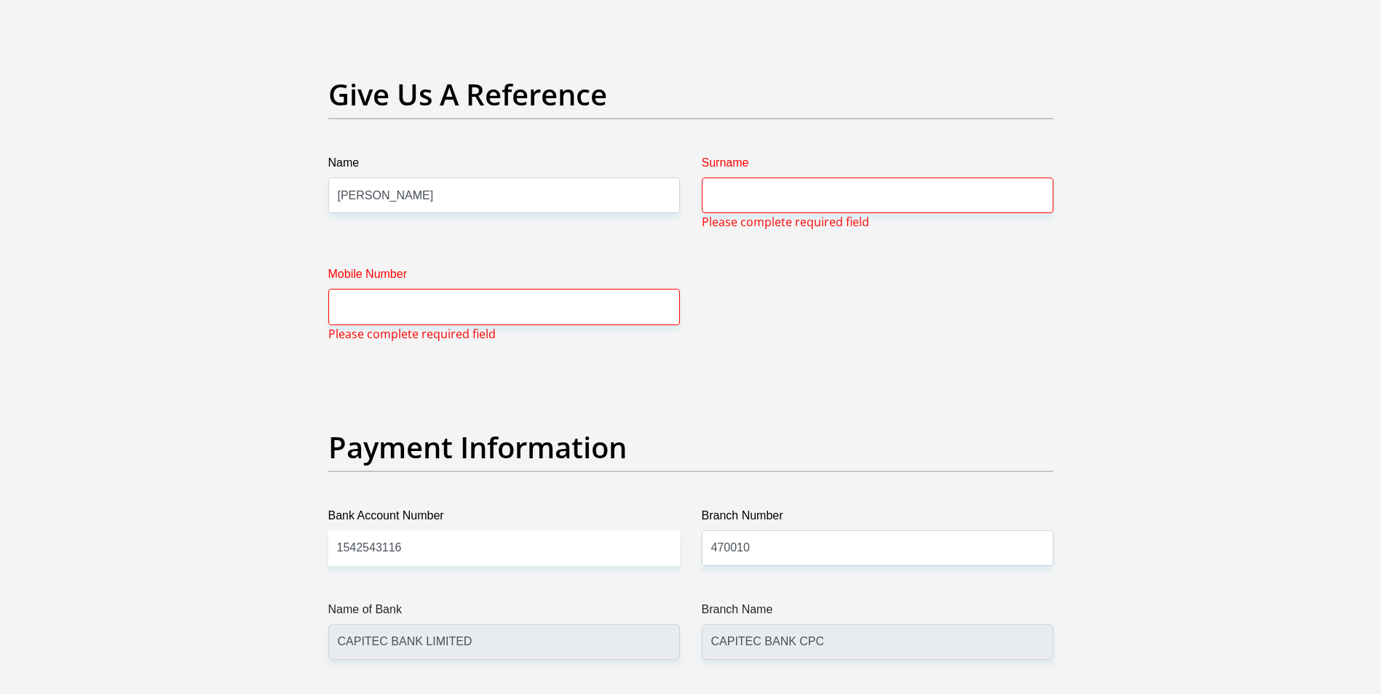
scroll to position [2984, 0]
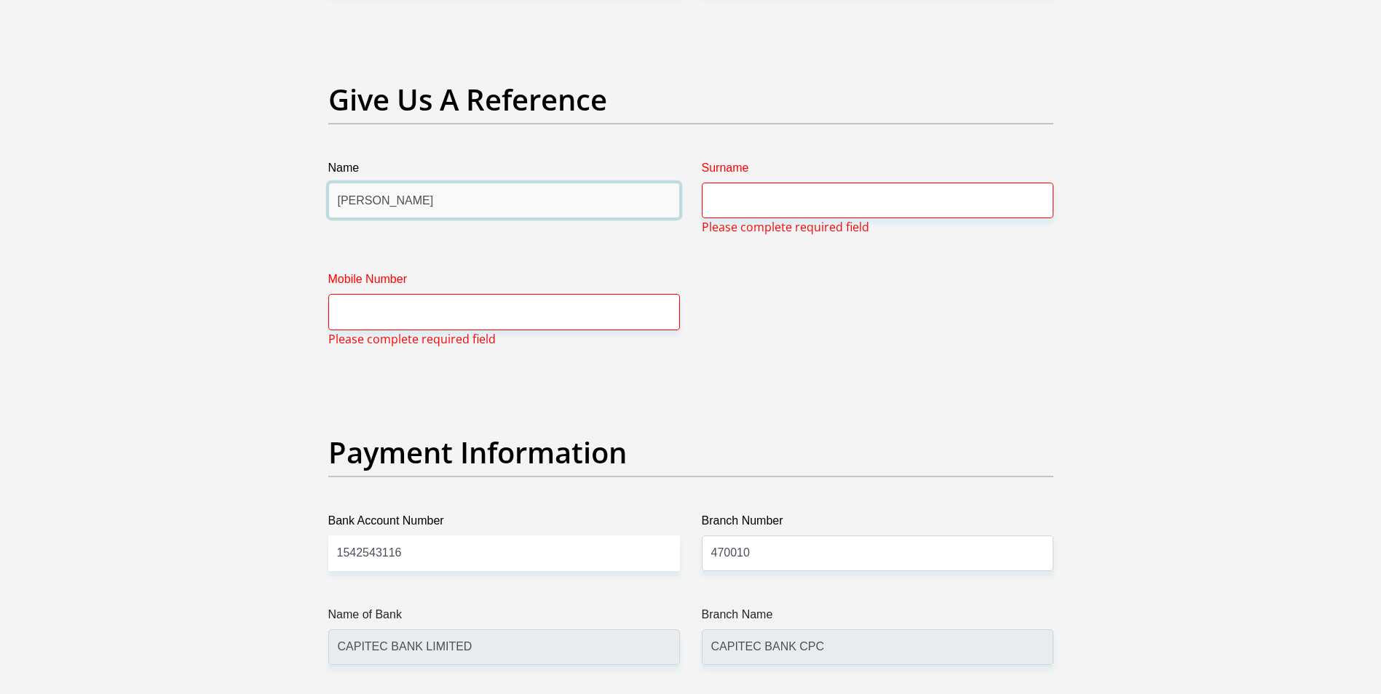
click at [629, 199] on input "[PERSON_NAME]" at bounding box center [504, 201] width 352 height 36
type input "C"
type input "Thembeka"
click at [745, 222] on span "Please complete required field" at bounding box center [785, 226] width 167 height 17
click at [750, 196] on input "Surname" at bounding box center [878, 201] width 352 height 36
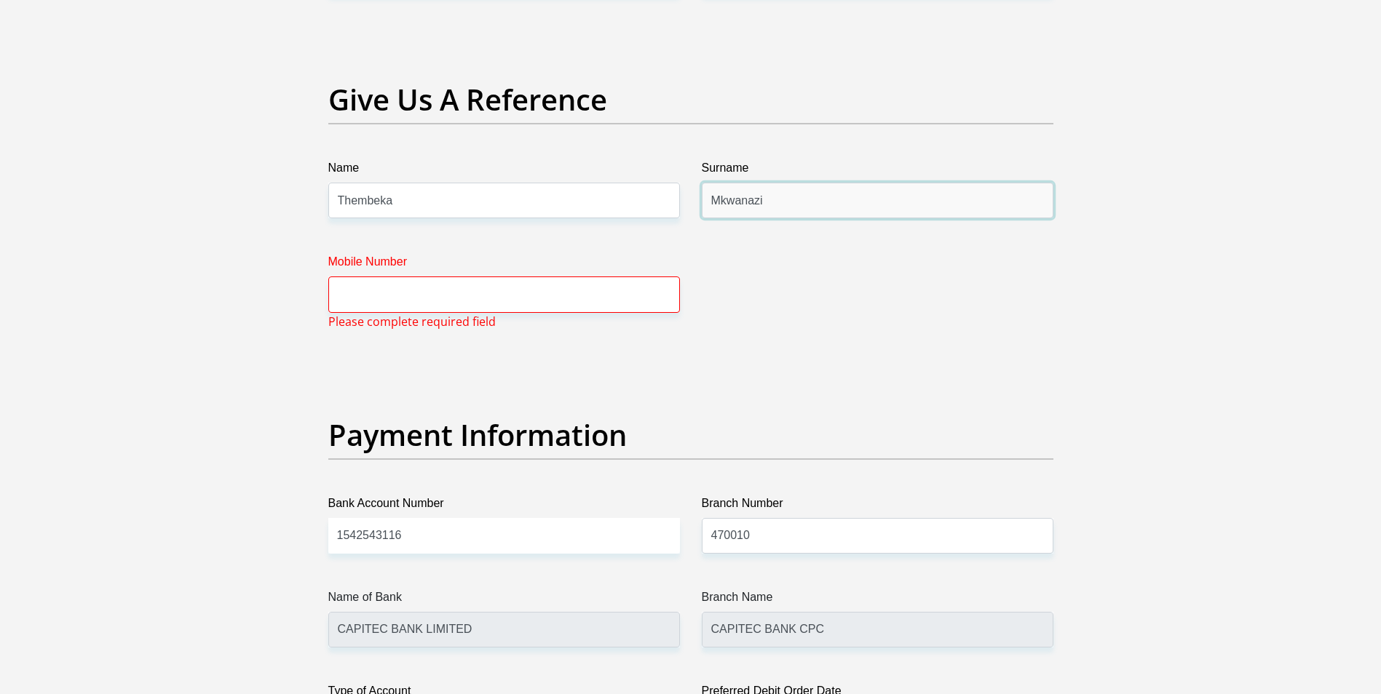
type input "Mkwanazi"
click at [604, 288] on input "Mobile Number" at bounding box center [504, 295] width 352 height 36
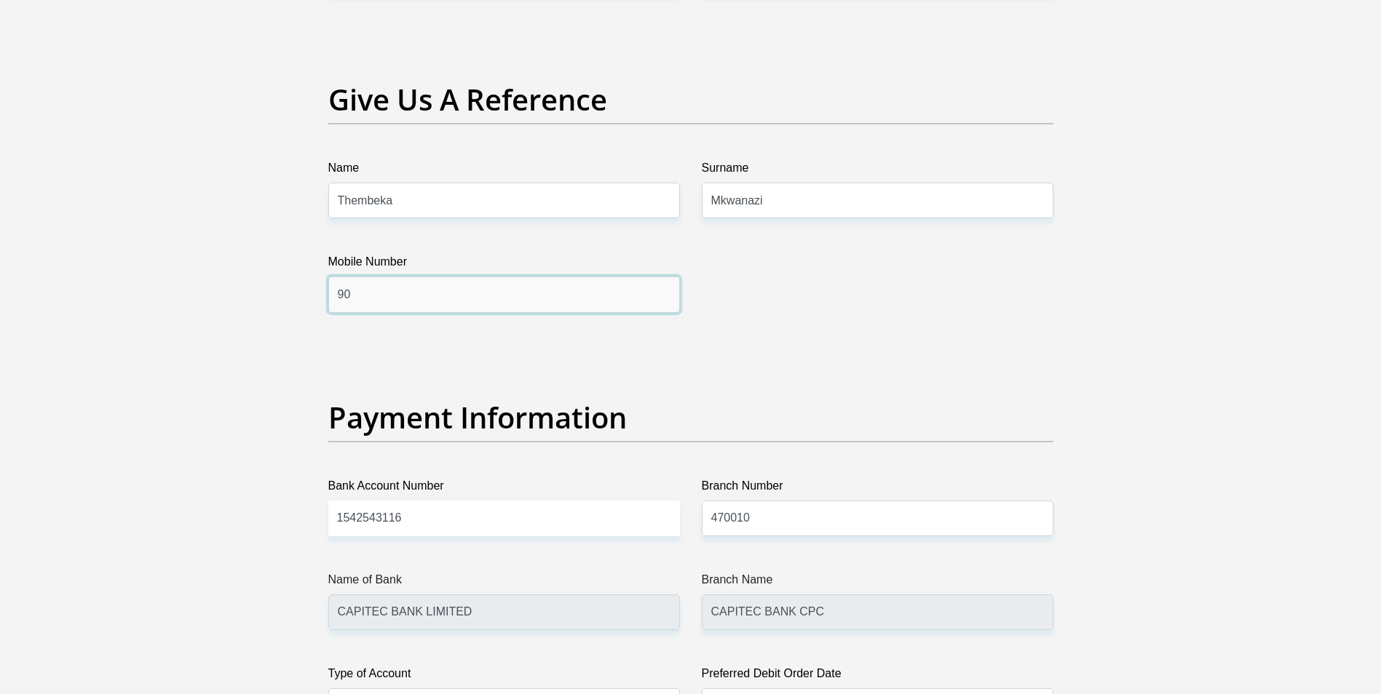
type input "9"
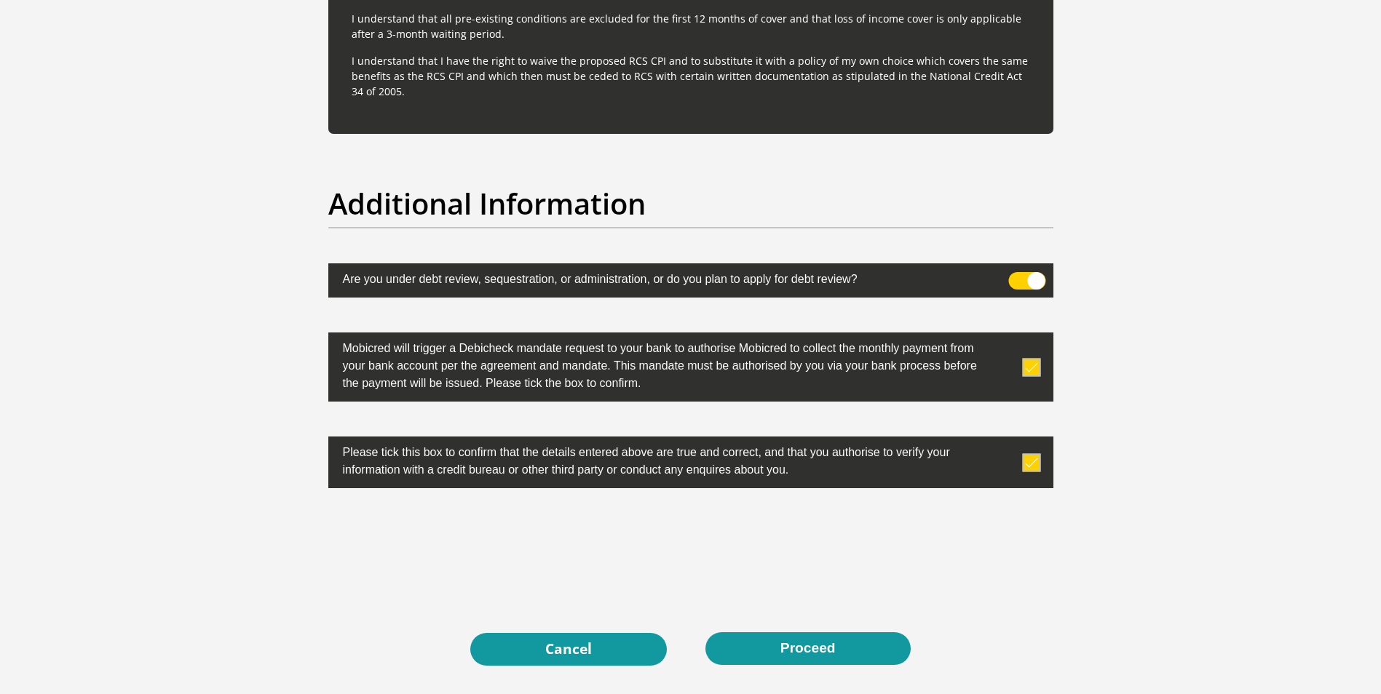
scroll to position [4527, 0]
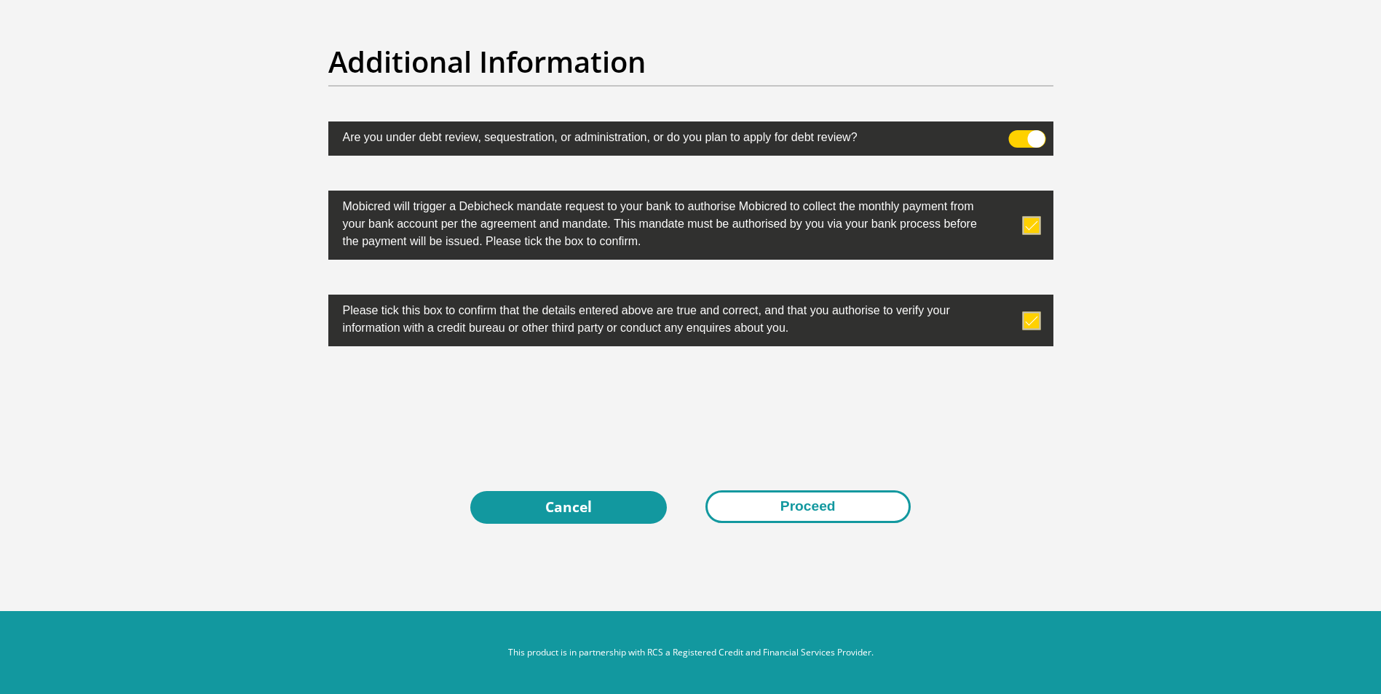
type input "0848993831"
click at [757, 518] on button "Proceed" at bounding box center [807, 507] width 205 height 33
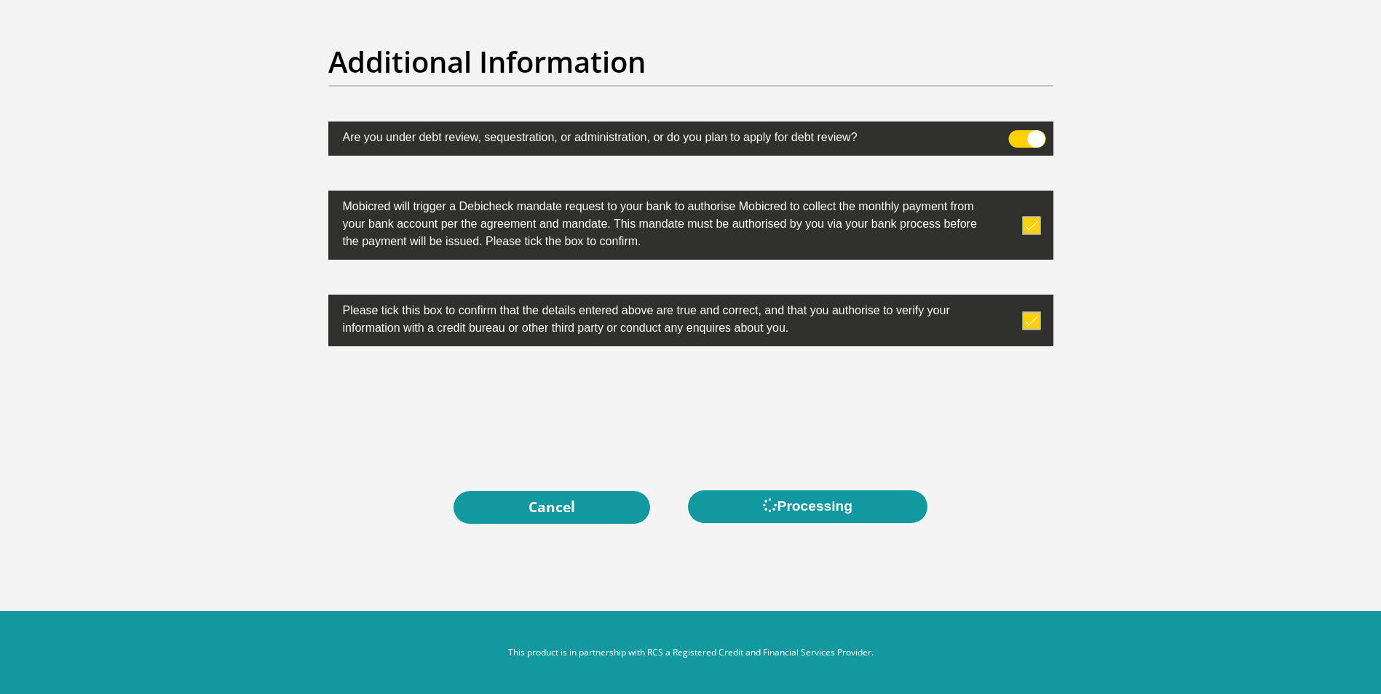
scroll to position [0, 0]
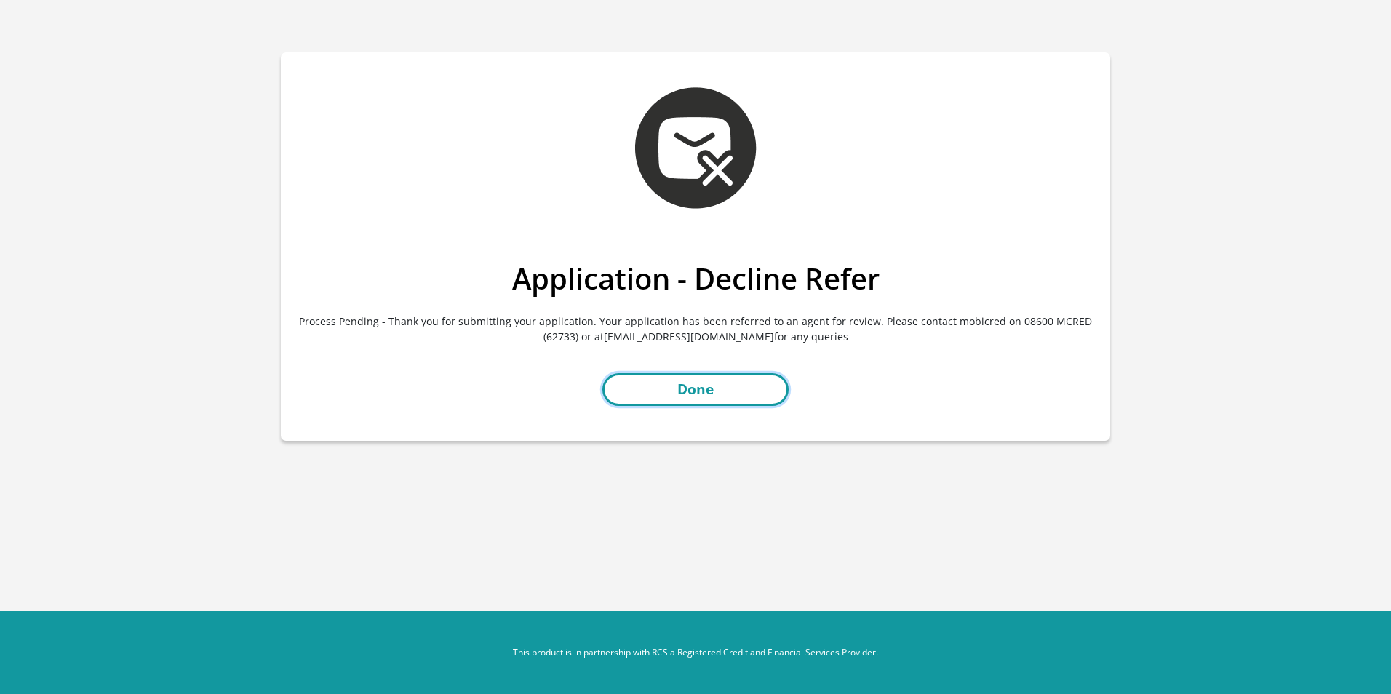
click at [747, 380] on link "Done" at bounding box center [696, 389] width 186 height 33
